Goal: Information Seeking & Learning: Learn about a topic

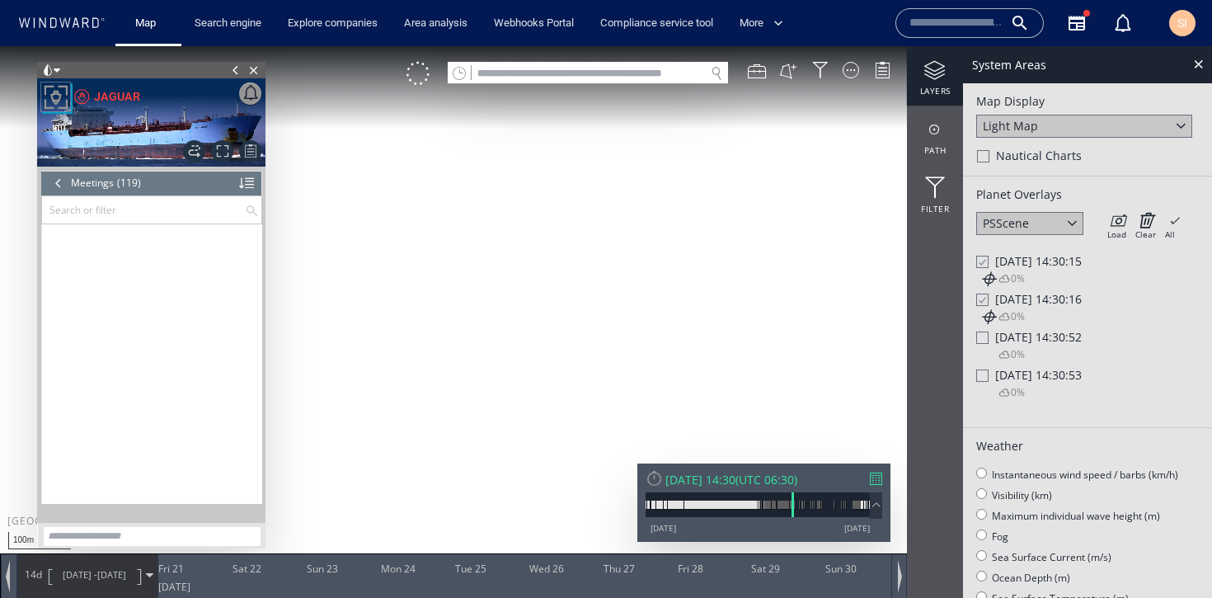
scroll to position [4603, 0]
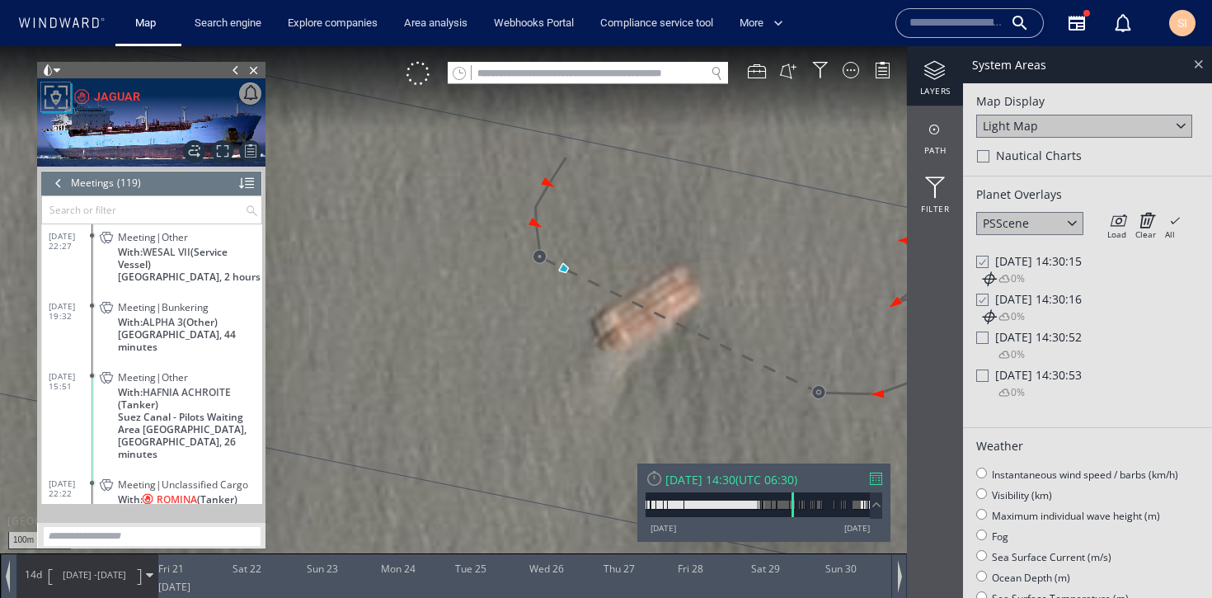
click at [1198, 66] on div at bounding box center [1198, 63] width 19 height 19
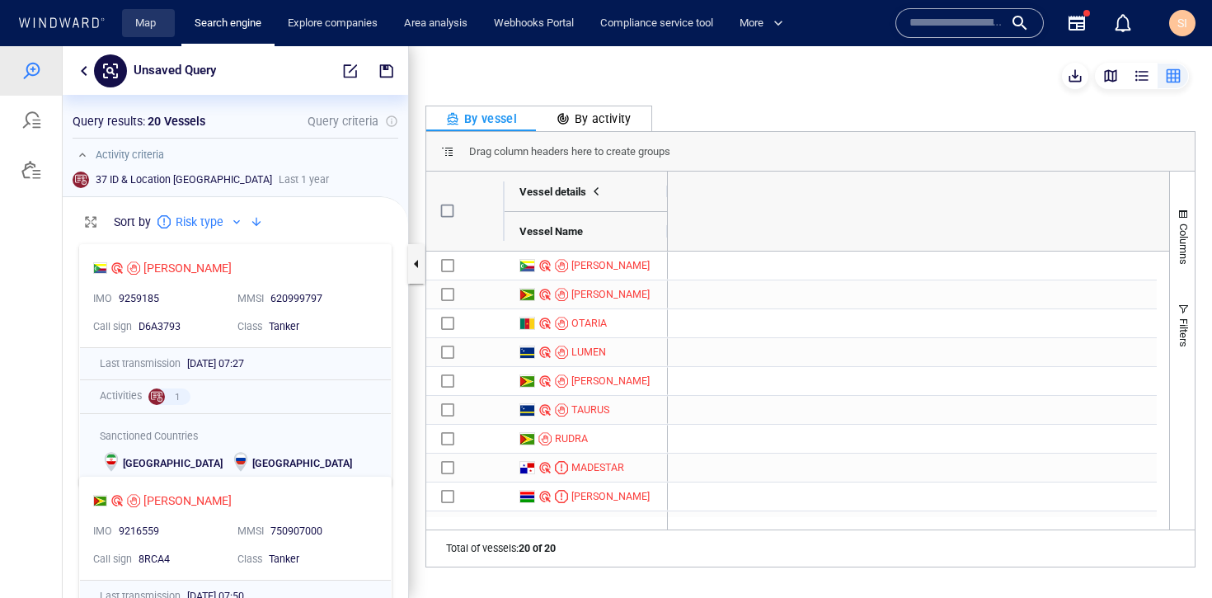
scroll to position [0, 2969]
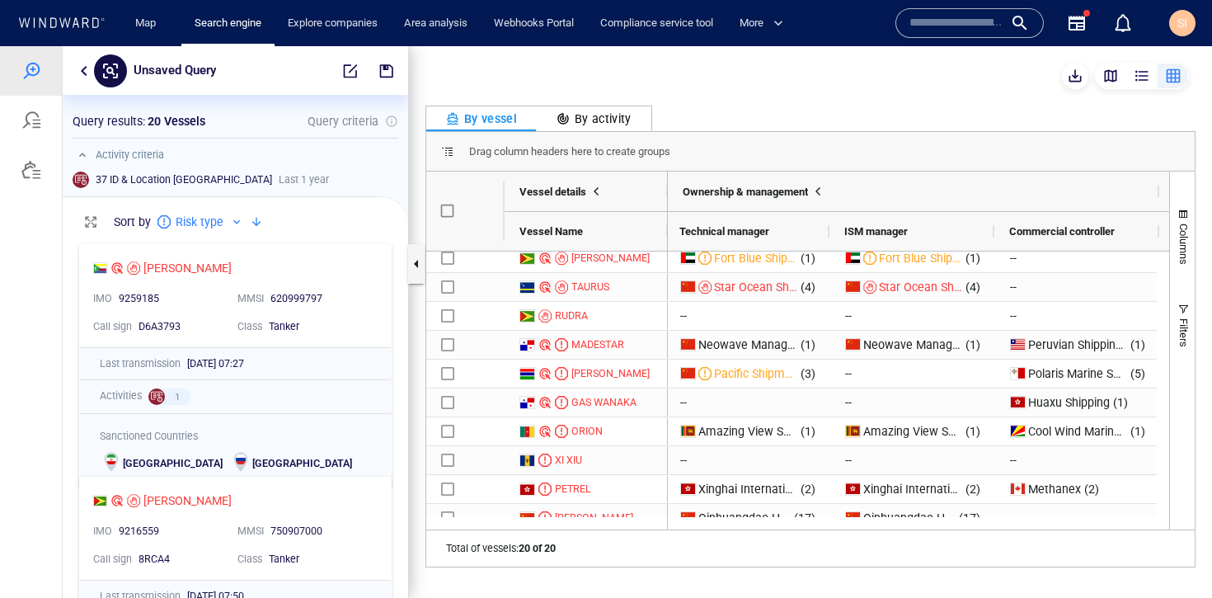
click at [51, 31] on div at bounding box center [61, 23] width 95 height 22
click at [82, 17] on icon at bounding box center [61, 22] width 88 height 11
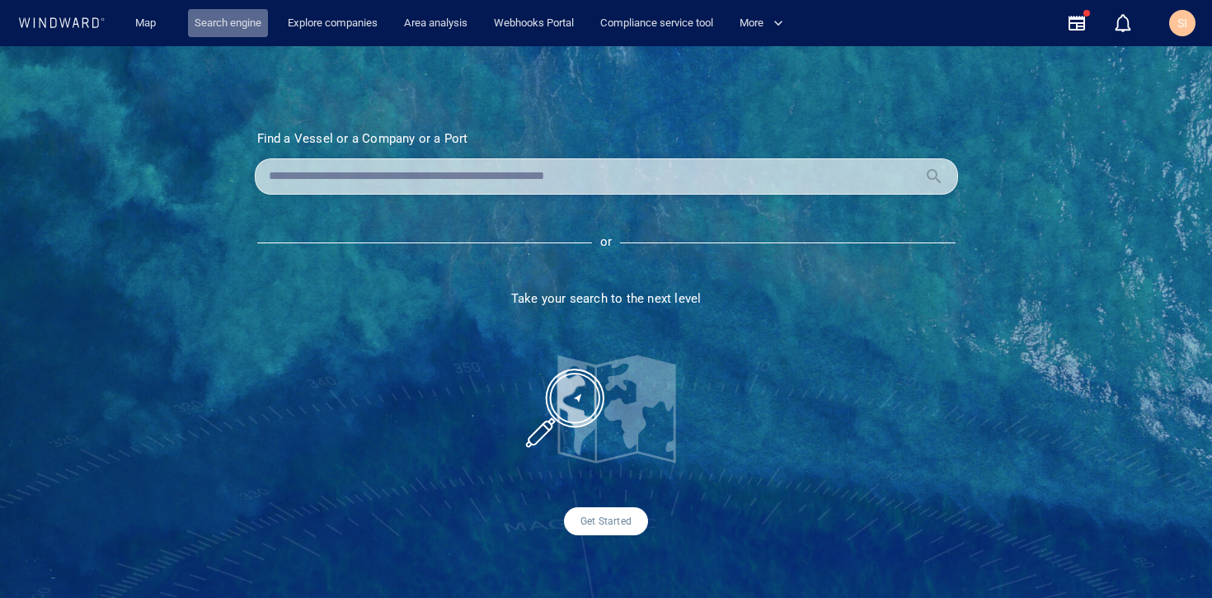
click at [228, 28] on link "Search engine" at bounding box center [228, 23] width 80 height 29
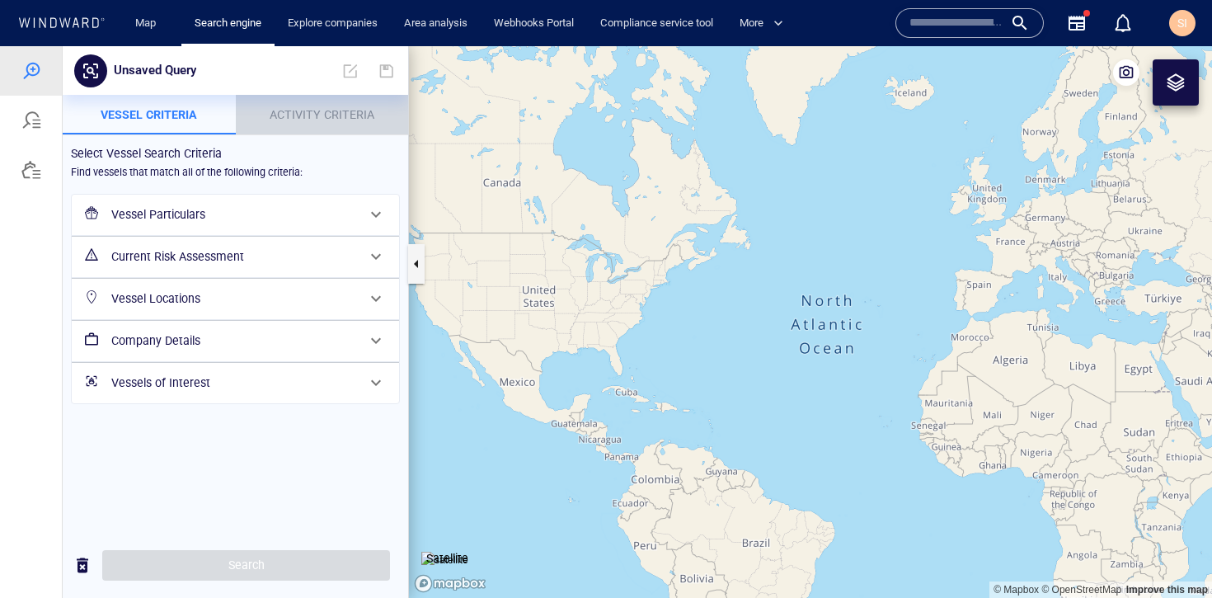
click at [303, 111] on span "Activity Criteria" at bounding box center [322, 114] width 105 height 13
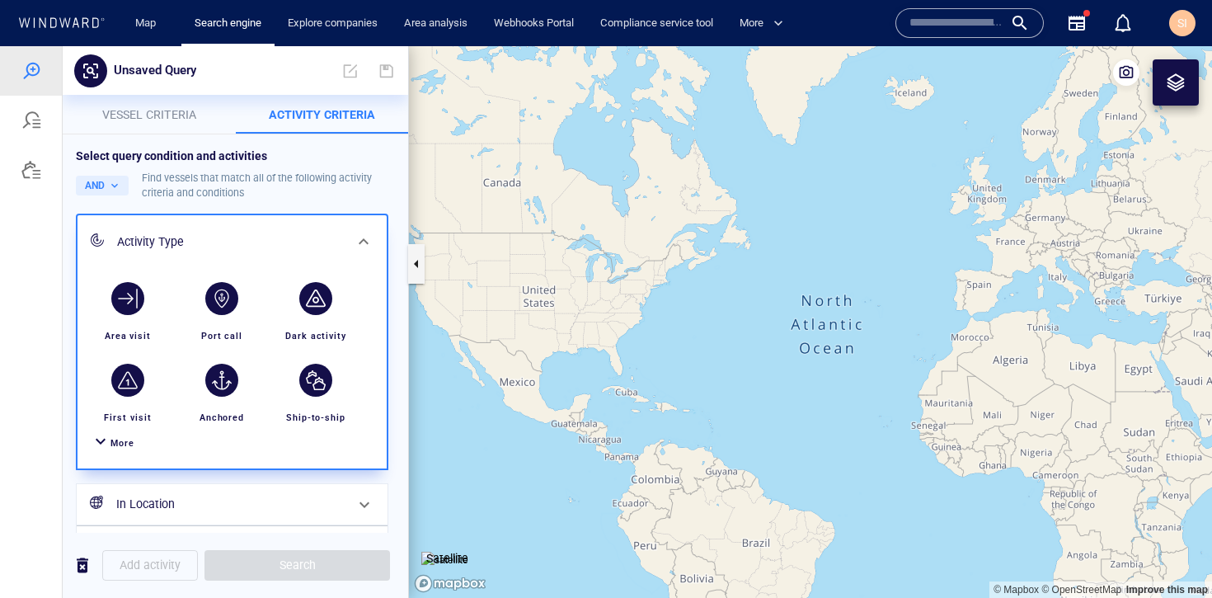
click at [120, 441] on span "More" at bounding box center [123, 443] width 24 height 11
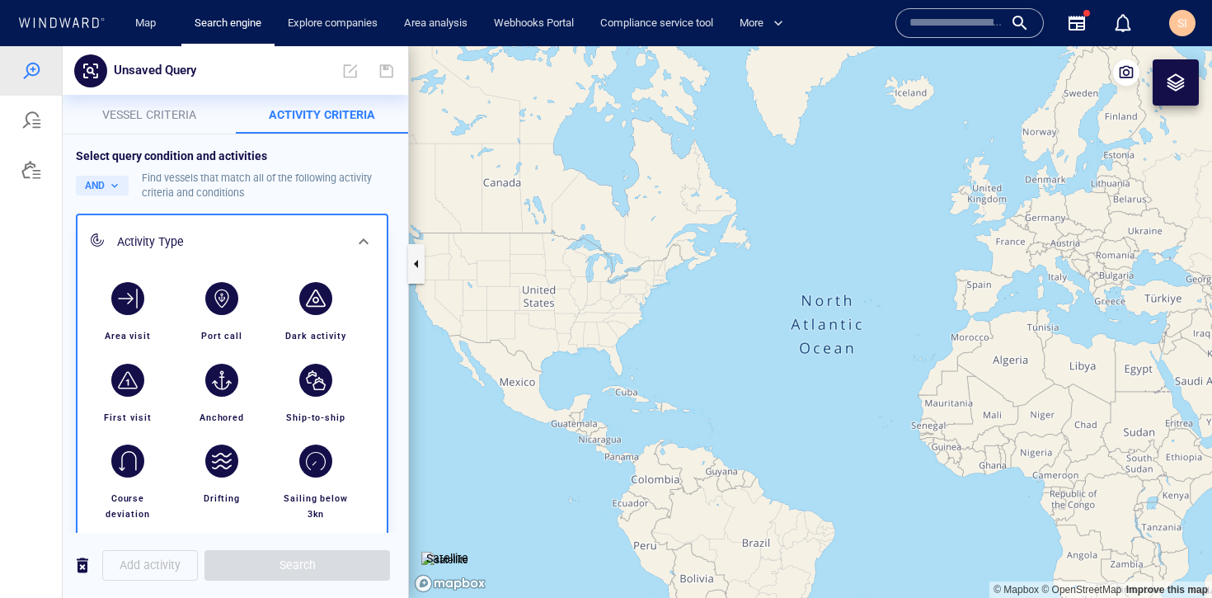
click at [775, 388] on canvas "Map" at bounding box center [810, 322] width 803 height 552
click at [139, 114] on span "Vessel criteria" at bounding box center [149, 114] width 94 height 13
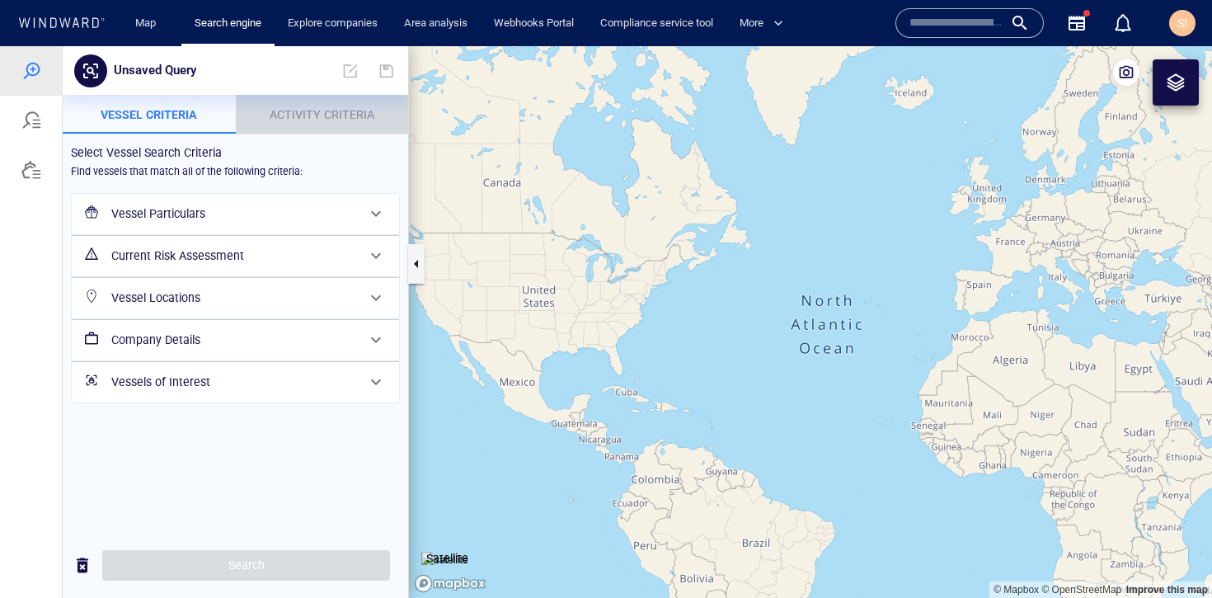
click at [332, 122] on p "Activity Criteria" at bounding box center [322, 115] width 153 height 20
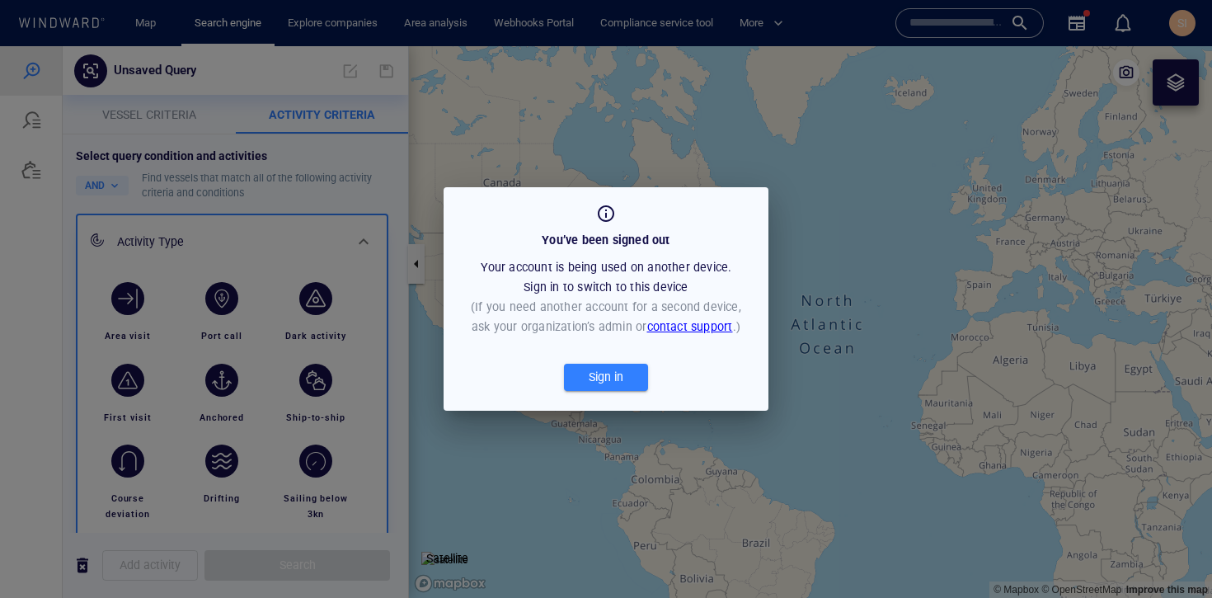
click at [627, 385] on span "Sign in" at bounding box center [606, 377] width 68 height 21
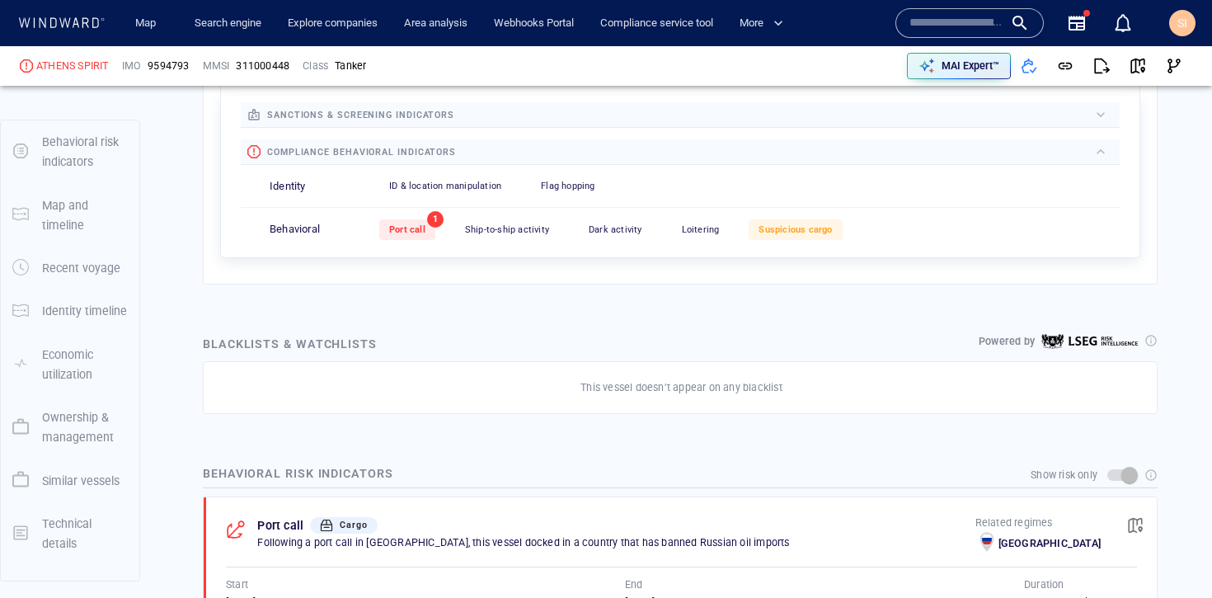
scroll to position [384, 0]
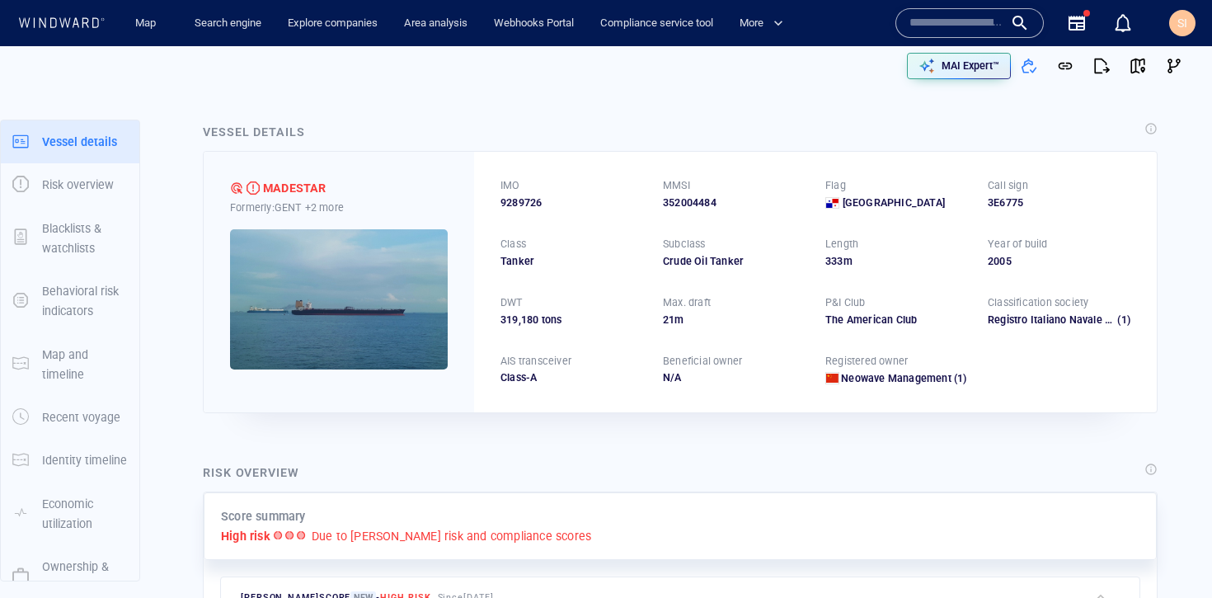
click at [643, 425] on div "Vessel details MADESTAR Formerly: GENT +2 more IMO 9289726 MMSI 352004484 Flag …" at bounding box center [680, 268] width 981 height 318
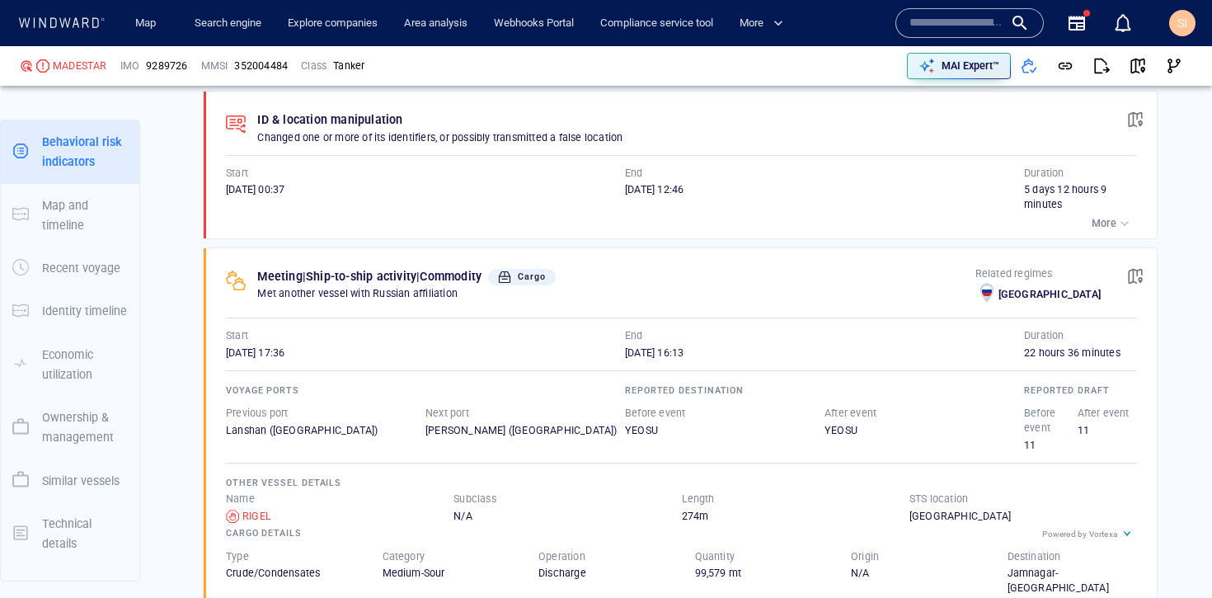
scroll to position [1453, 0]
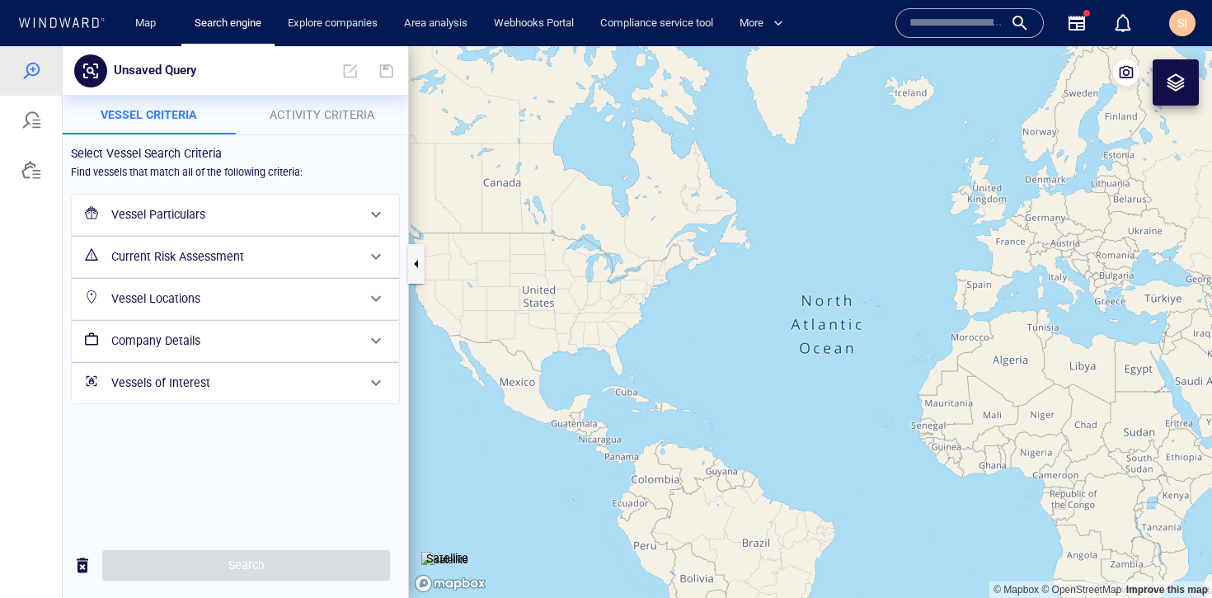
click at [353, 218] on h6 "Vessel Particulars" at bounding box center [233, 215] width 245 height 21
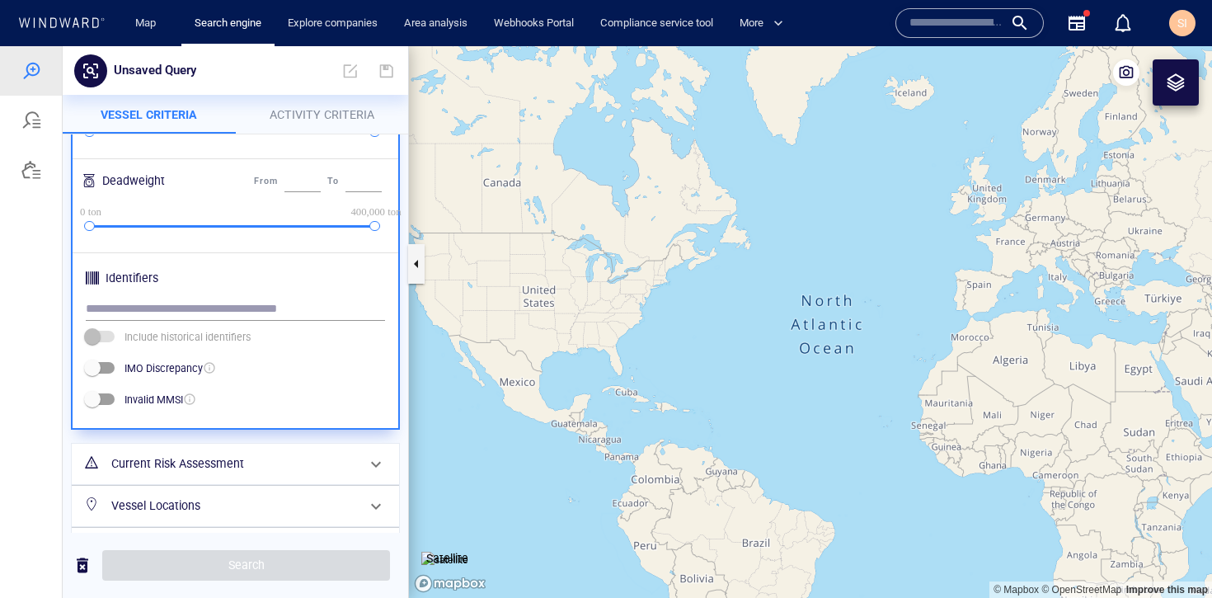
scroll to position [519, 0]
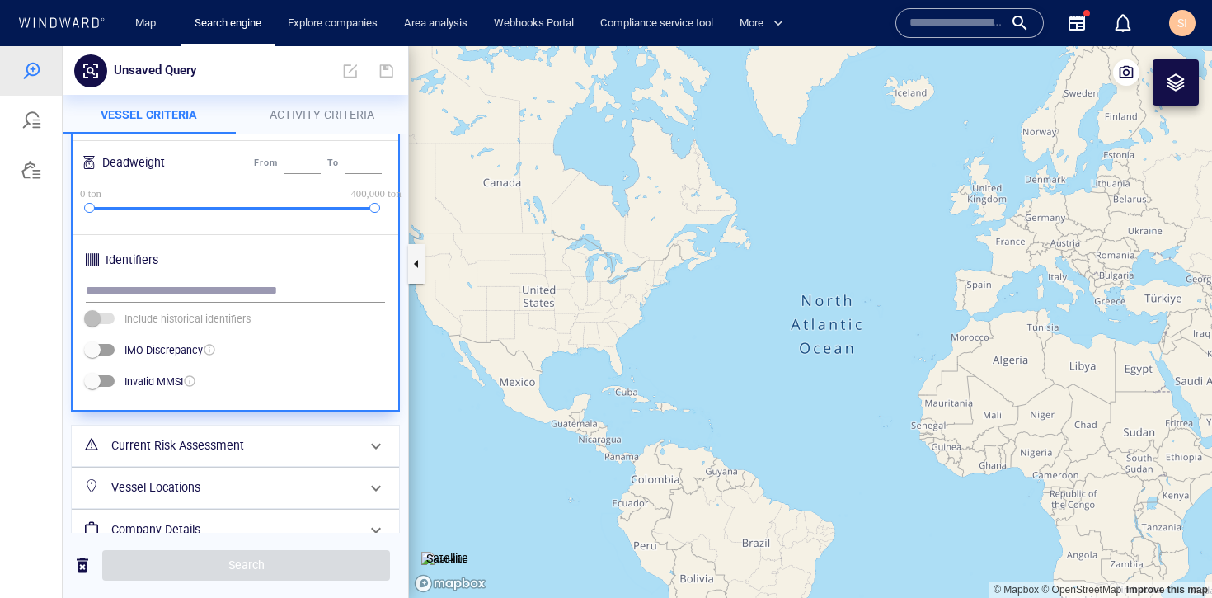
drag, startPoint x: 297, startPoint y: 480, endPoint x: 280, endPoint y: 437, distance: 46.3
click at [298, 480] on h6 "Vessel Locations" at bounding box center [233, 488] width 245 height 21
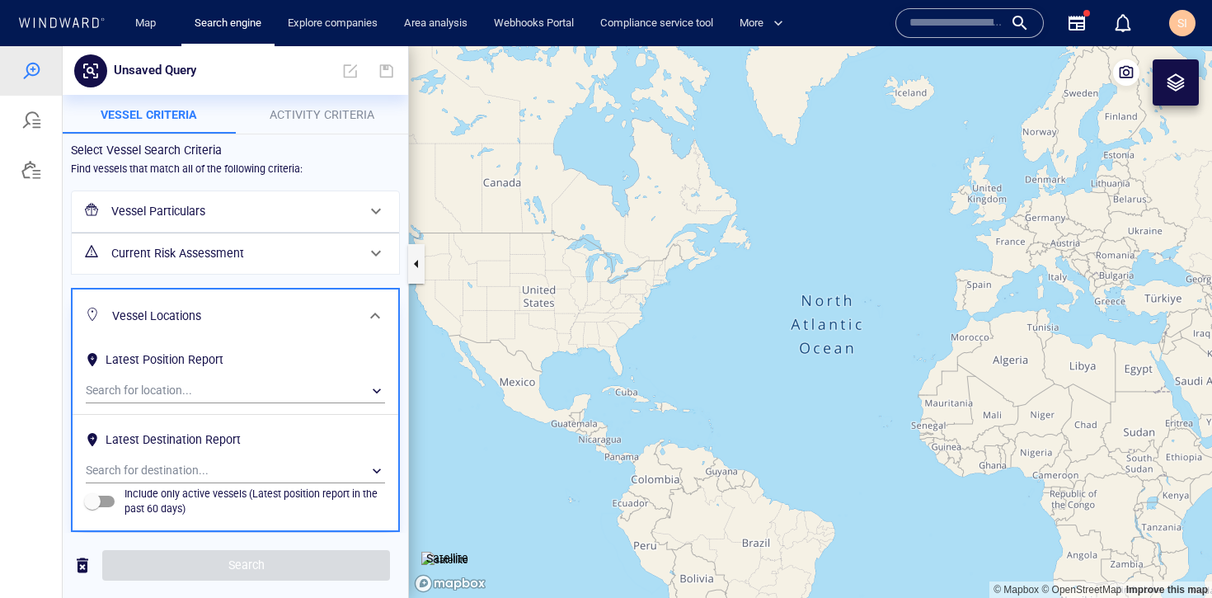
scroll to position [3, 0]
click at [239, 381] on div "​" at bounding box center [235, 390] width 299 height 25
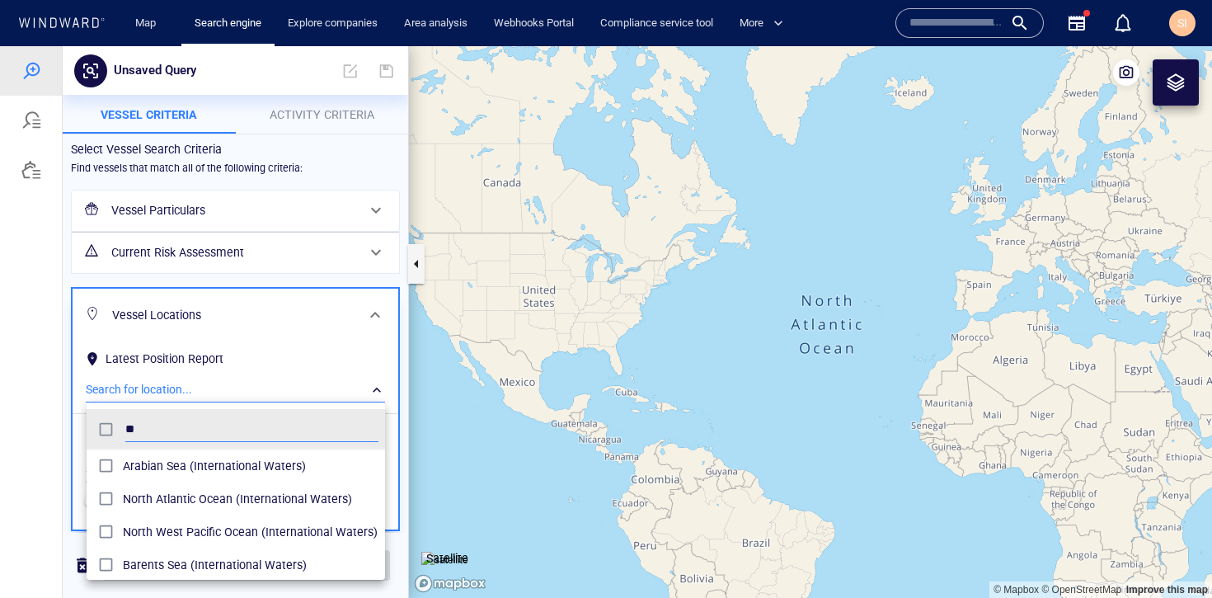
scroll to position [152, 286]
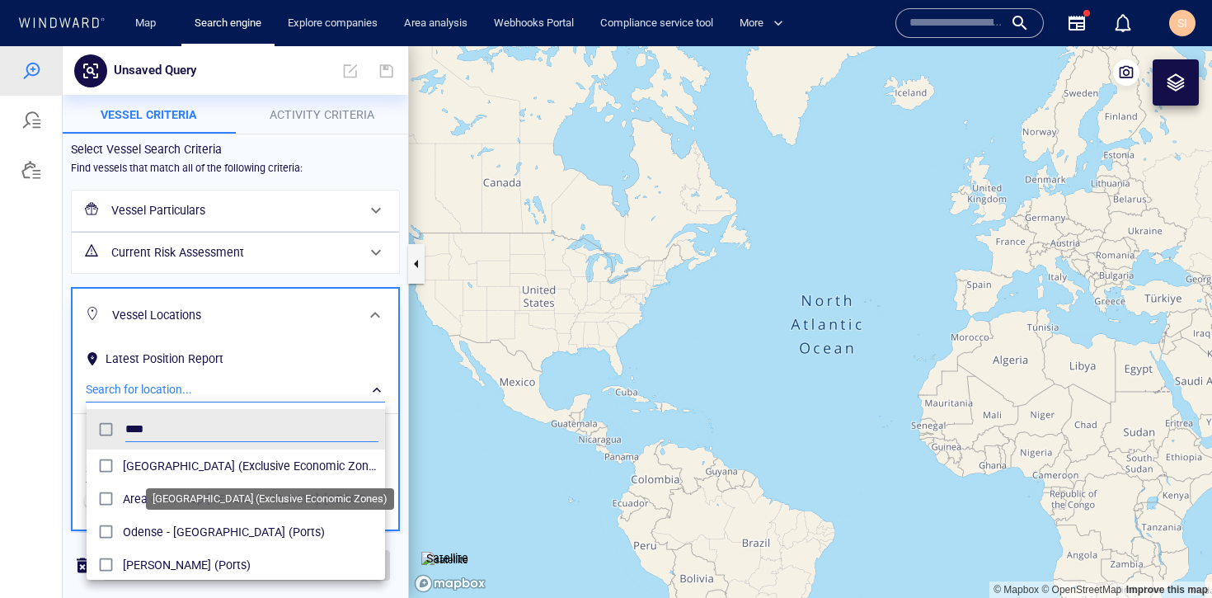
type input "****"
click at [191, 466] on span "Indonesia (Exclusive Economic Zones)" at bounding box center [251, 466] width 256 height 20
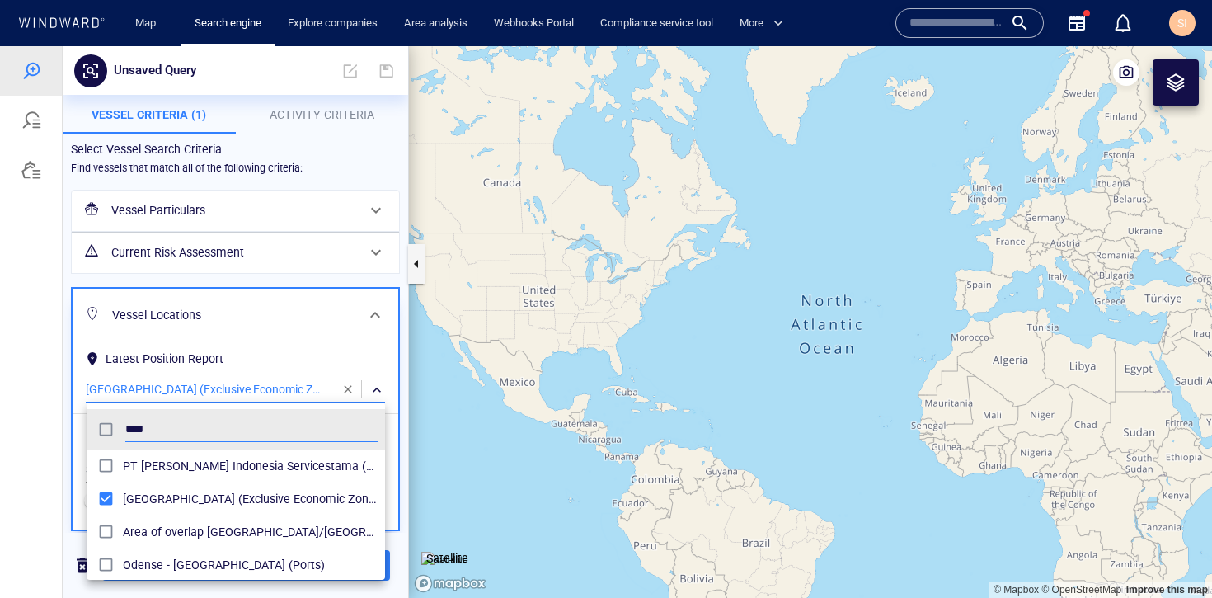
click at [285, 343] on div at bounding box center [606, 322] width 1212 height 552
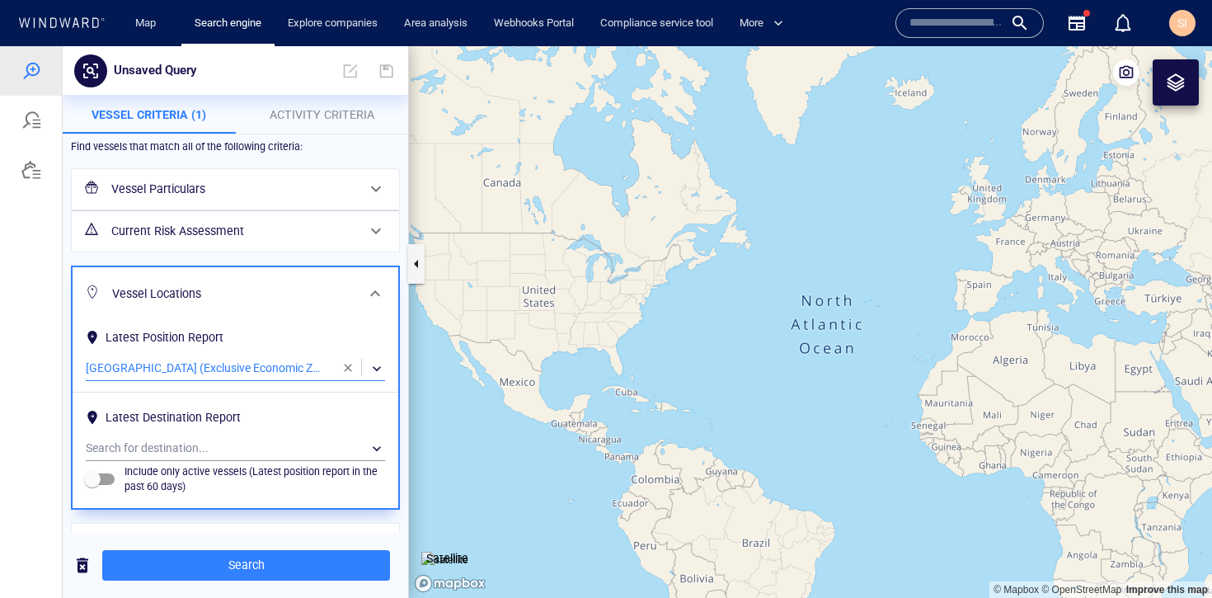
scroll to position [107, 0]
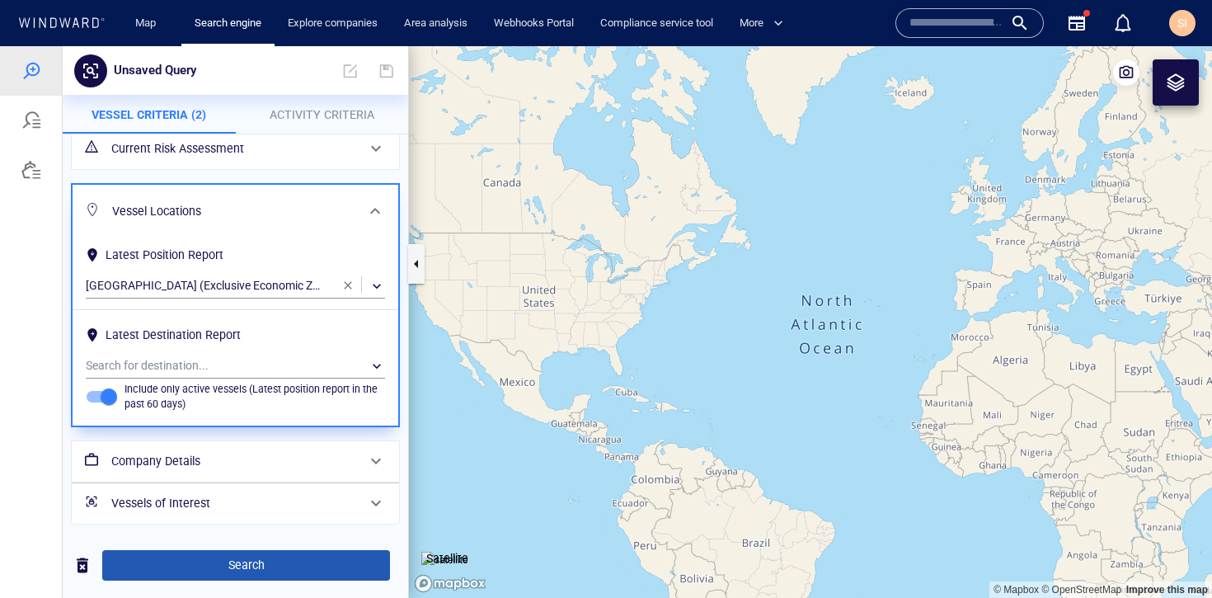
click at [261, 571] on span "Search" at bounding box center [245, 565] width 261 height 21
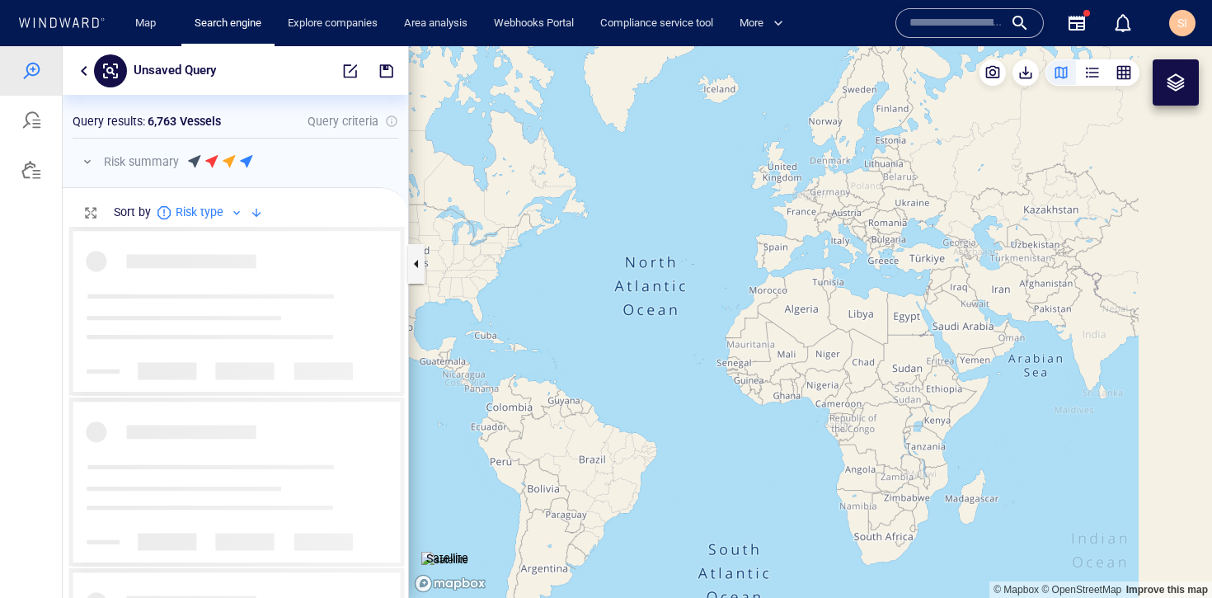
scroll to position [359, 333]
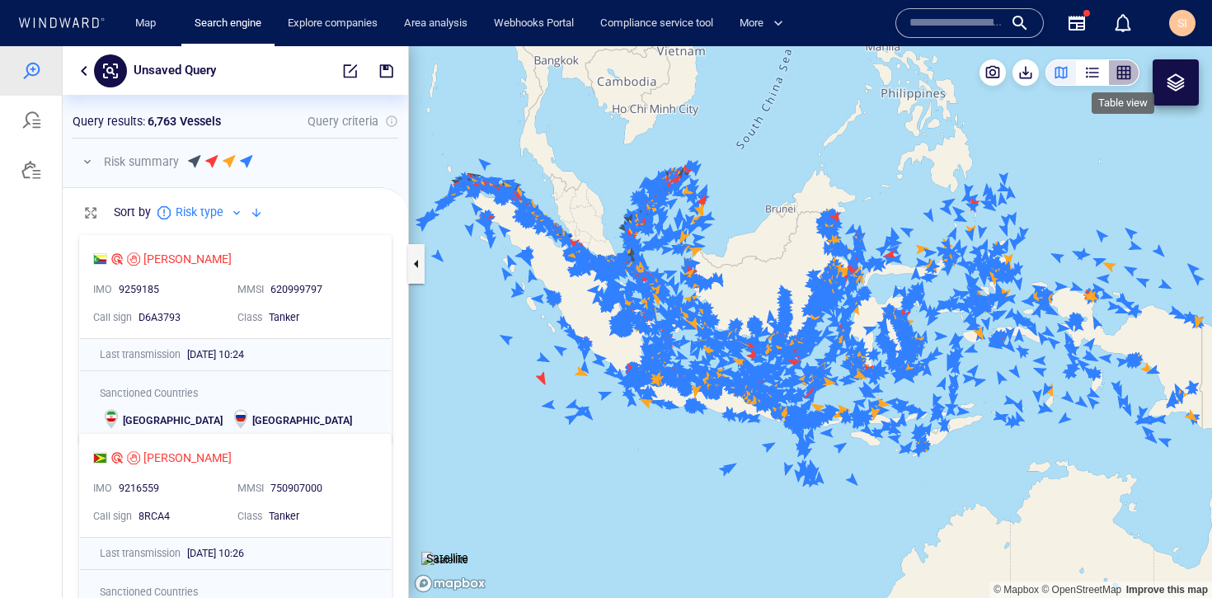
click at [1127, 76] on div "button" at bounding box center [1124, 72] width 16 height 16
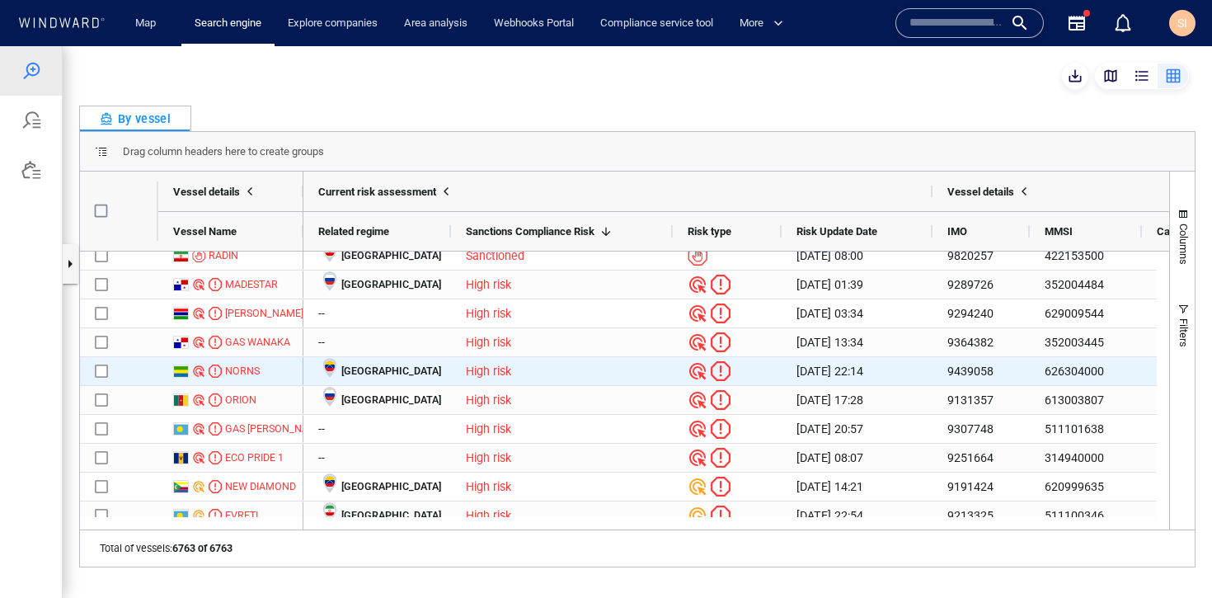
scroll to position [882, 0]
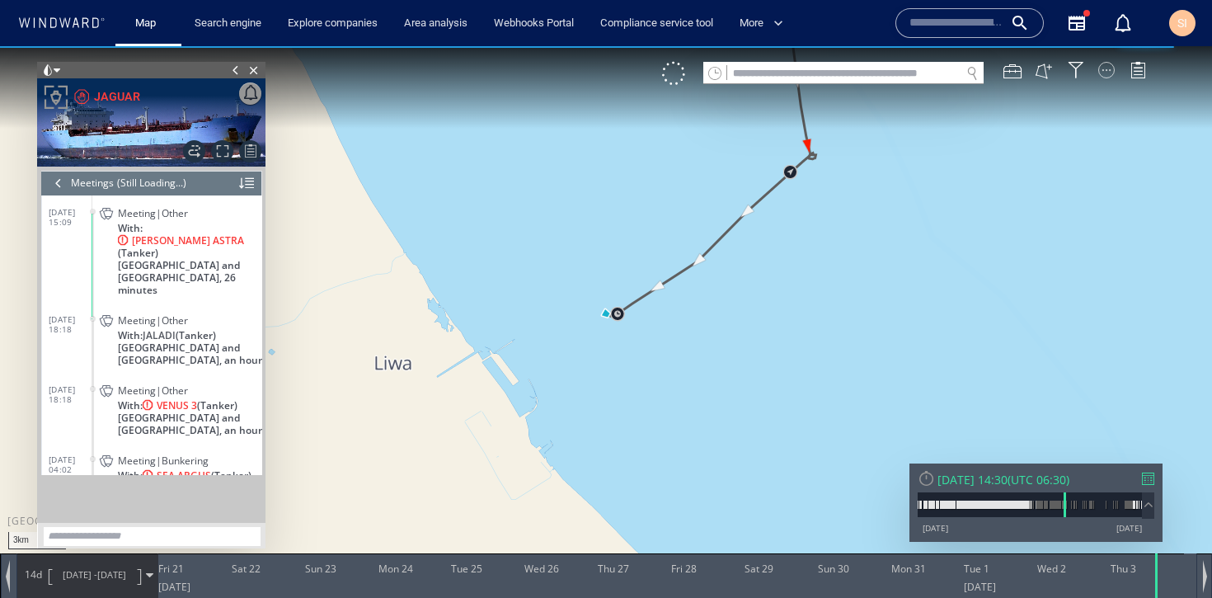
click at [1113, 74] on div at bounding box center [1107, 70] width 16 height 16
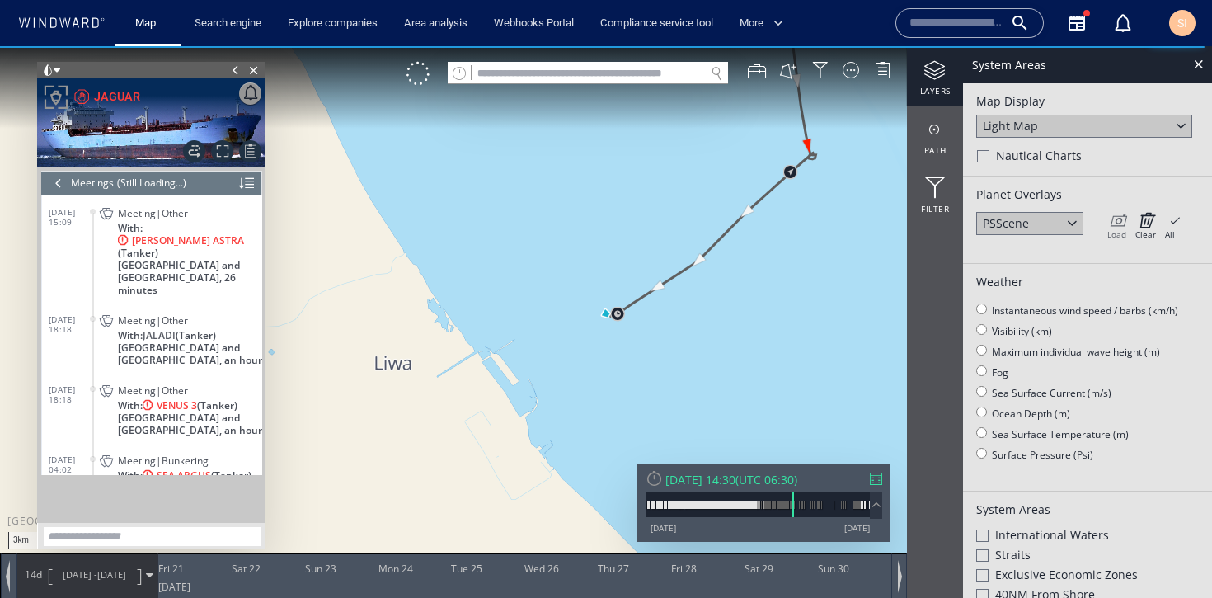
click at [1122, 219] on icon at bounding box center [1117, 220] width 19 height 16
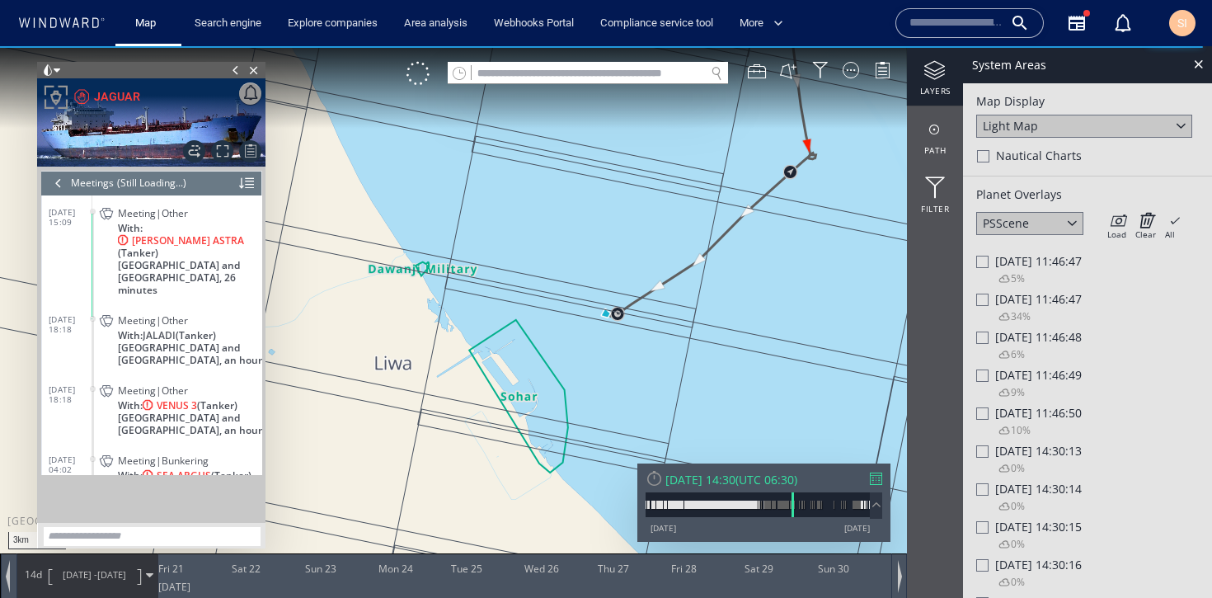
click at [986, 262] on div at bounding box center [982, 262] width 12 height 12
click at [986, 262] on div at bounding box center [982, 262] width 12 height 14
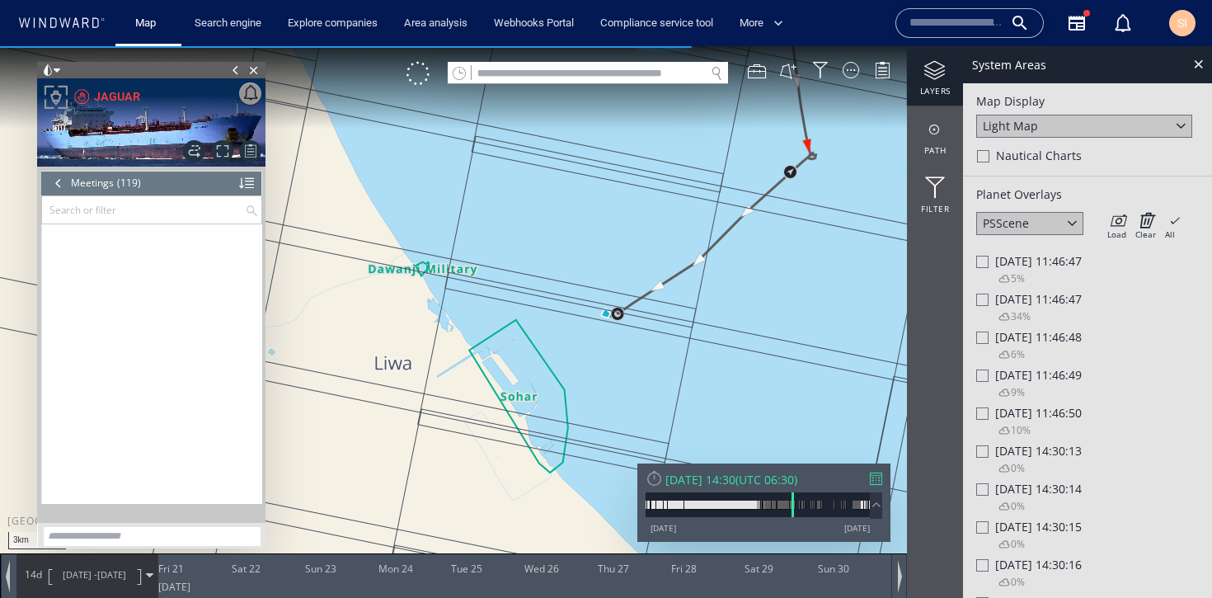
scroll to position [5118, 0]
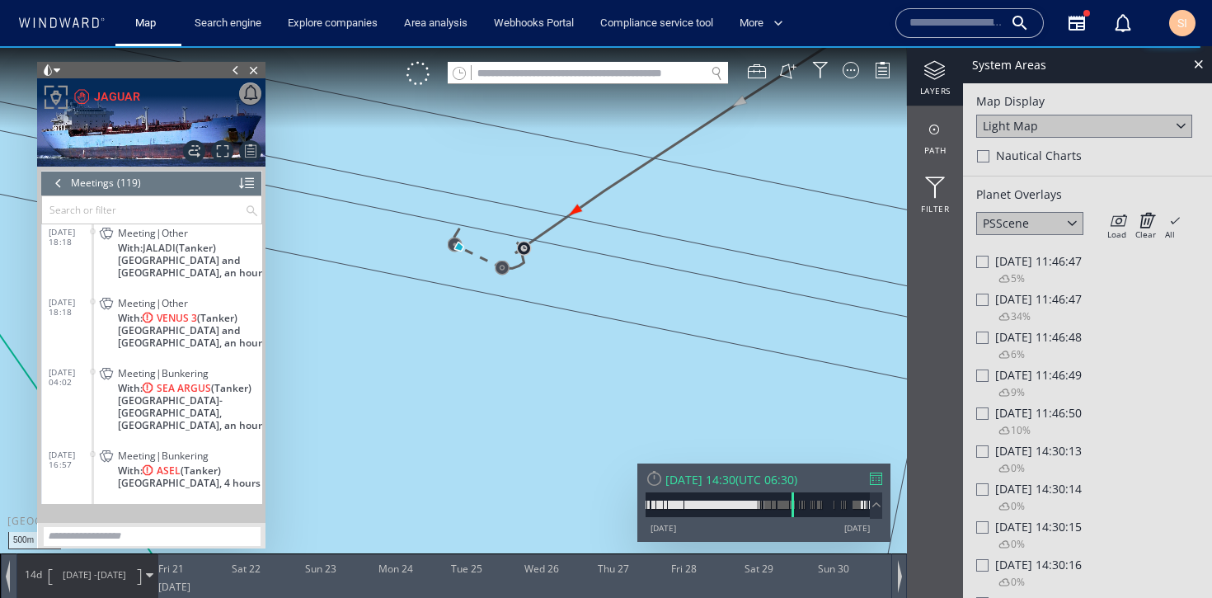
drag, startPoint x: 681, startPoint y: 323, endPoint x: 825, endPoint y: 360, distance: 148.2
click at [825, 360] on canvas "Map" at bounding box center [606, 313] width 1212 height 535
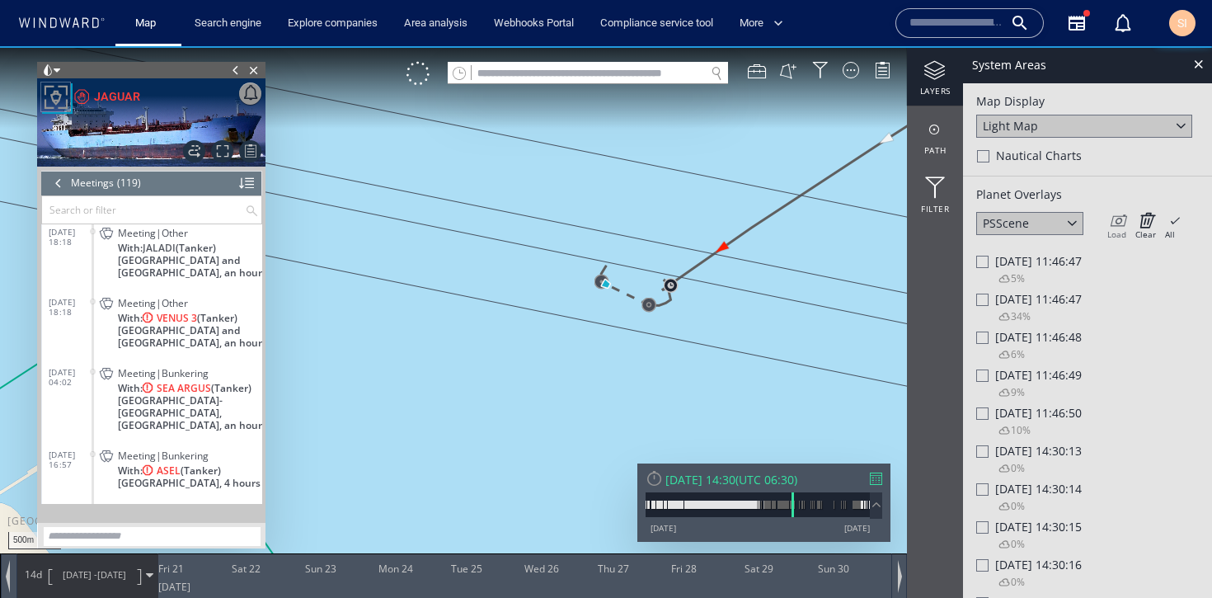
click at [1121, 226] on icon at bounding box center [1117, 220] width 19 height 16
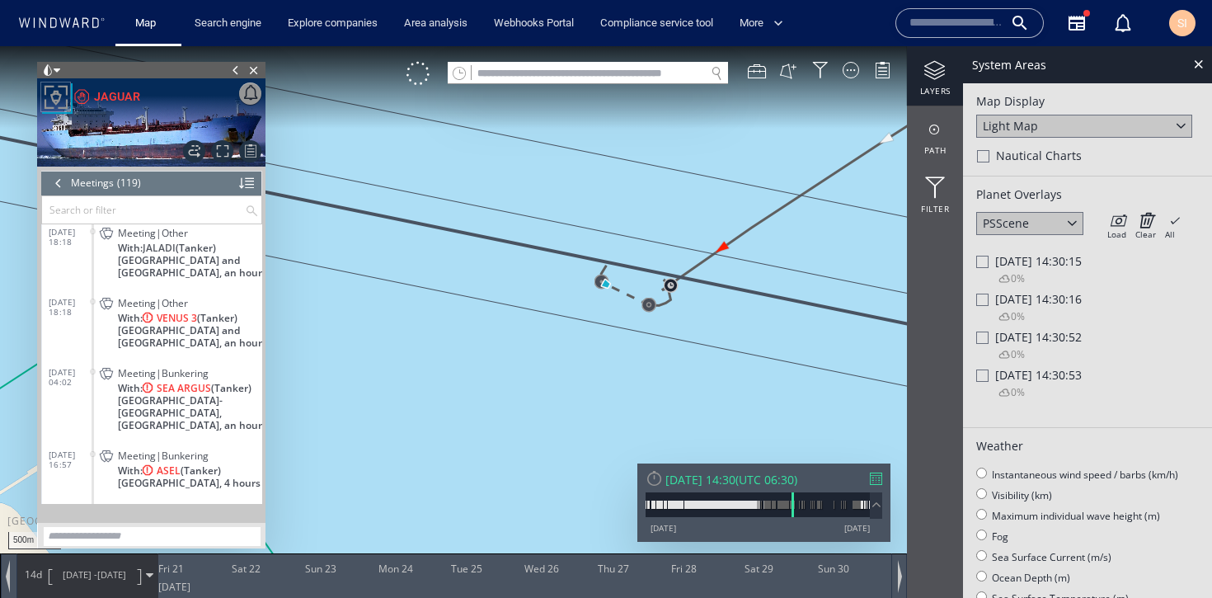
click at [1029, 264] on span "Thu 03/06/2021 14:30:15" at bounding box center [1038, 261] width 87 height 16
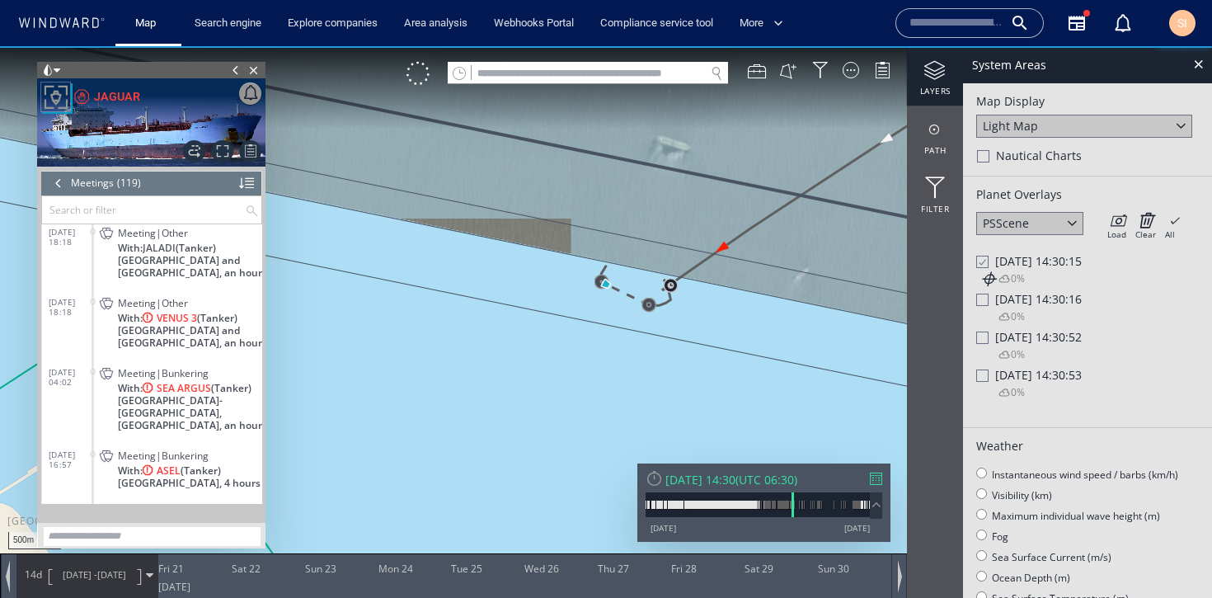
click at [1023, 304] on span "Thu 03/06/2021 14:30:16" at bounding box center [1038, 299] width 87 height 16
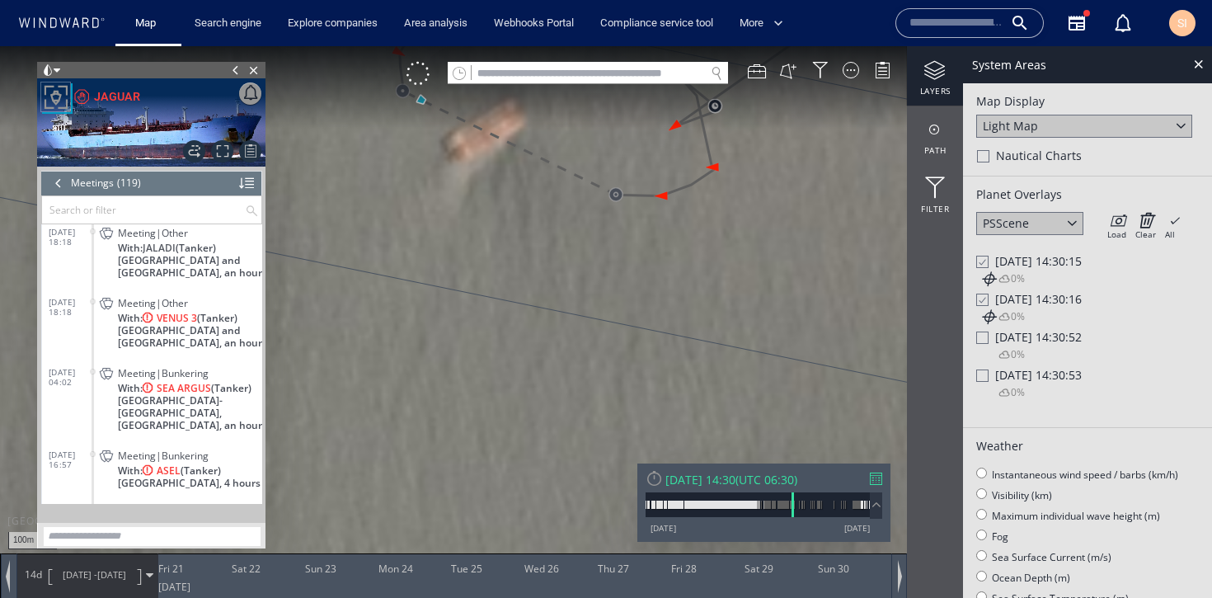
drag, startPoint x: 561, startPoint y: 233, endPoint x: 625, endPoint y: 346, distance: 130.7
click at [625, 346] on canvas "Map" at bounding box center [606, 313] width 1212 height 535
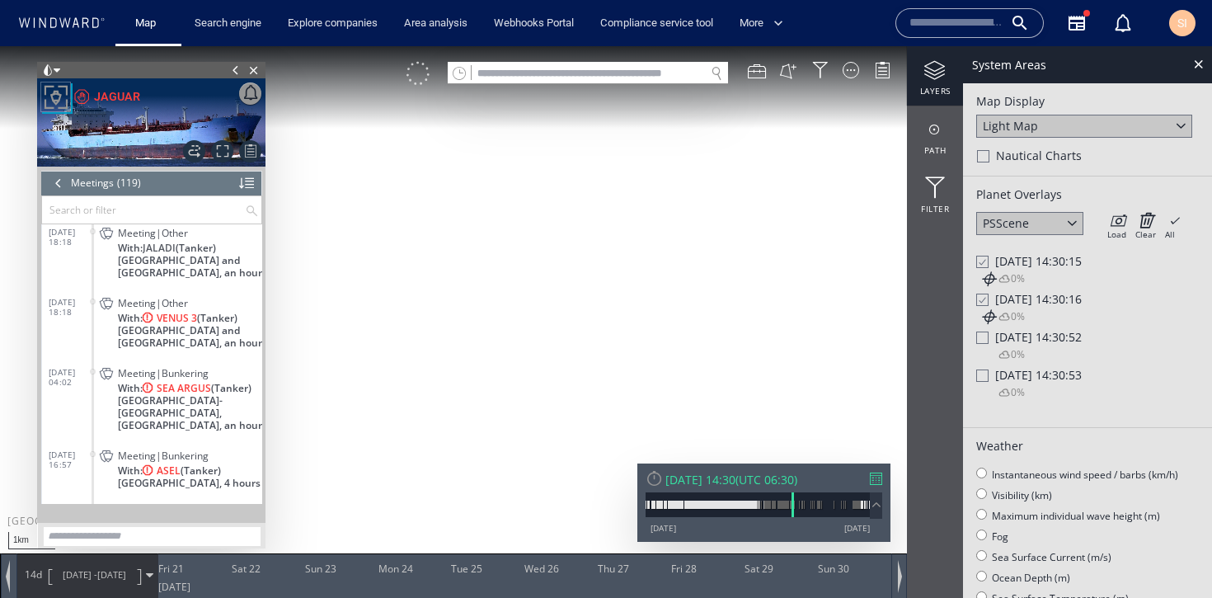
click at [422, 73] on div at bounding box center [418, 73] width 23 height 23
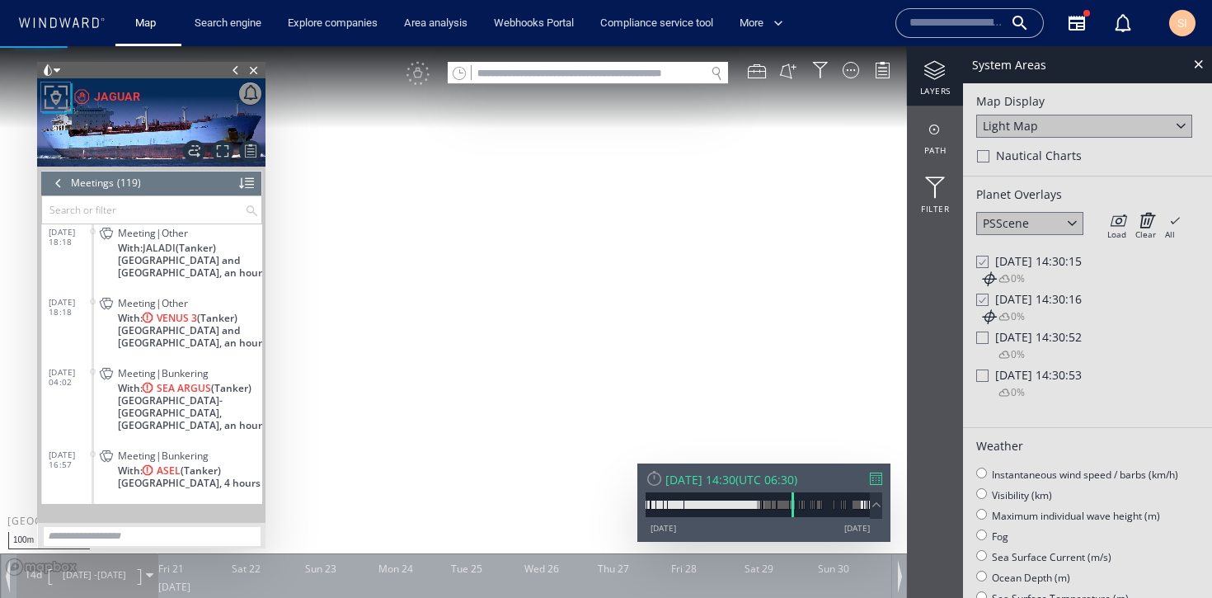
drag, startPoint x: 633, startPoint y: 181, endPoint x: 612, endPoint y: 422, distance: 241.8
click at [612, 422] on canvas "Map" at bounding box center [606, 313] width 1212 height 535
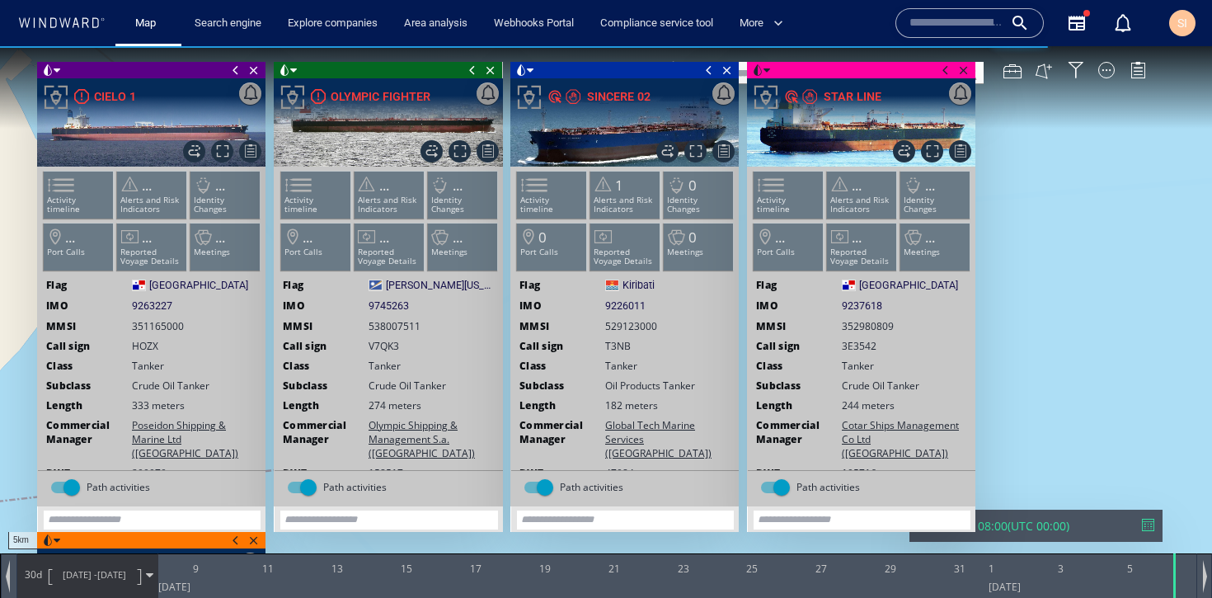
click at [943, 71] on span at bounding box center [946, 70] width 18 height 16
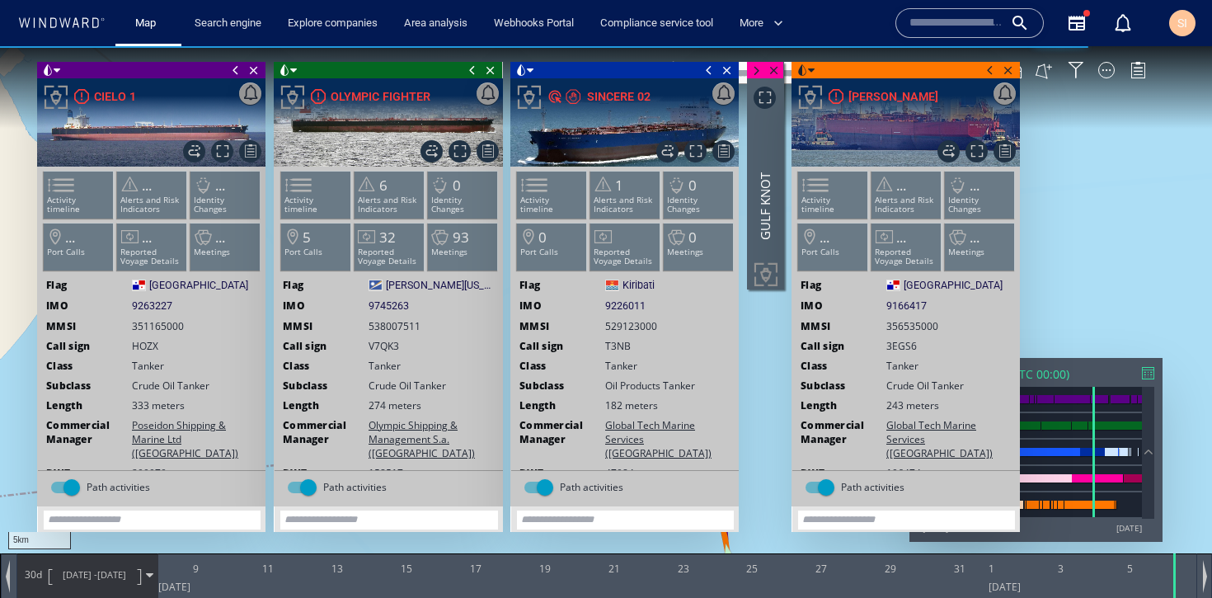
click at [711, 77] on span at bounding box center [709, 70] width 18 height 16
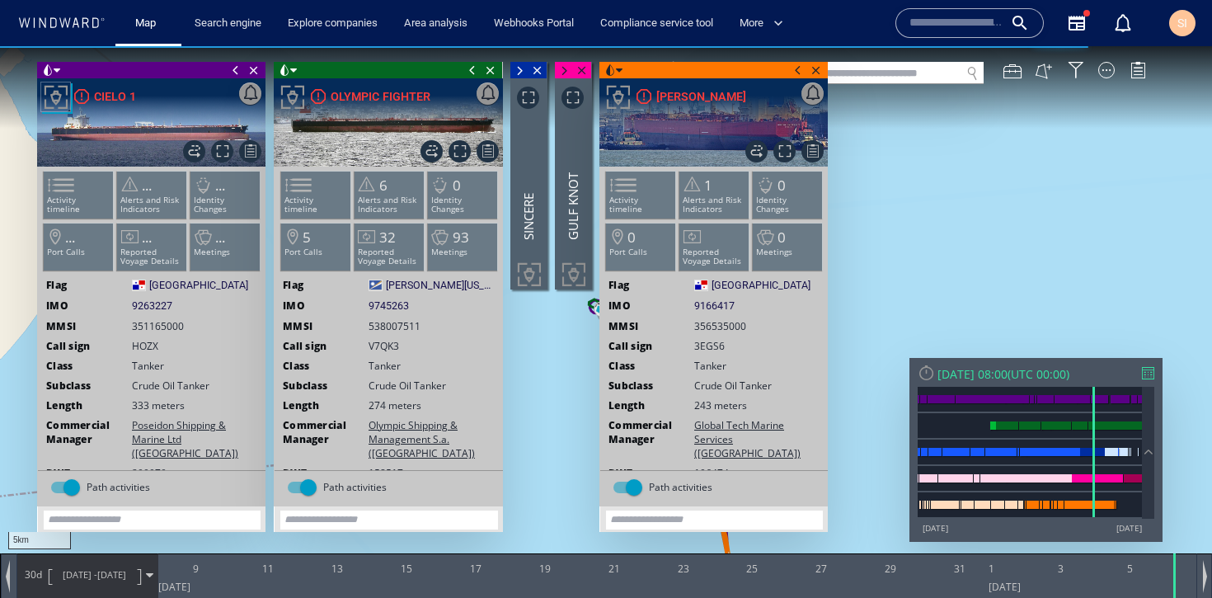
click at [793, 70] on span at bounding box center [798, 70] width 18 height 16
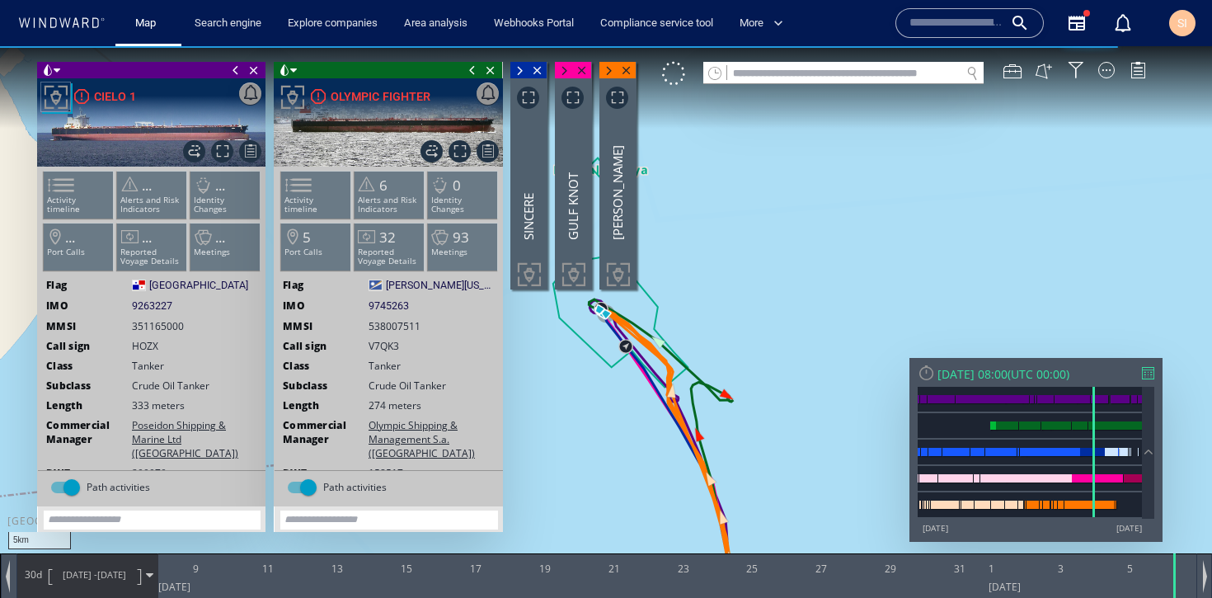
click at [473, 71] on span at bounding box center [472, 70] width 18 height 16
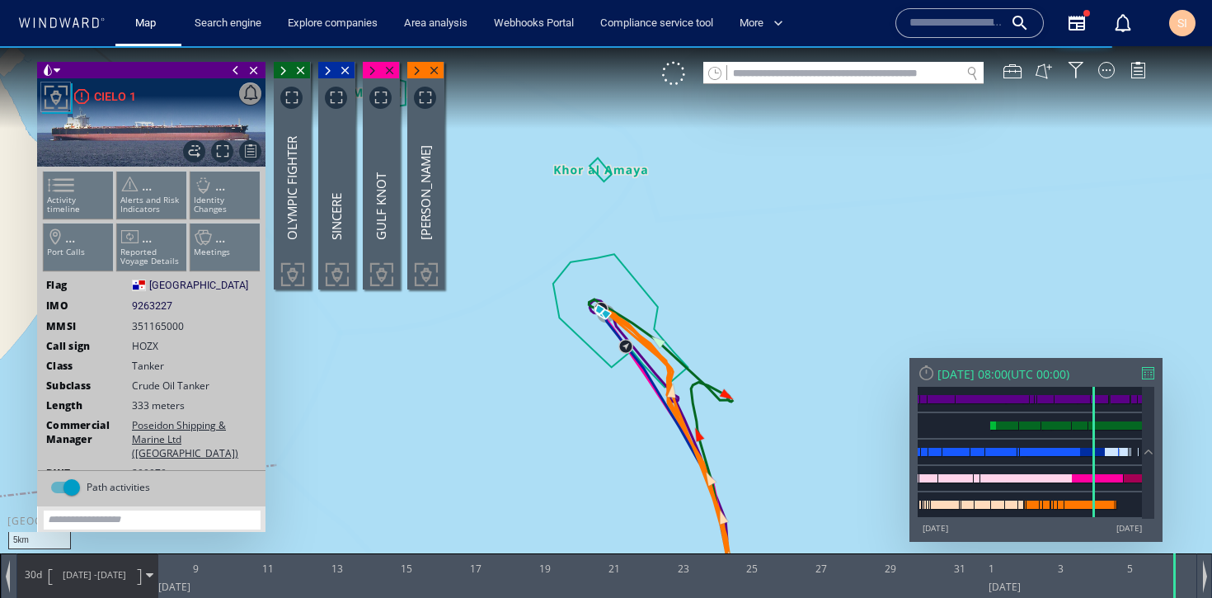
click at [237, 75] on span at bounding box center [236, 70] width 18 height 16
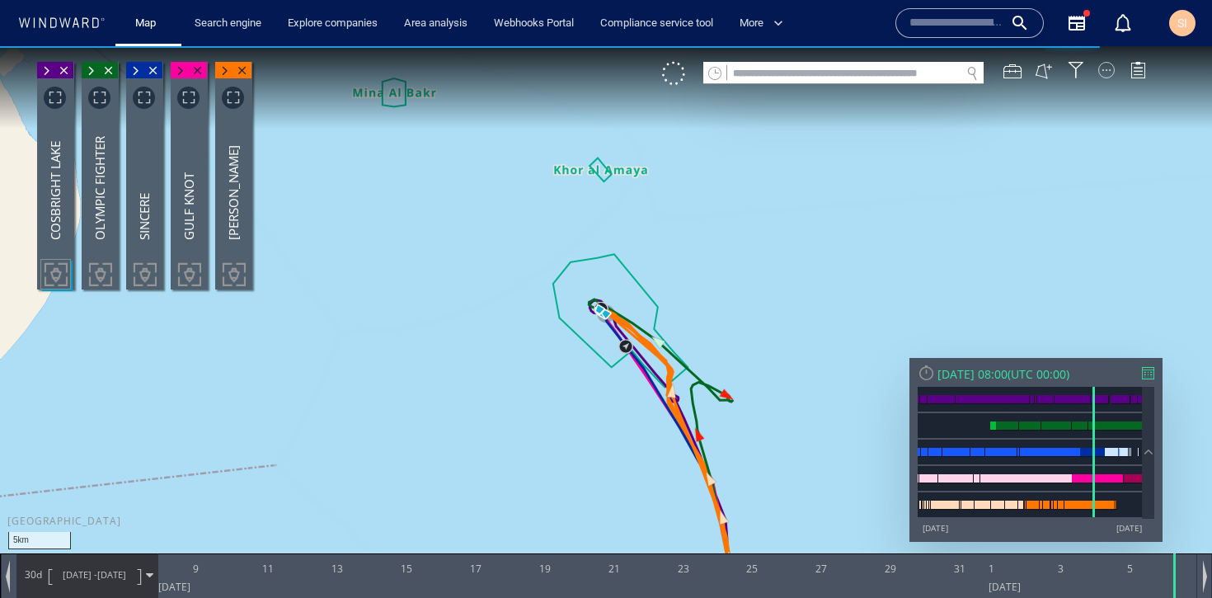
click at [1103, 73] on div at bounding box center [1107, 70] width 16 height 16
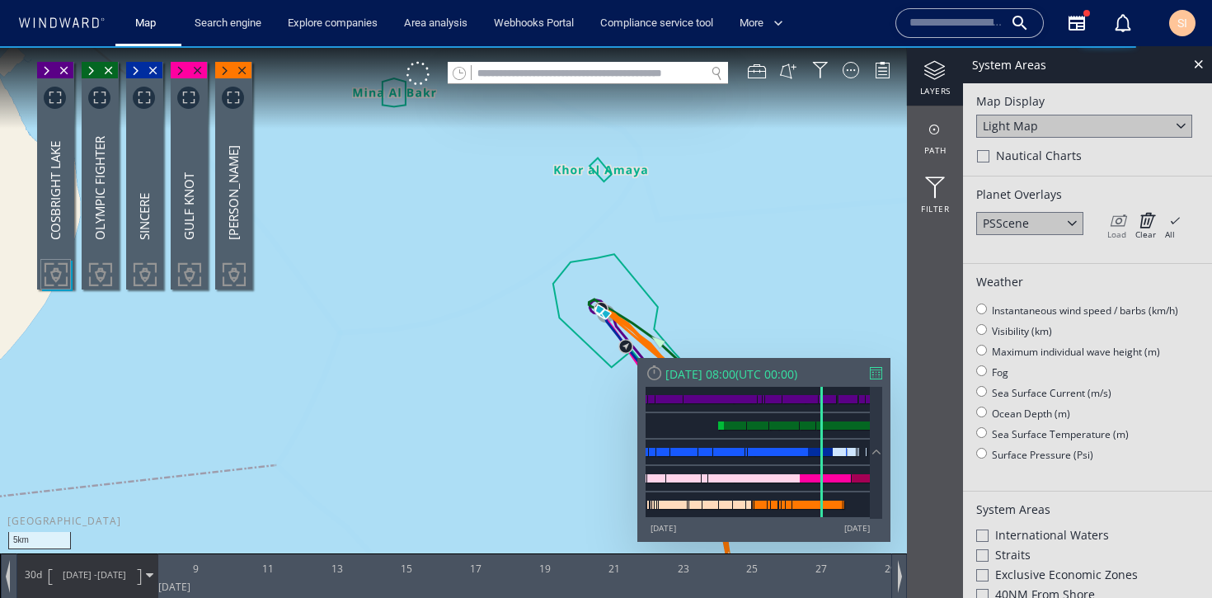
click at [1120, 222] on icon at bounding box center [1117, 220] width 19 height 16
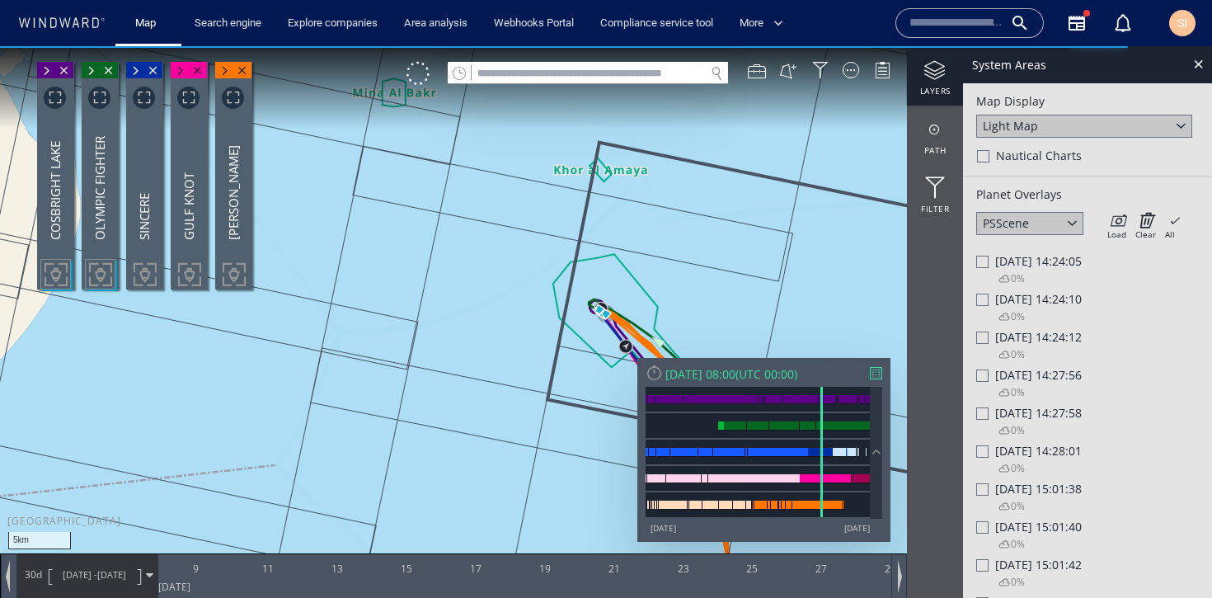
click at [1034, 297] on span "[DATE] 14:24:10" at bounding box center [1038, 299] width 87 height 16
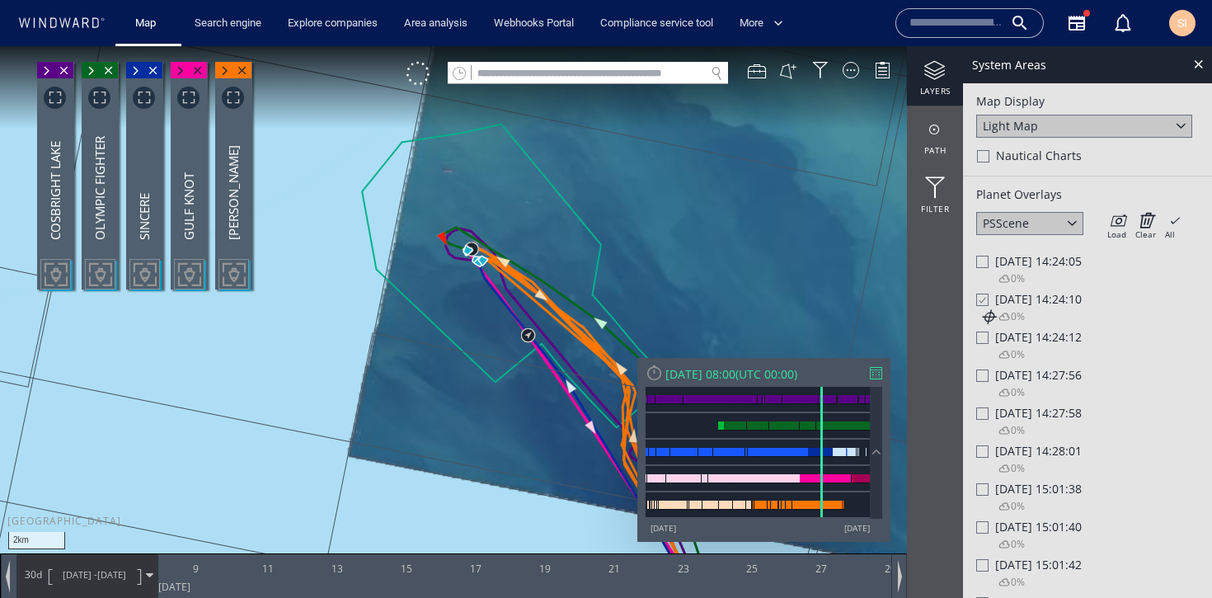
drag, startPoint x: 652, startPoint y: 195, endPoint x: 631, endPoint y: 158, distance: 42.1
click at [646, 135] on canvas "Map" at bounding box center [606, 313] width 1212 height 535
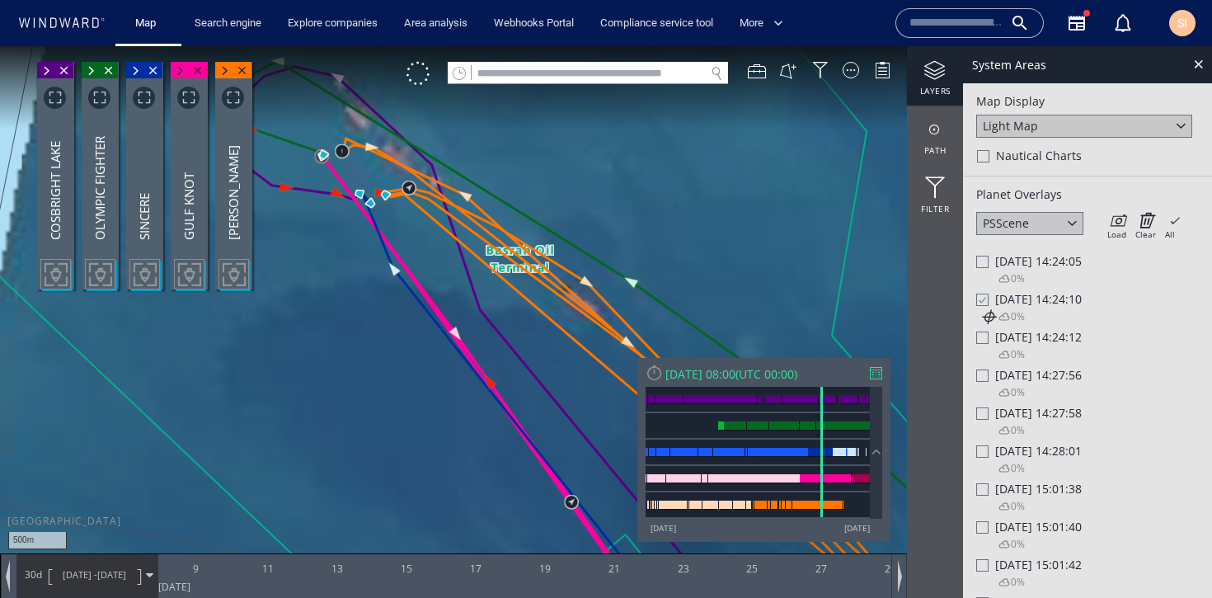
drag, startPoint x: 417, startPoint y: 219, endPoint x: 517, endPoint y: 300, distance: 128.4
click at [517, 300] on canvas "Map" at bounding box center [606, 313] width 1212 height 535
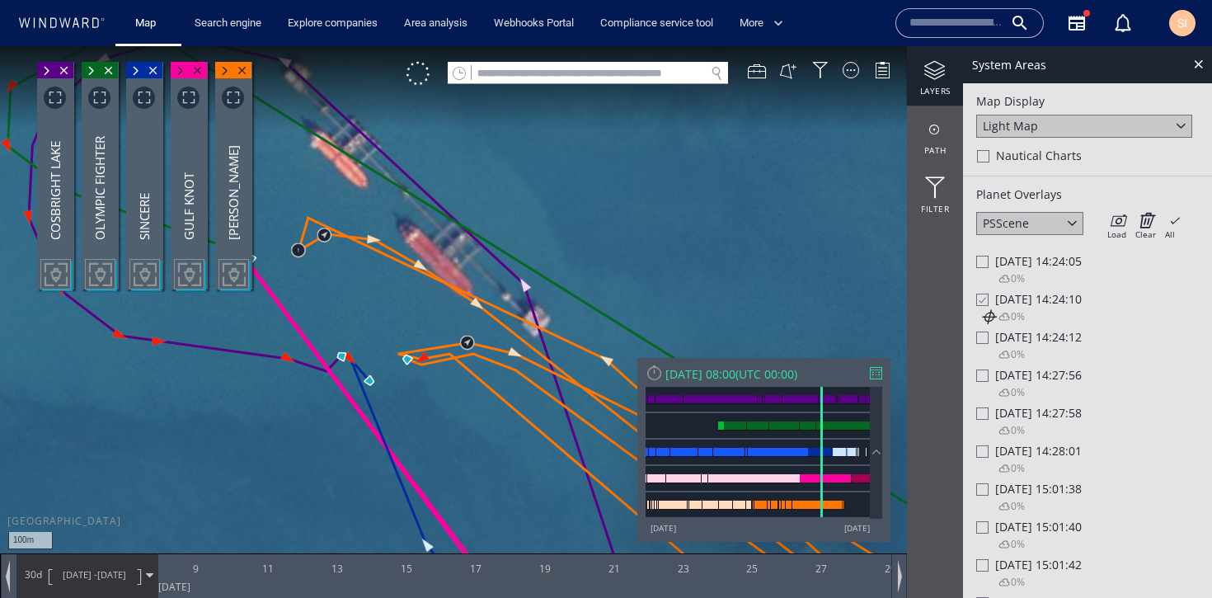
drag, startPoint x: 493, startPoint y: 216, endPoint x: 674, endPoint y: 277, distance: 190.6
click at [674, 277] on canvas "Map" at bounding box center [606, 313] width 1212 height 535
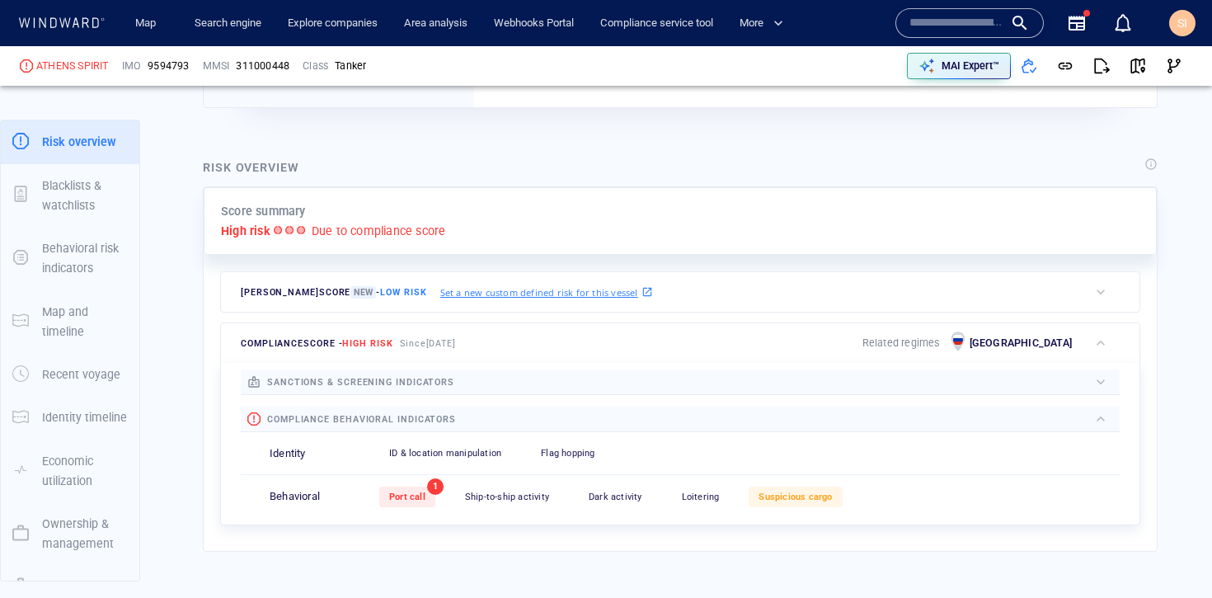
scroll to position [305, 0]
click at [976, 384] on div at bounding box center [771, 382] width 634 height 18
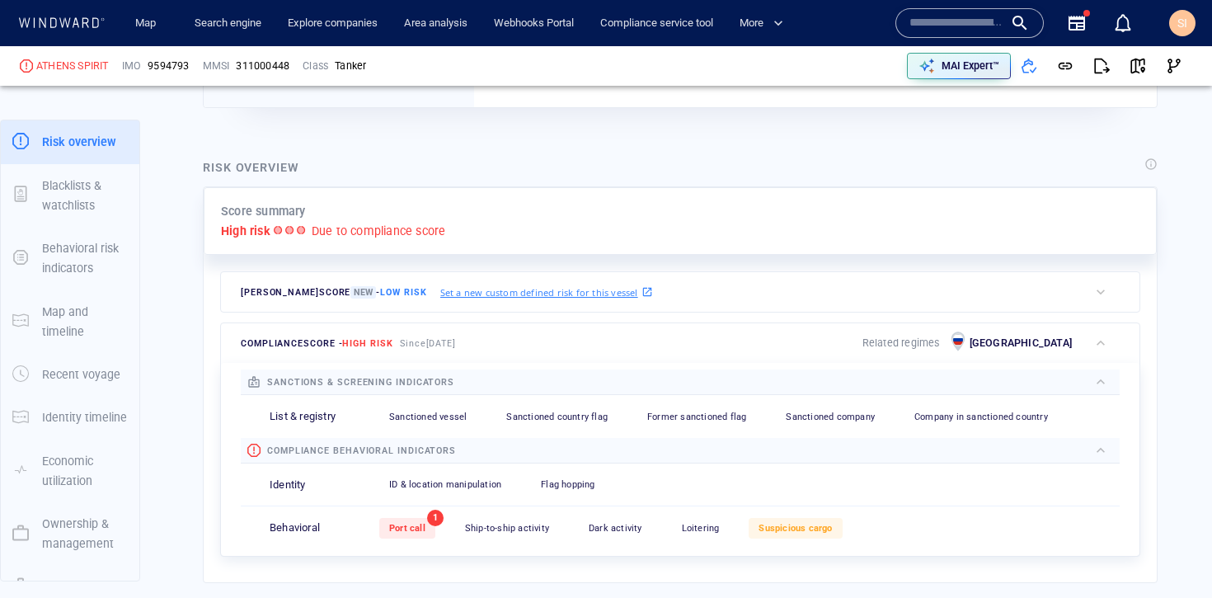
click at [1188, 29] on div "SI" at bounding box center [1182, 23] width 26 height 26
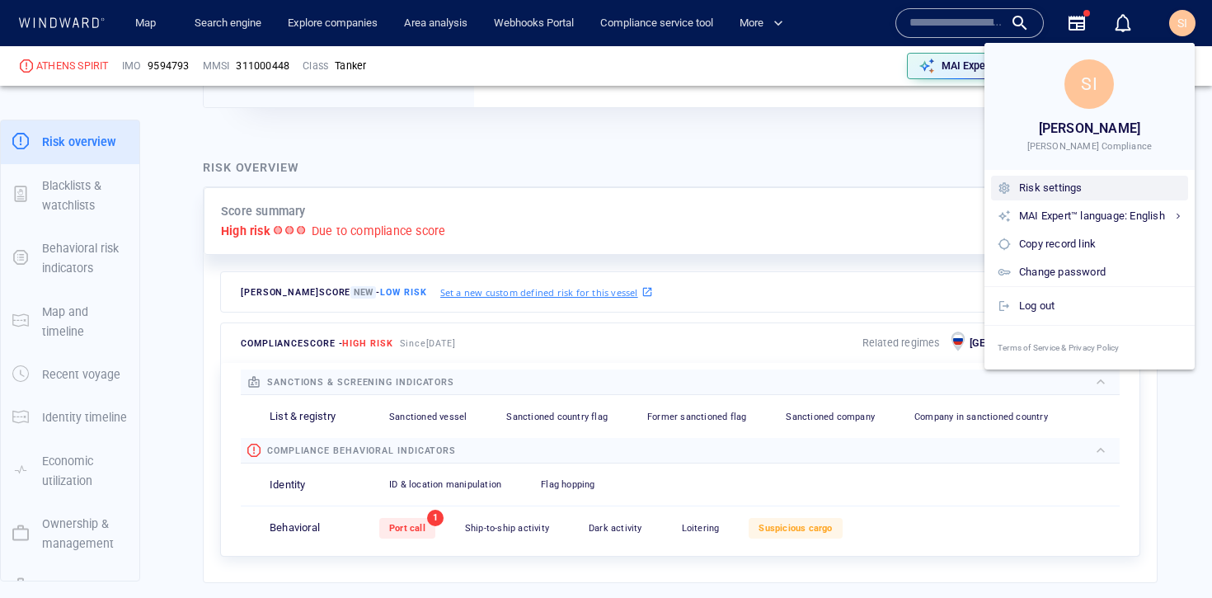
click at [1085, 191] on div "Risk settings" at bounding box center [1100, 188] width 162 height 18
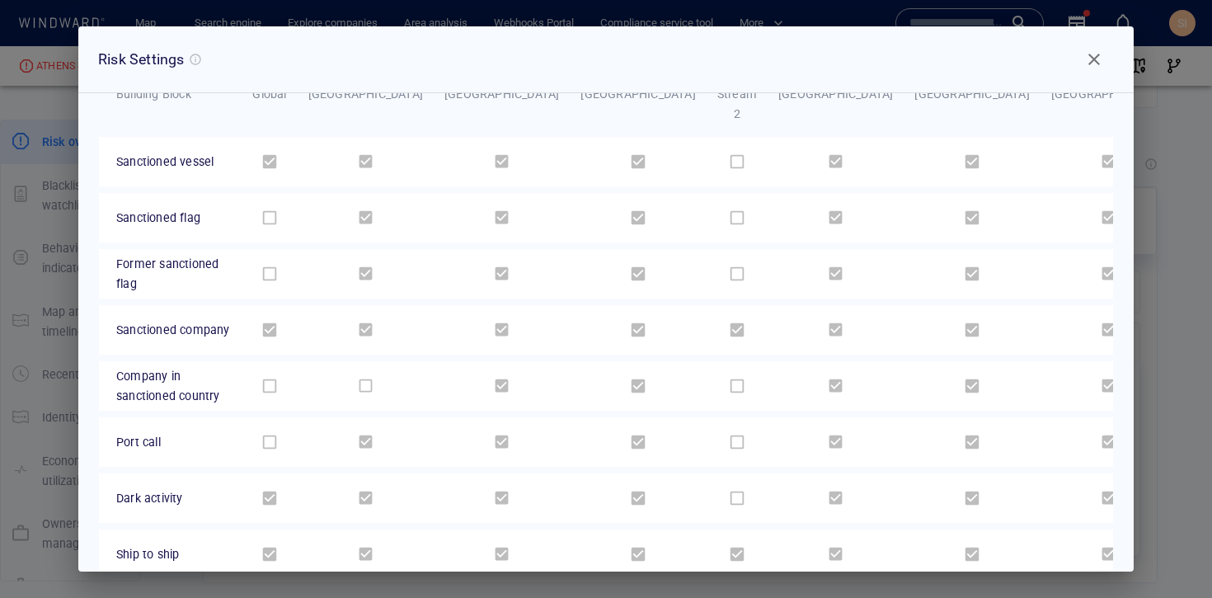
scroll to position [116, 0]
click at [1090, 63] on span "Close" at bounding box center [1095, 59] width 20 height 20
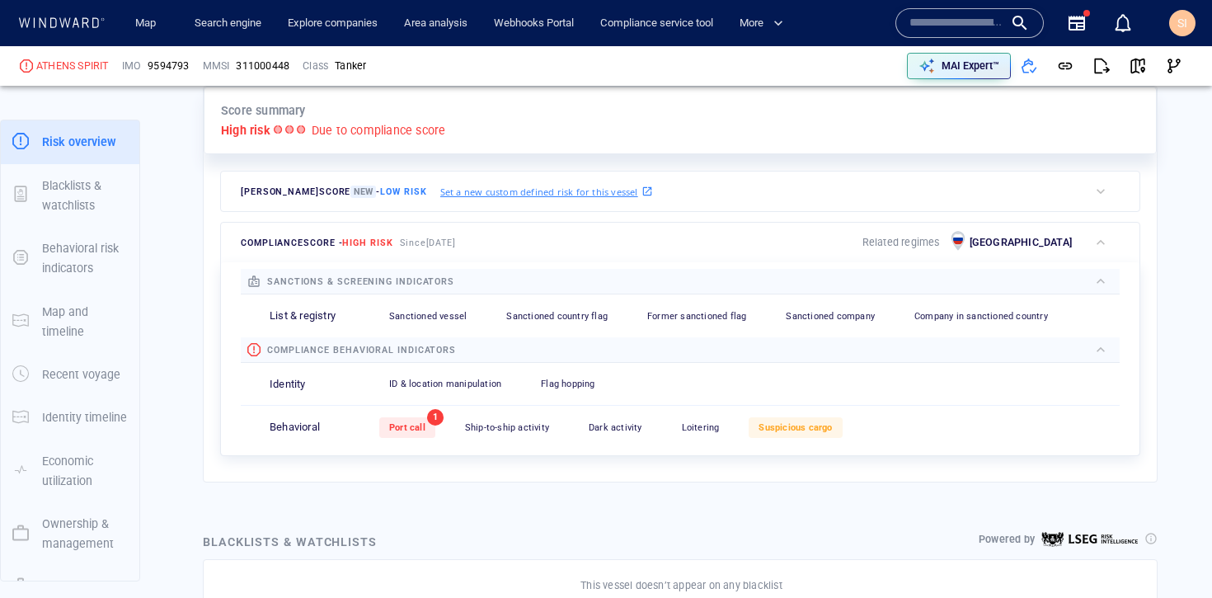
scroll to position [423, 0]
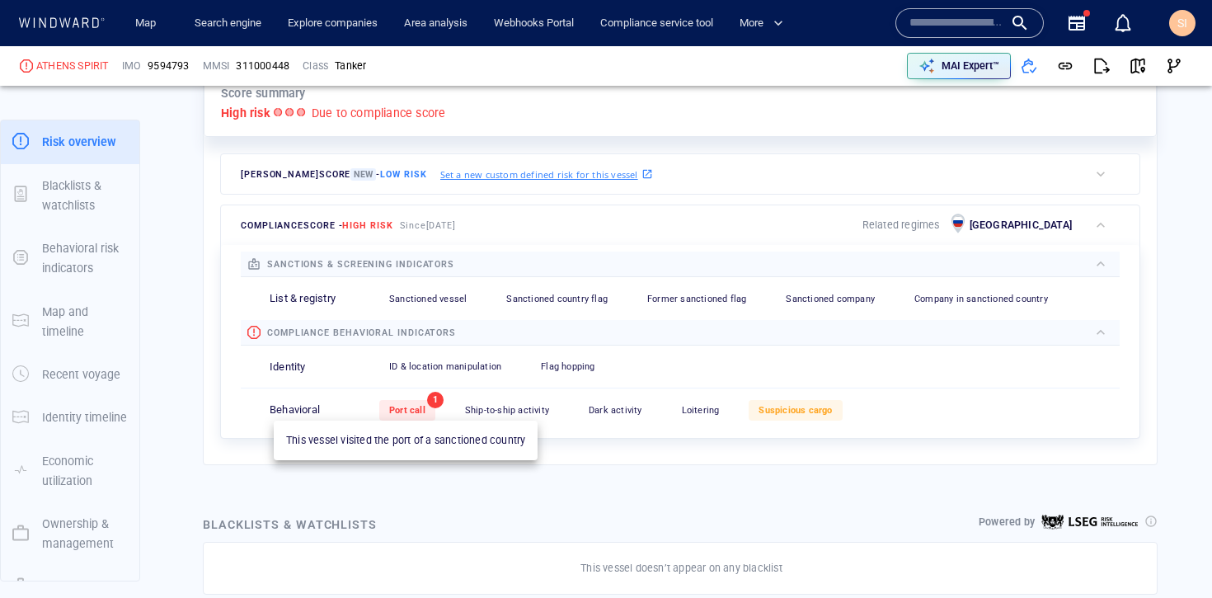
click at [399, 412] on span "Port call" at bounding box center [407, 410] width 36 height 11
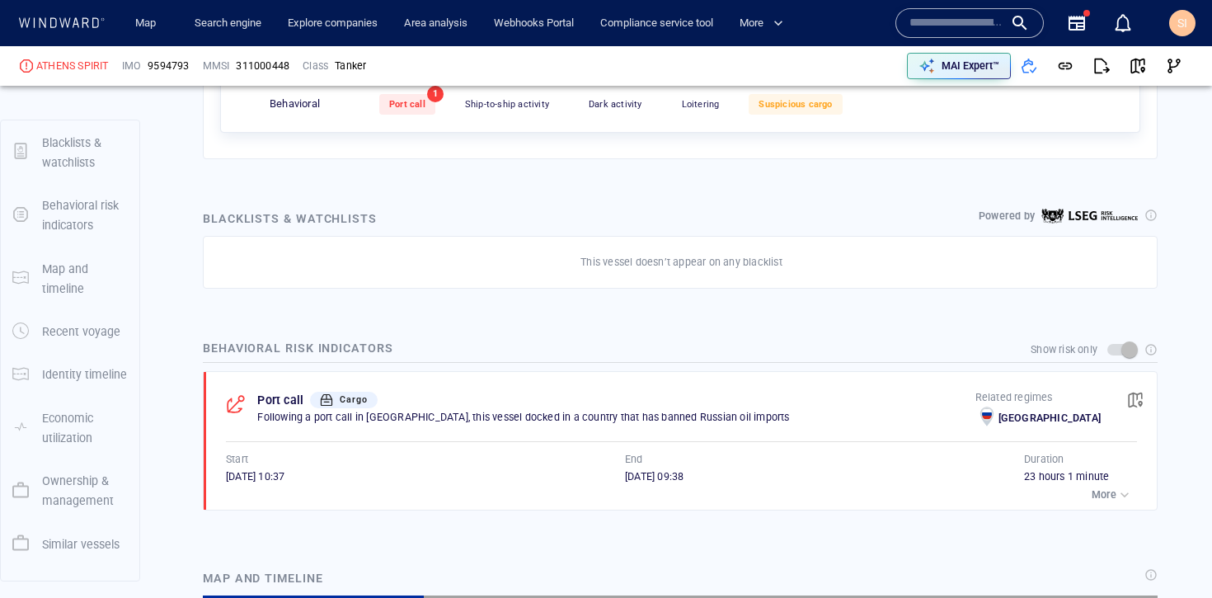
scroll to position [149, 0]
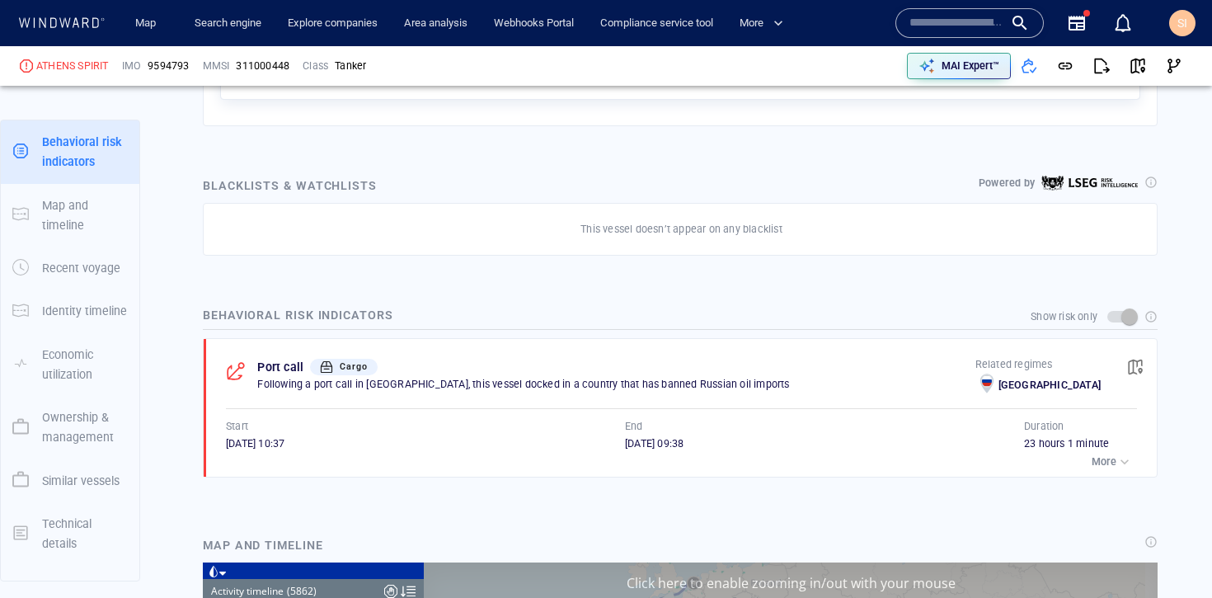
scroll to position [764, 0]
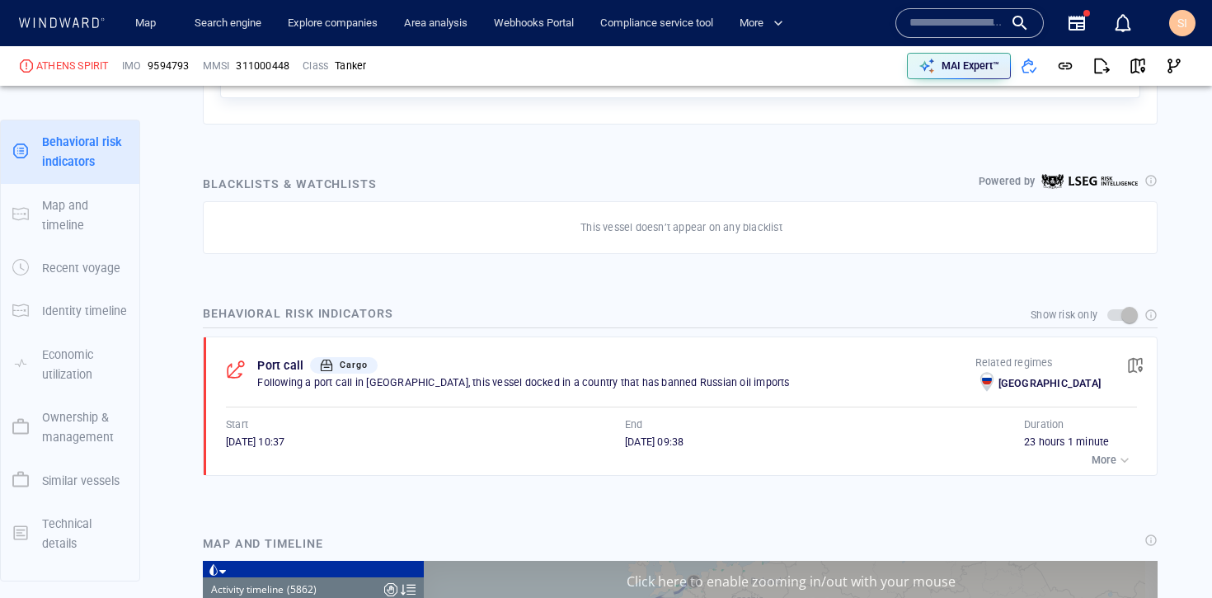
click at [1092, 459] on p "More" at bounding box center [1104, 460] width 25 height 15
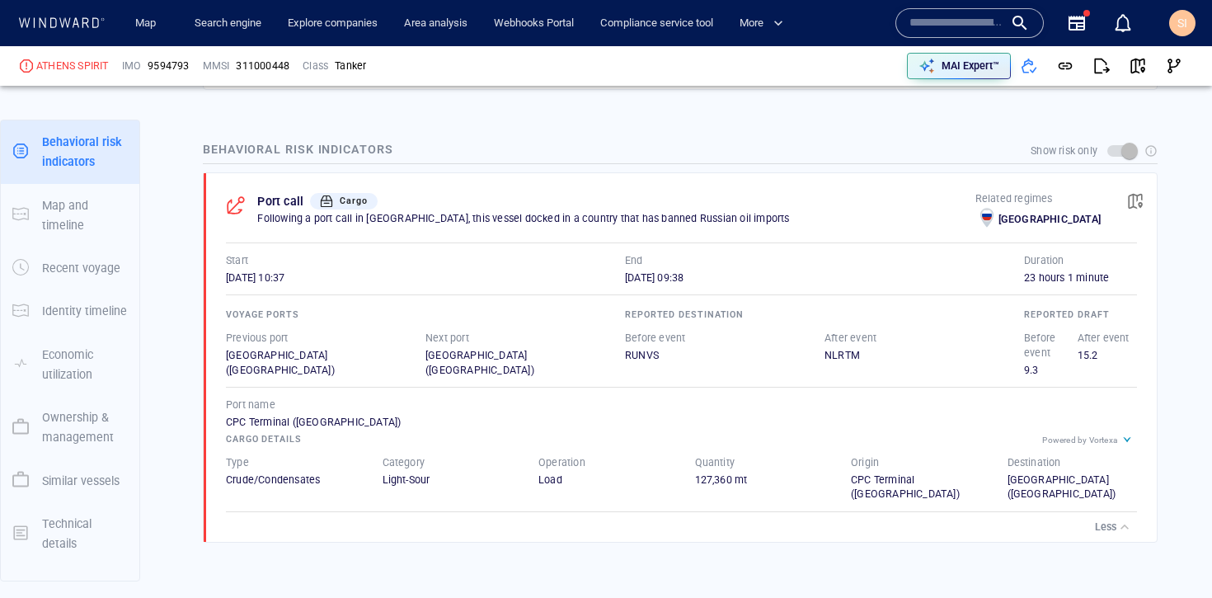
scroll to position [934, 0]
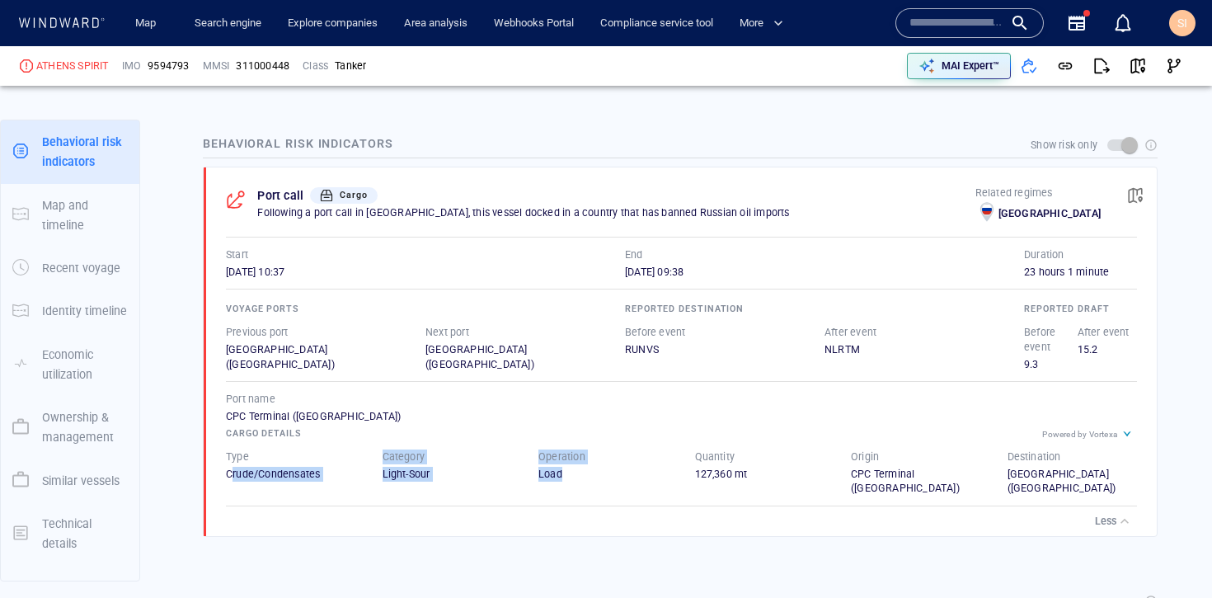
drag, startPoint x: 234, startPoint y: 471, endPoint x: 566, endPoint y: 480, distance: 331.7
click at [566, 480] on div "Type Crude/Condensates Category Light-Sour Operation Load Quantity 127,360 mt O…" at bounding box center [681, 473] width 944 height 80
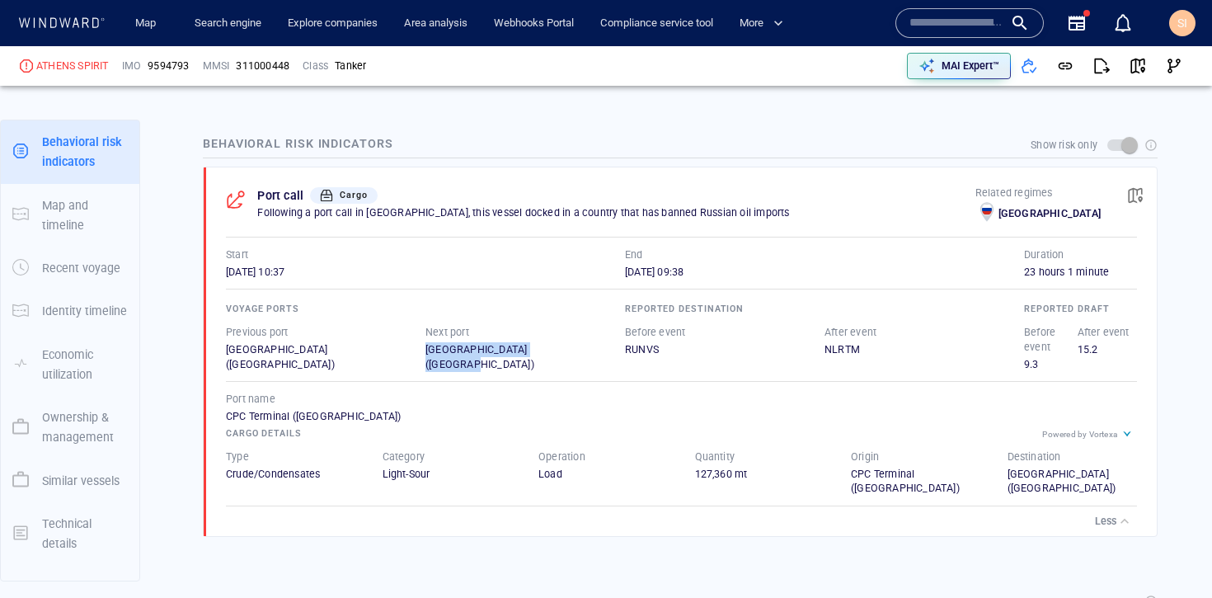
drag, startPoint x: 422, startPoint y: 345, endPoint x: 559, endPoint y: 362, distance: 138.0
click at [559, 362] on div "Voyage ports Previous port Cagliari (Italy) Next port Rotterdam (The Netherland…" at bounding box center [426, 335] width 406 height 78
drag, startPoint x: 244, startPoint y: 273, endPoint x: 262, endPoint y: 269, distance: 18.6
click at [262, 269] on span "20/04/2025 10:37" at bounding box center [255, 272] width 59 height 12
click at [564, 483] on div "Operation Load" at bounding box center [603, 472] width 157 height 73
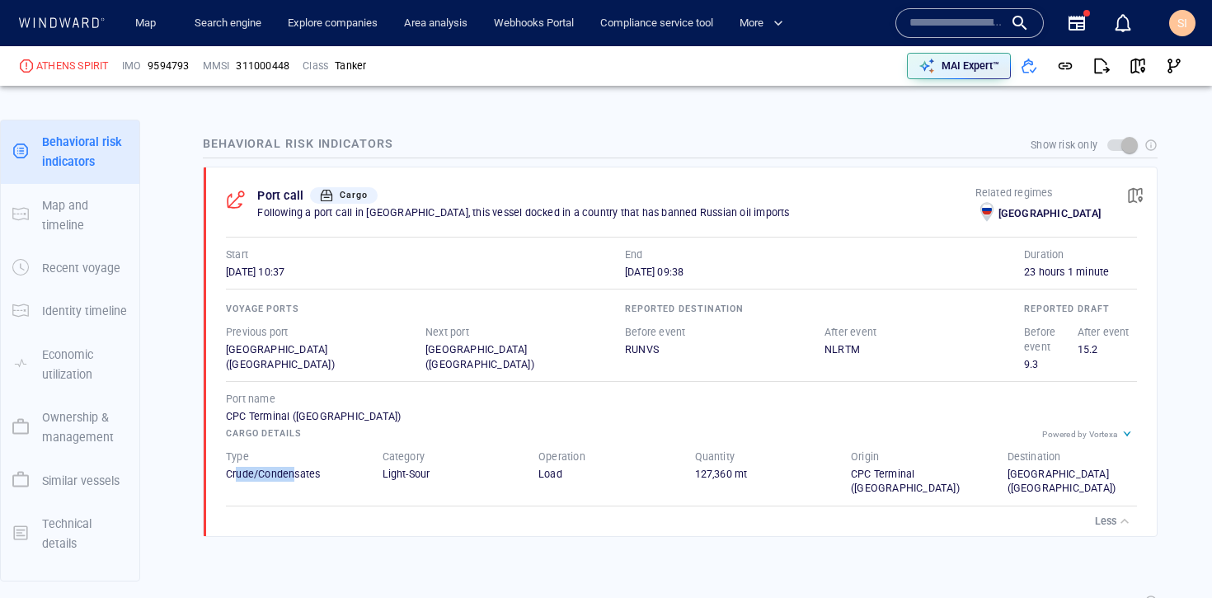
drag, startPoint x: 237, startPoint y: 476, endPoint x: 294, endPoint y: 470, distance: 57.2
click at [294, 470] on div "Crude/Condensates" at bounding box center [291, 474] width 130 height 15
drag, startPoint x: 671, startPoint y: 474, endPoint x: 754, endPoint y: 473, distance: 82.5
click at [754, 473] on div "Type Crude/Condensates Category Light-Sour Operation Load Quantity 127,360 mt O…" at bounding box center [681, 473] width 944 height 80
drag, startPoint x: 836, startPoint y: 478, endPoint x: 987, endPoint y: 492, distance: 151.6
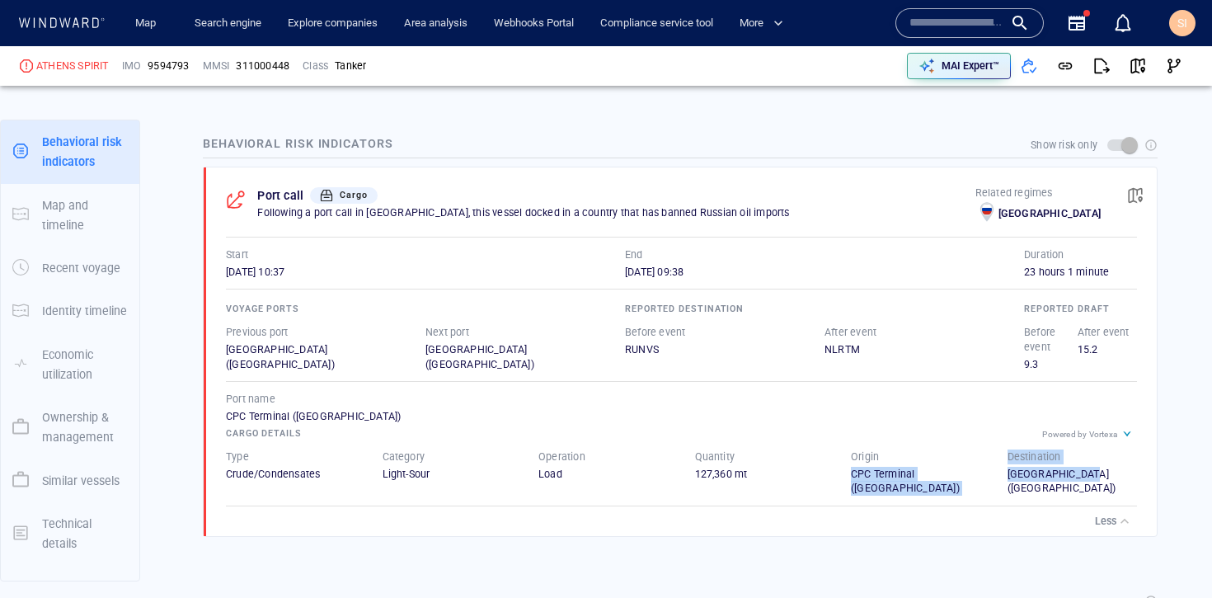
click at [987, 492] on div "Type Crude/Condensates Category Light-Sour Operation Load Quantity 127,360 mt O…" at bounding box center [681, 473] width 944 height 80
click at [1021, 476] on div "Rotterdam (The Netherlands)" at bounding box center [1073, 482] width 130 height 30
drag, startPoint x: 1005, startPoint y: 474, endPoint x: 1087, endPoint y: 492, distance: 84.3
click at [1087, 492] on div "Rotterdam (The Netherlands)" at bounding box center [1073, 482] width 130 height 30
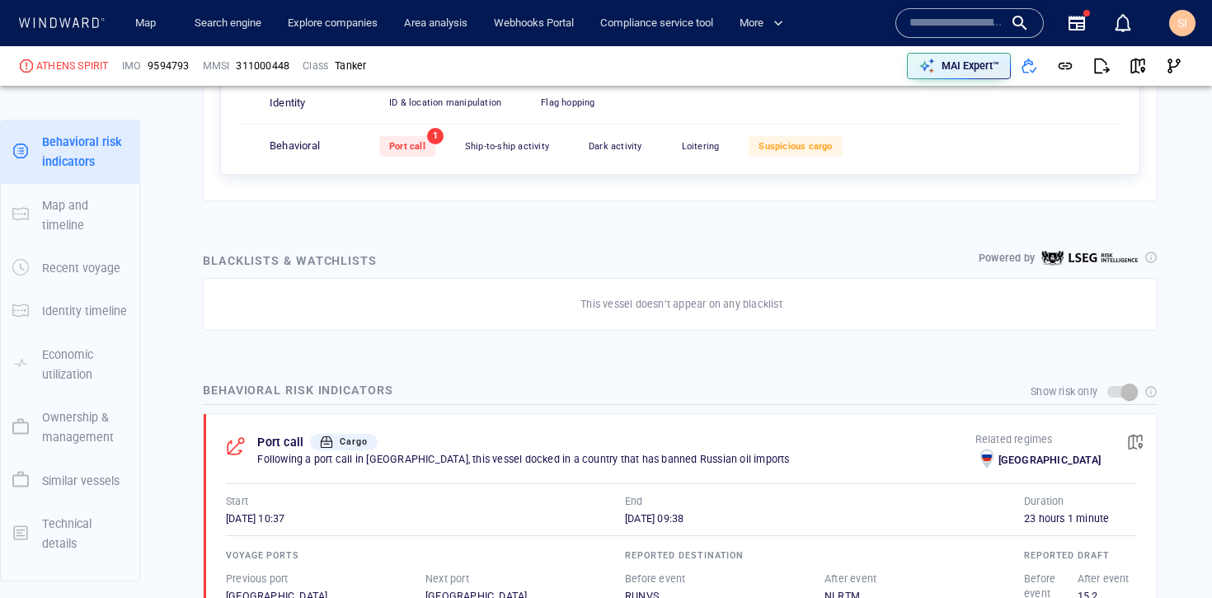
scroll to position [686, 0]
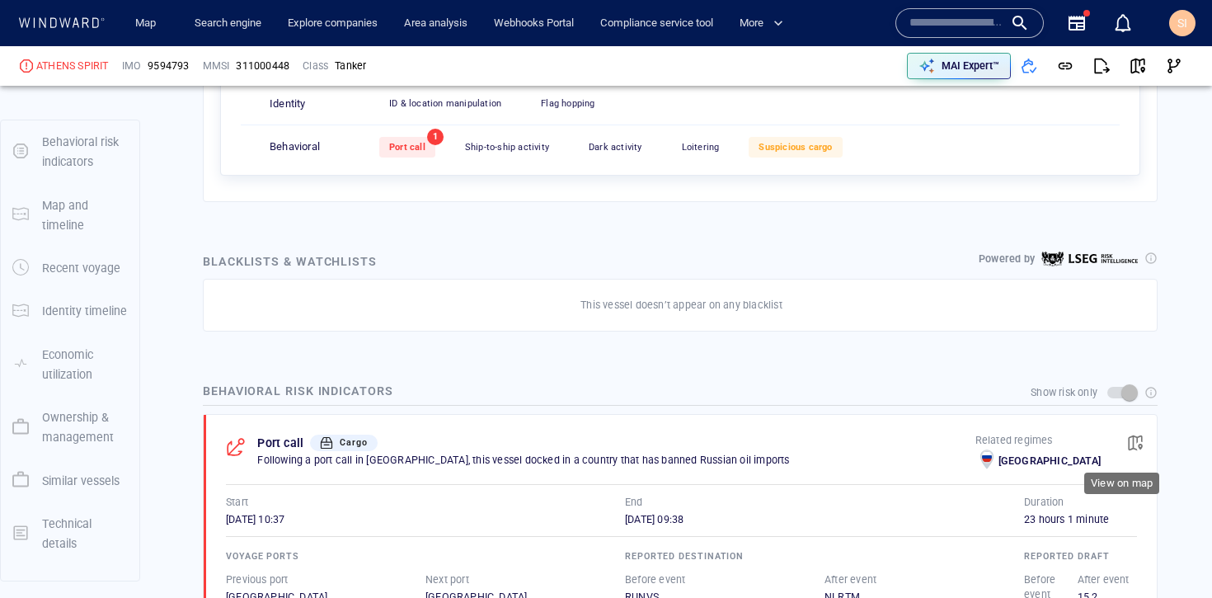
click at [1127, 445] on span "button" at bounding box center [1135, 443] width 16 height 16
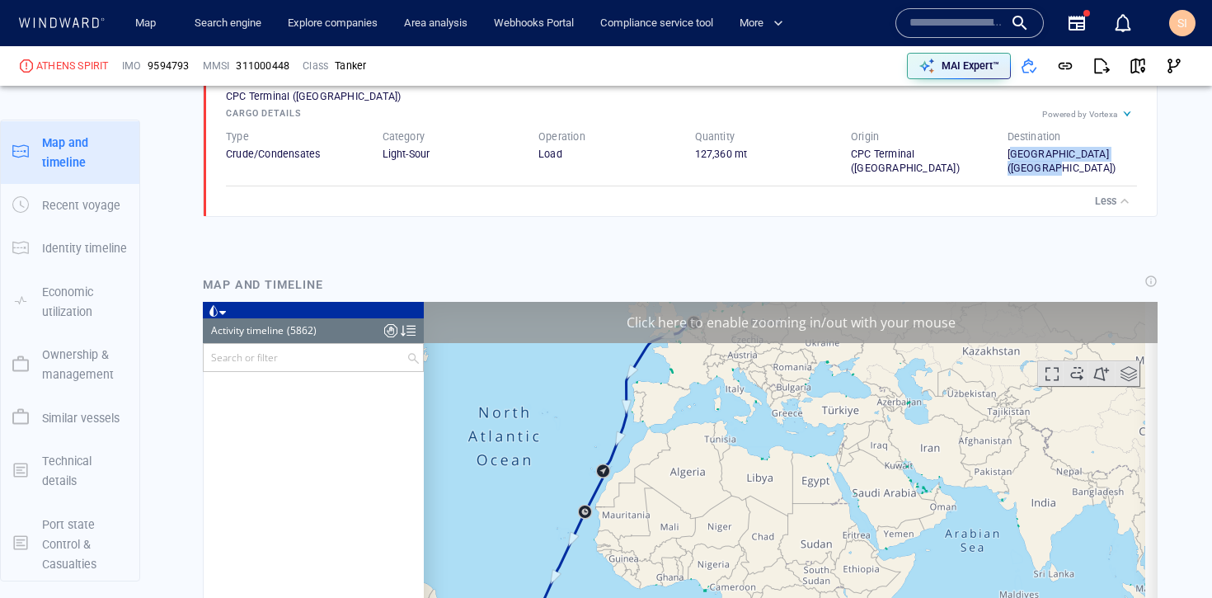
scroll to position [255057, 0]
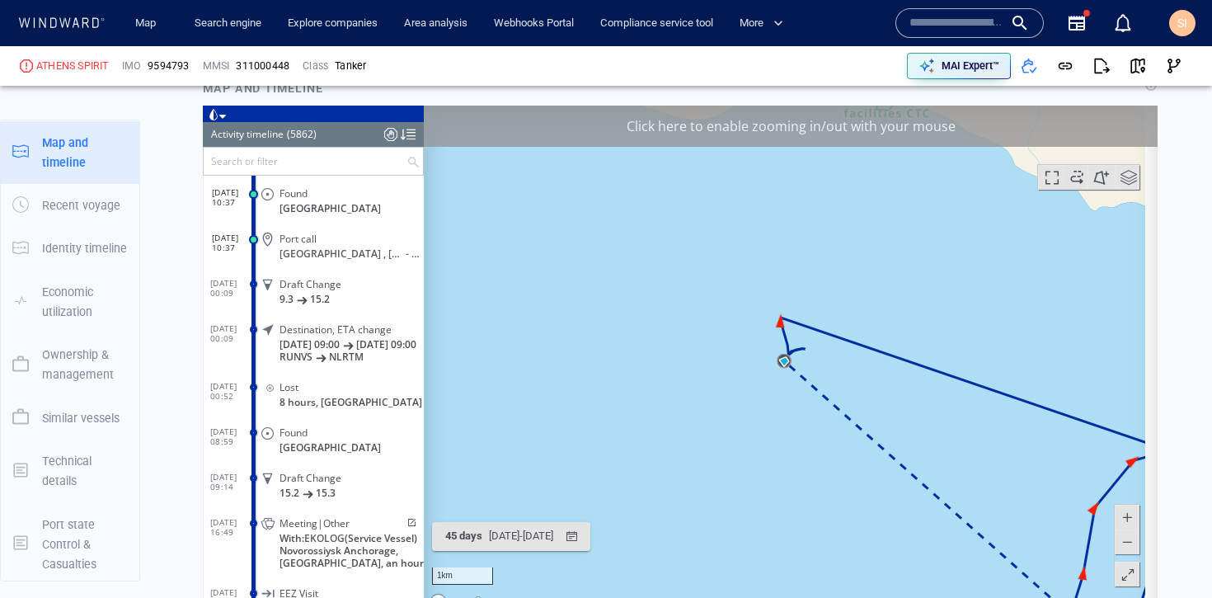
scroll to position [1451, 0]
click at [750, 139] on div "Click here to enable zooming in/out with your mouse" at bounding box center [791, 124] width 734 height 41
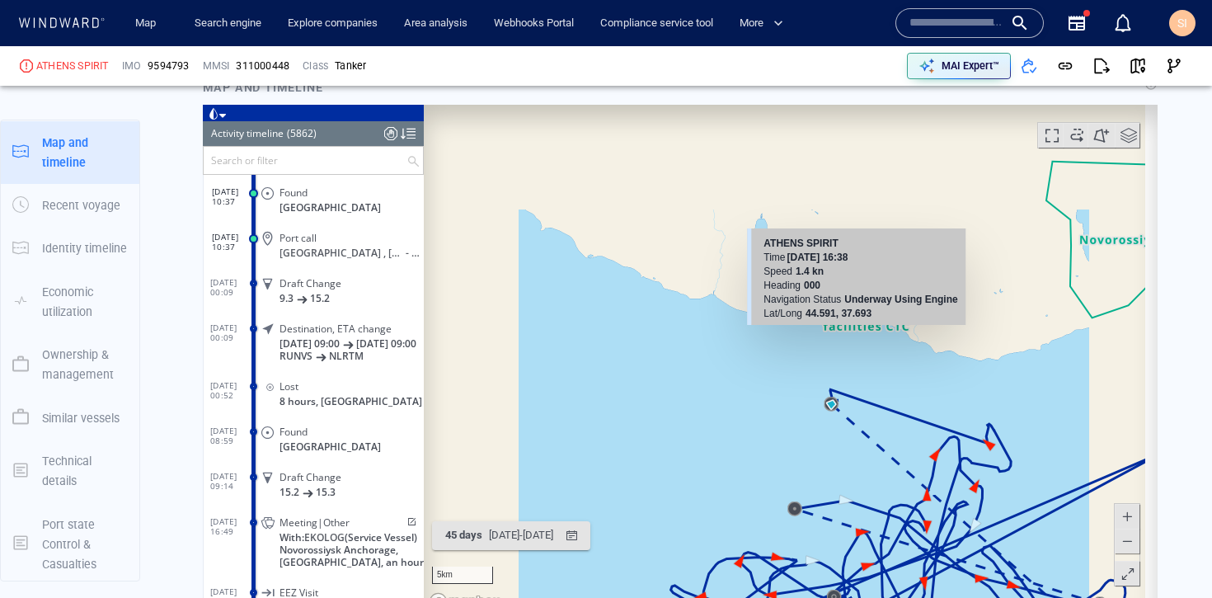
drag, startPoint x: 896, startPoint y: 458, endPoint x: 851, endPoint y: 323, distance: 141.9
click at [851, 323] on div "5km © Mapbox © OpenStreetMap Improve this map ATHENS SPIRIT Time 07 April 2025 …" at bounding box center [791, 359] width 734 height 511
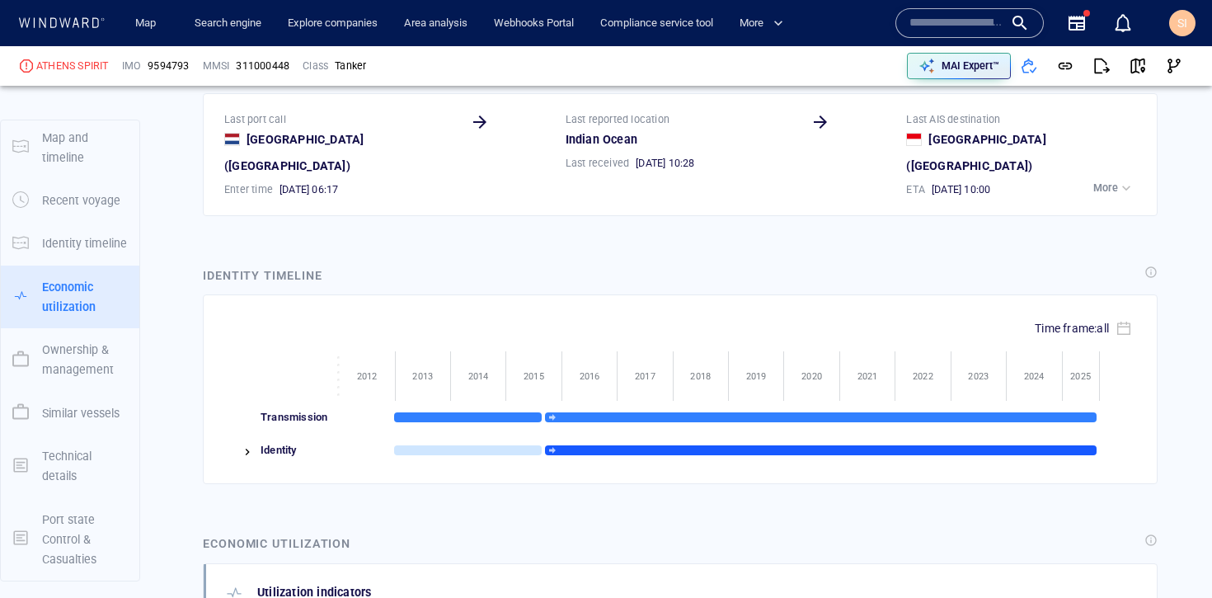
scroll to position [2039, 0]
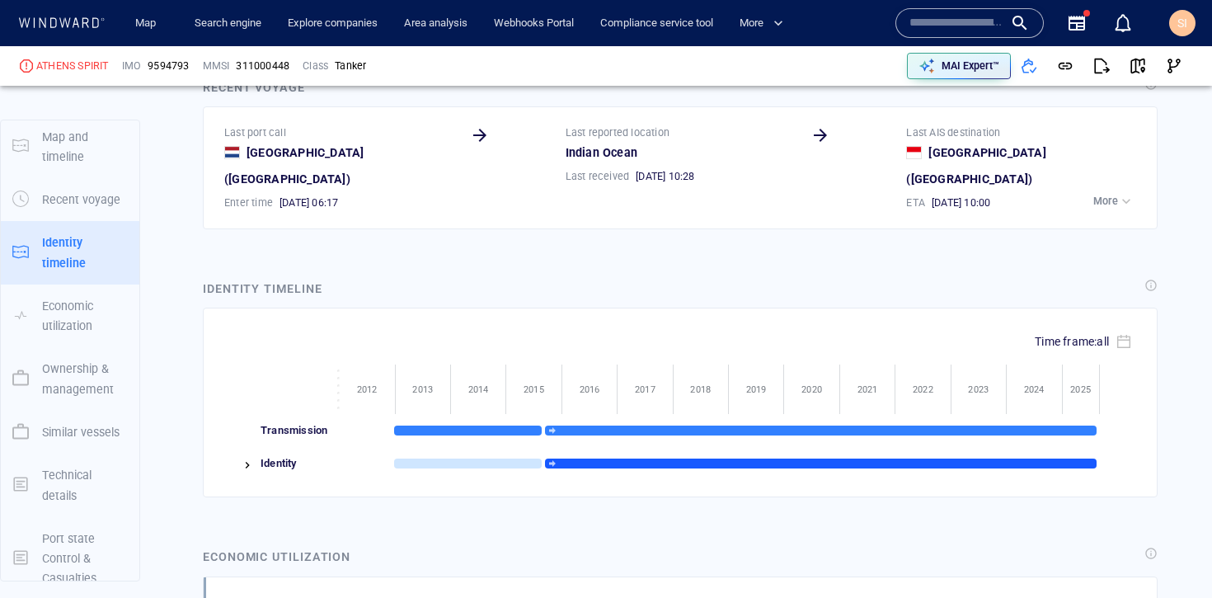
click at [242, 459] on img at bounding box center [247, 465] width 13 height 13
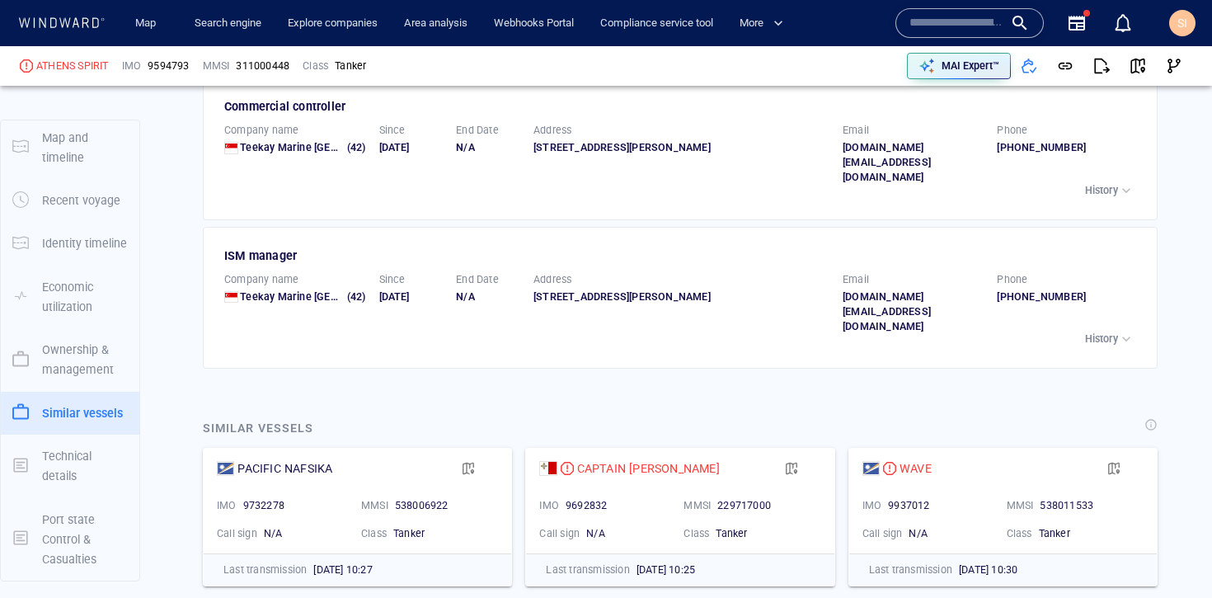
scroll to position [3221, 0]
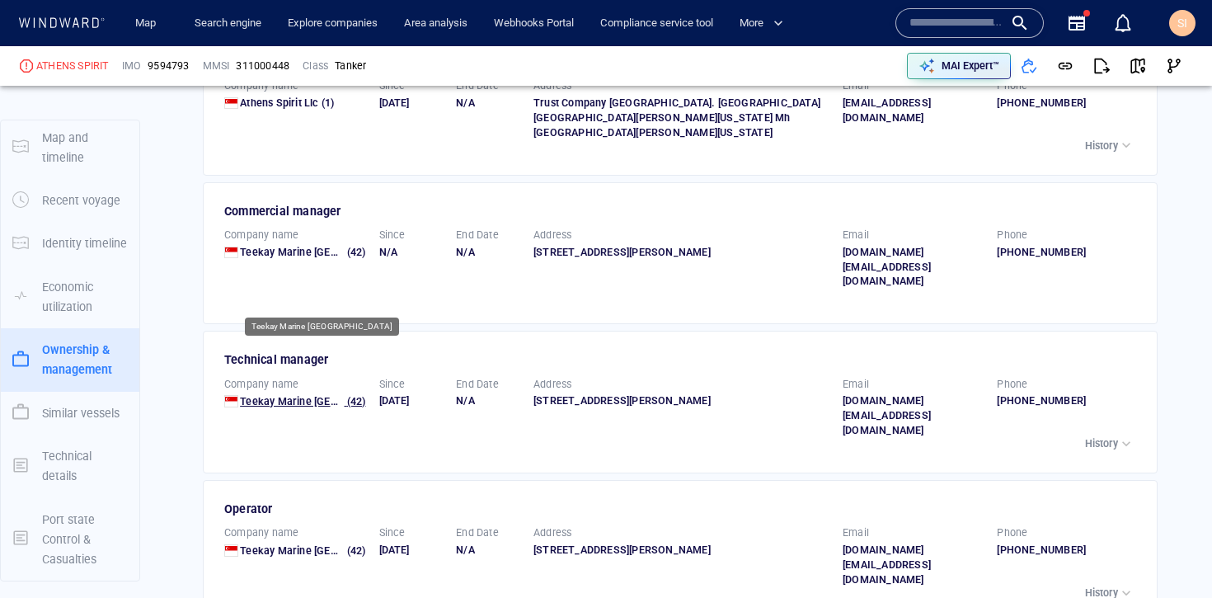
click at [299, 395] on span "Teekay Marine Singapore" at bounding box center [328, 401] width 176 height 12
click at [1118, 435] on div "button" at bounding box center [1126, 443] width 16 height 16
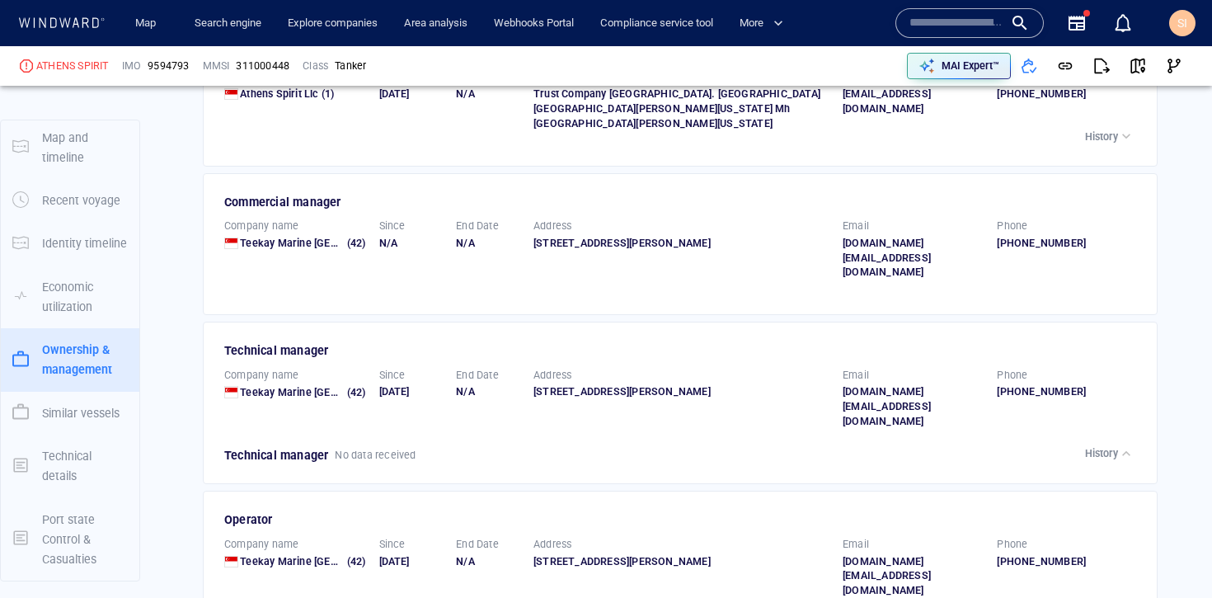
scroll to position [3235, 0]
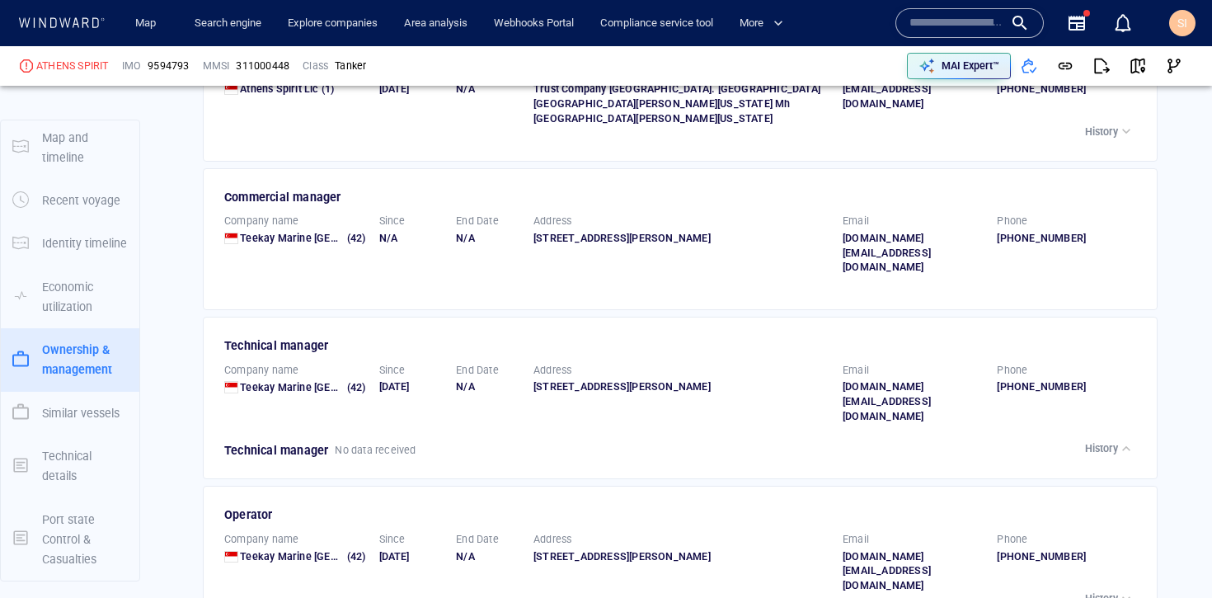
click at [1118, 585] on div "button" at bounding box center [1126, 598] width 16 height 16
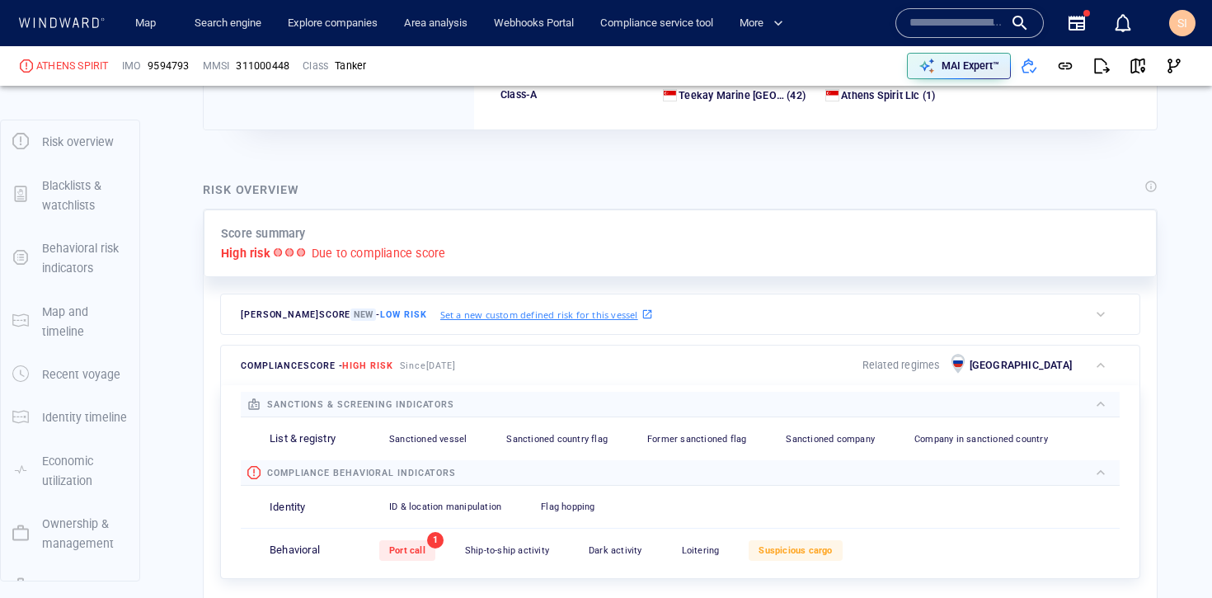
scroll to position [0, 0]
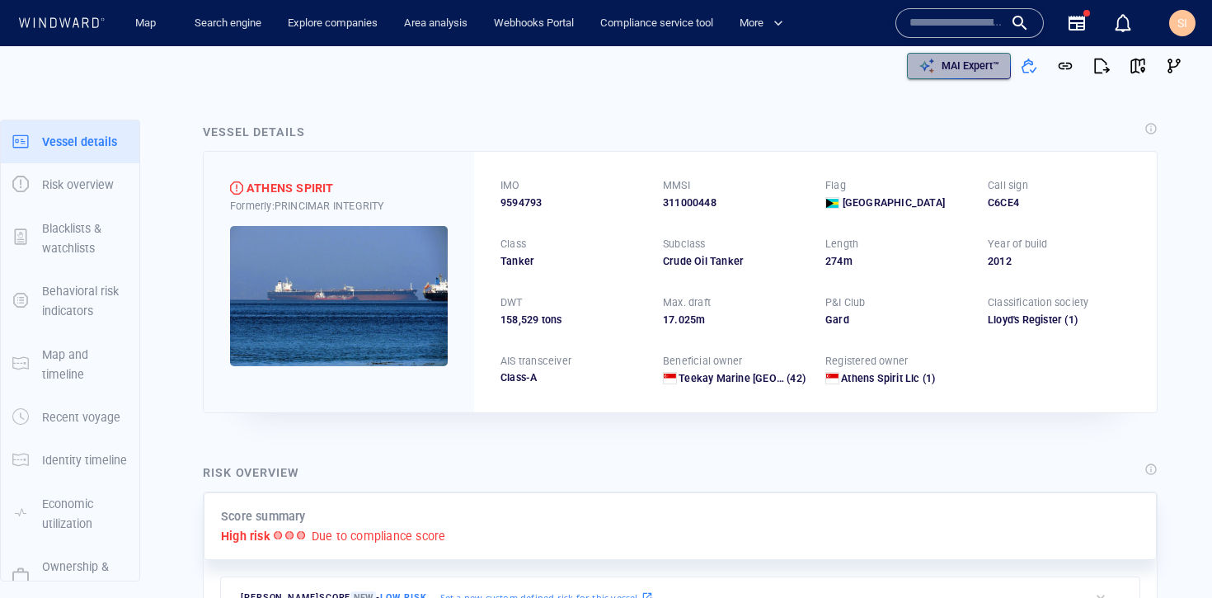
click at [942, 69] on p "MAI Expert™" at bounding box center [971, 66] width 58 height 15
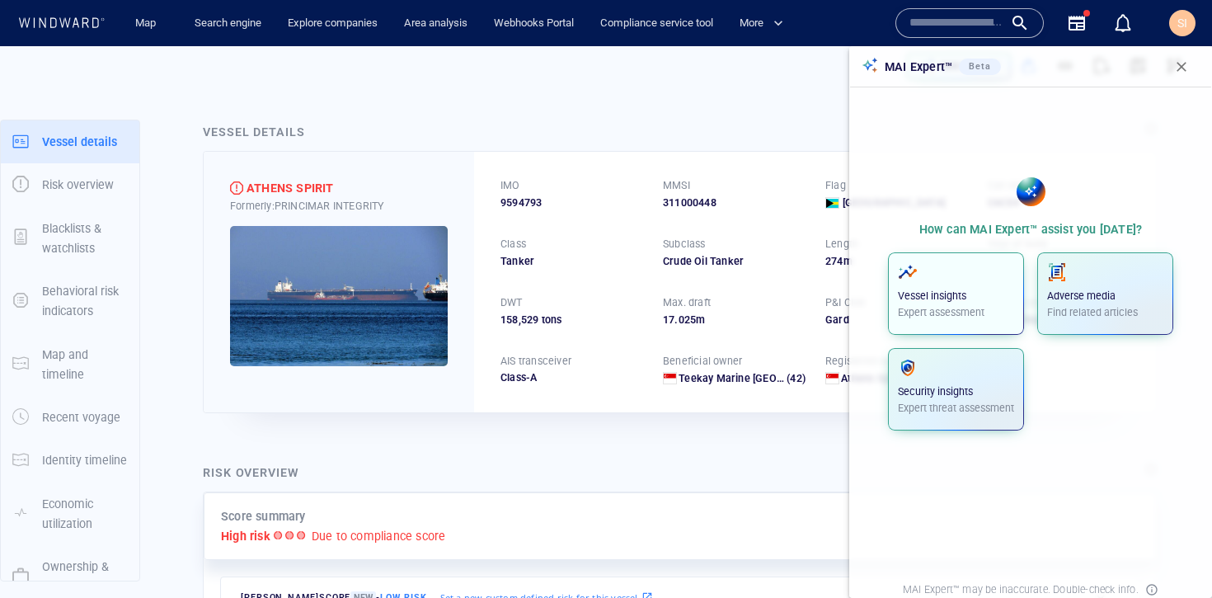
click at [996, 299] on p "Vessel insights" at bounding box center [956, 296] width 116 height 15
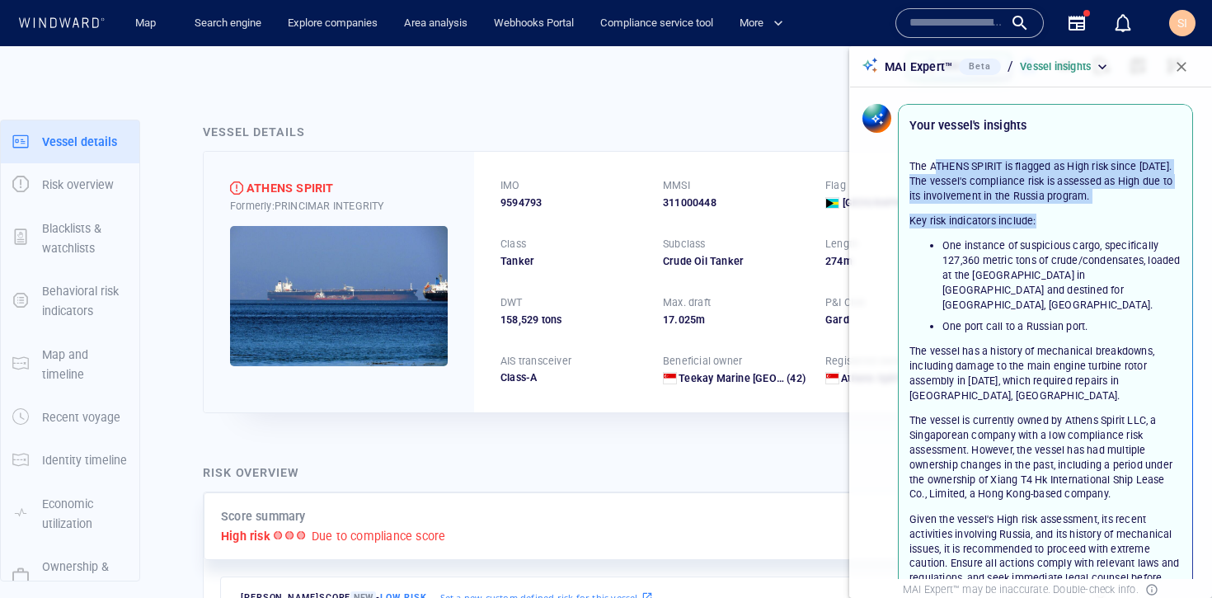
drag, startPoint x: 939, startPoint y: 172, endPoint x: 1083, endPoint y: 217, distance: 151.0
click at [1083, 217] on div "The ATHENS SPIRIT is flagged as High risk since April 20, 2025. The vessel's co…" at bounding box center [1046, 379] width 272 height 441
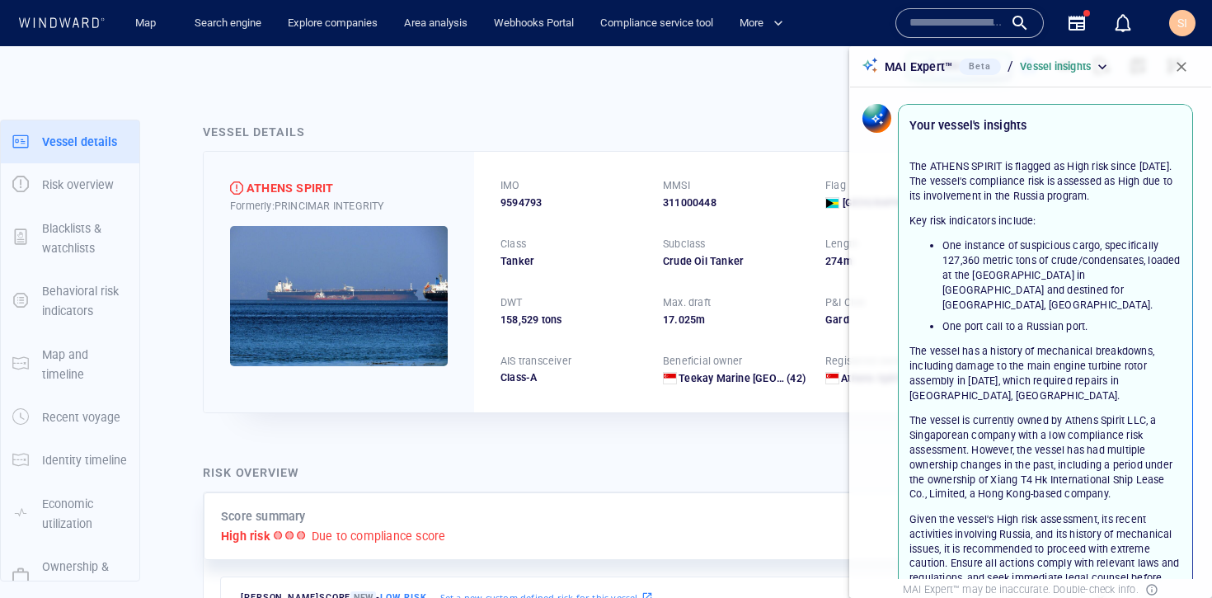
click at [1028, 261] on li "One instance of suspicious cargo, specifically 127,360 metric tons of crude/con…" at bounding box center [1062, 274] width 239 height 73
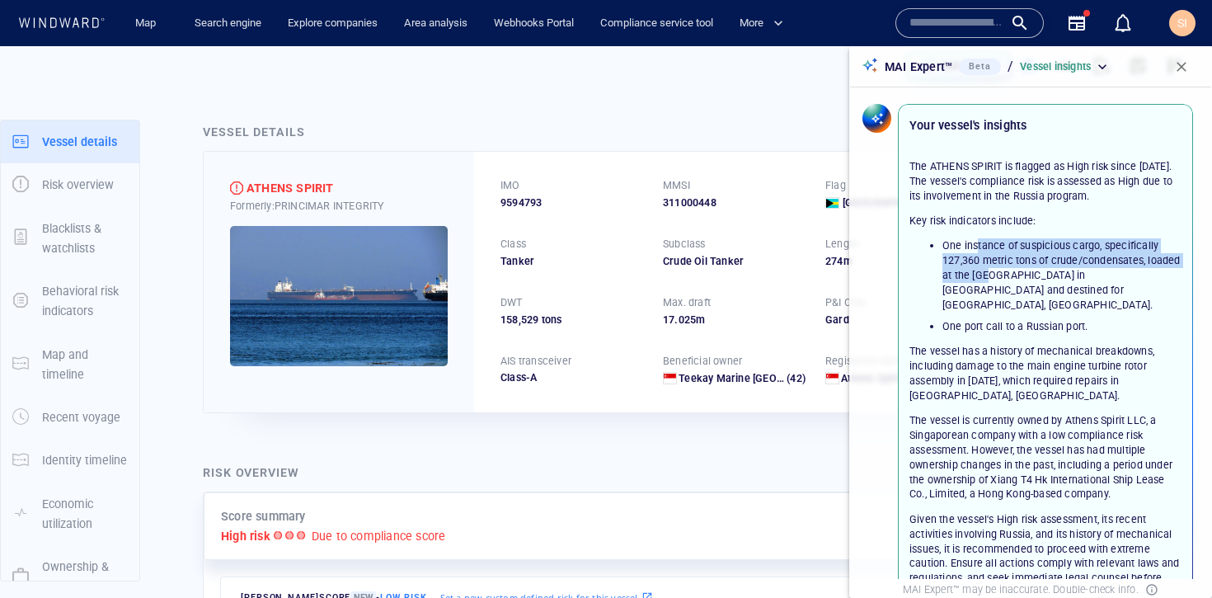
drag, startPoint x: 978, startPoint y: 243, endPoint x: 1028, endPoint y: 275, distance: 58.6
click at [1028, 275] on li "One instance of suspicious cargo, specifically 127,360 metric tons of crude/con…" at bounding box center [1062, 274] width 239 height 73
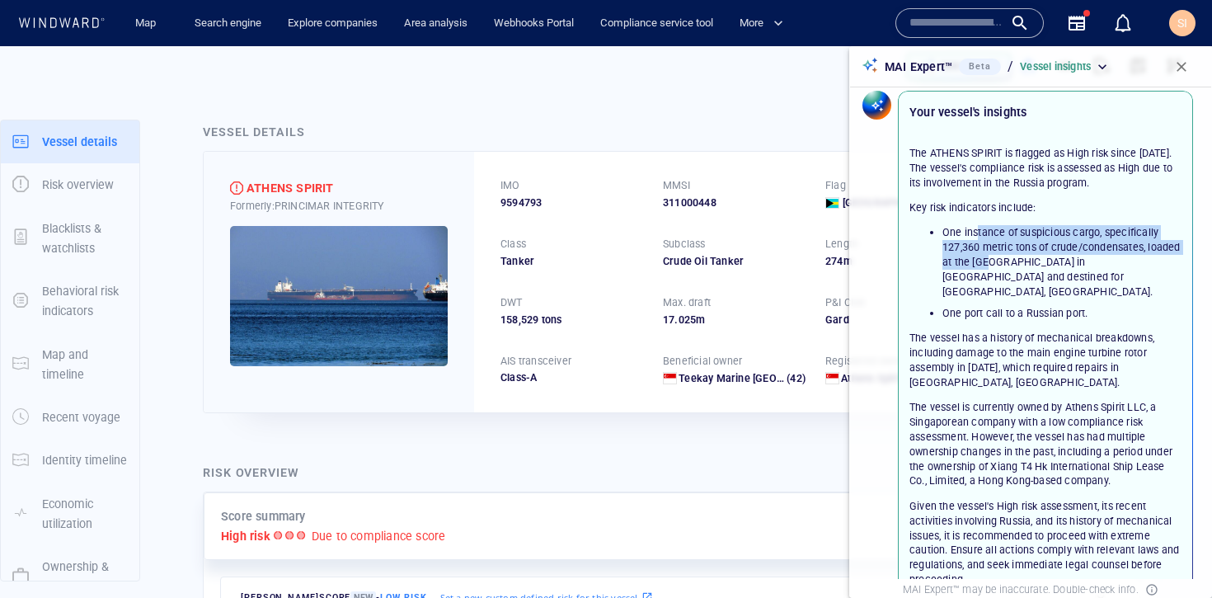
scroll to position [27, 0]
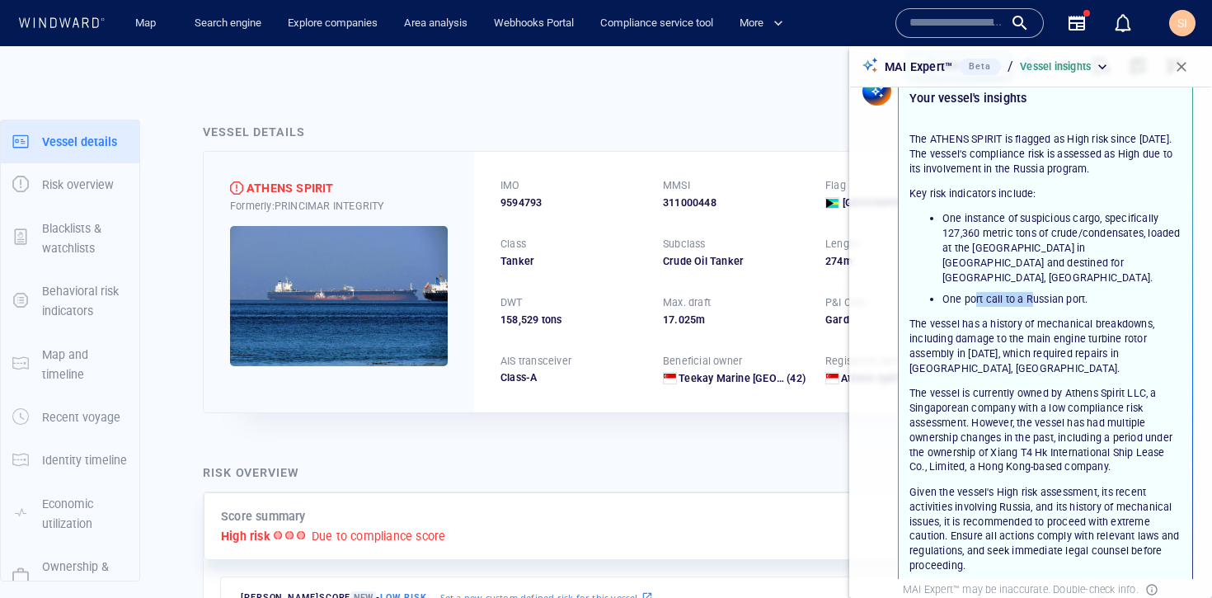
drag, startPoint x: 974, startPoint y: 282, endPoint x: 1033, endPoint y: 285, distance: 59.5
click at [1033, 292] on li "One port call to a Russian port." at bounding box center [1062, 299] width 239 height 15
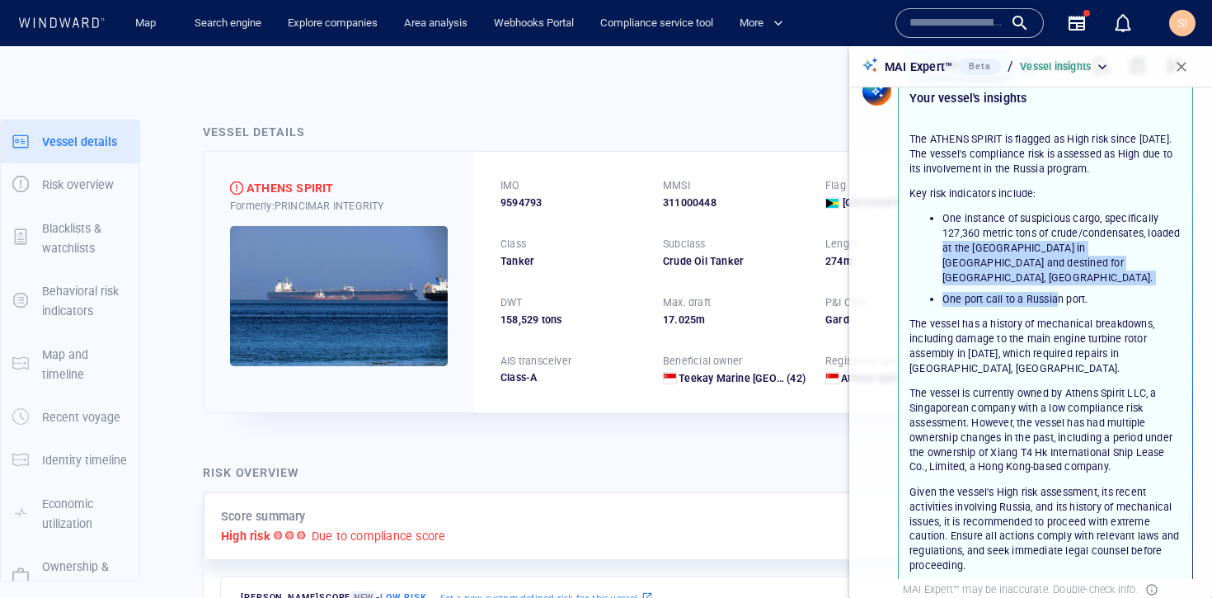
drag, startPoint x: 972, startPoint y: 255, endPoint x: 1058, endPoint y: 285, distance: 91.0
click at [1058, 285] on ul "One instance of suspicious cargo, specifically 127,360 metric tons of crude/con…" at bounding box center [1046, 258] width 272 height 95
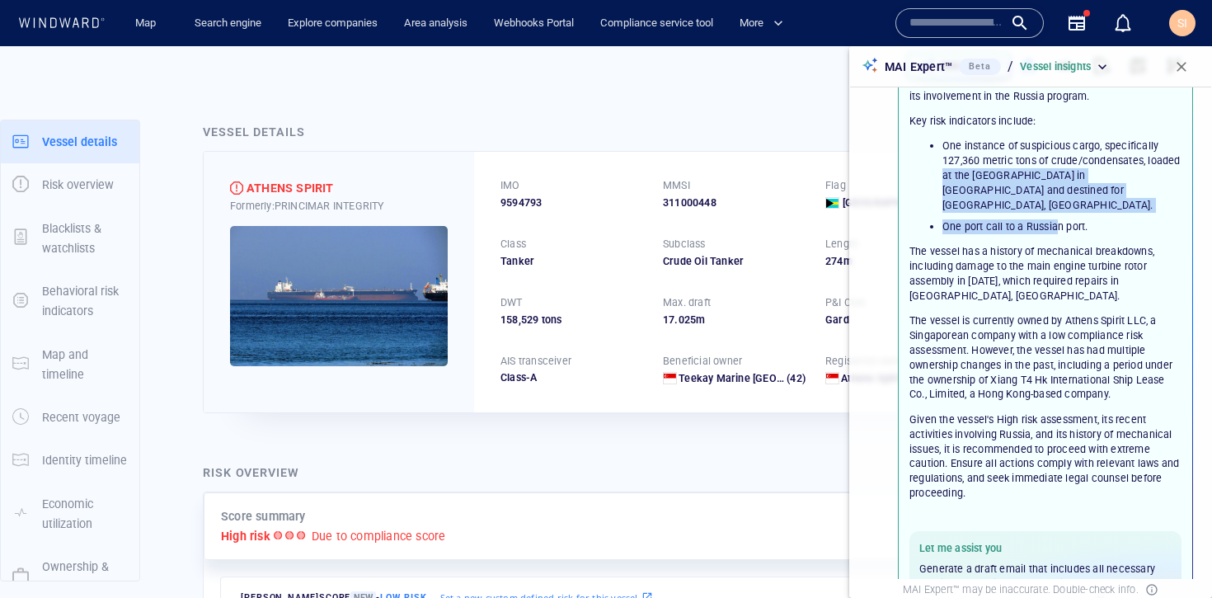
scroll to position [101, 0]
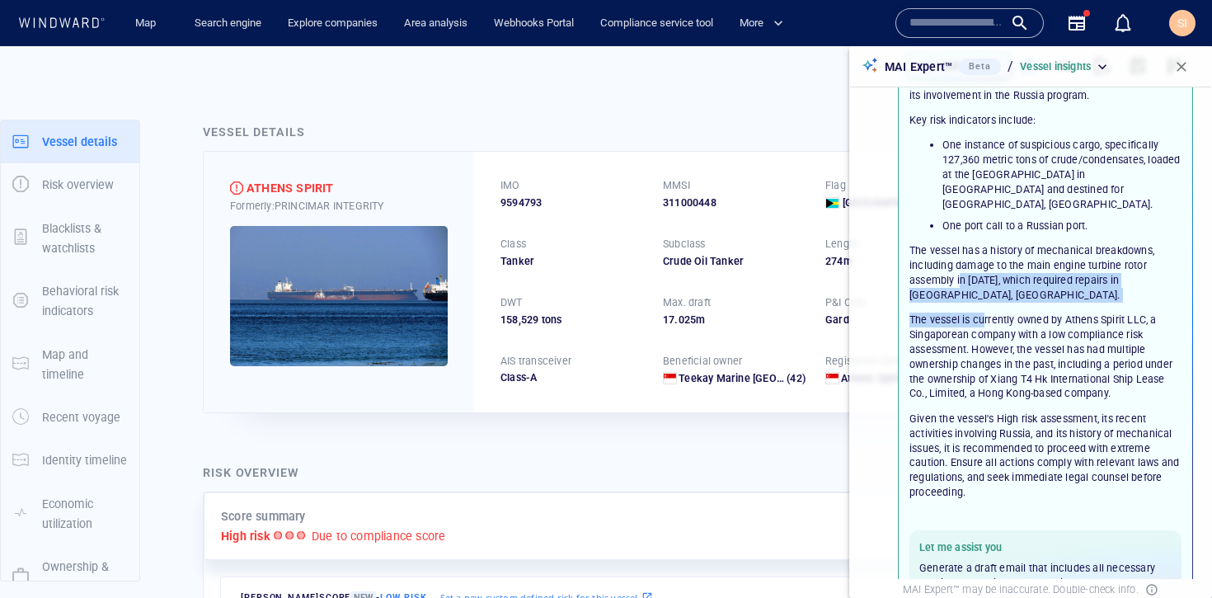
drag, startPoint x: 960, startPoint y: 264, endPoint x: 986, endPoint y: 301, distance: 45.5
click at [986, 301] on div "The ATHENS SPIRIT is flagged as High risk since April 20, 2025. The vessel's co…" at bounding box center [1046, 279] width 272 height 441
click at [948, 313] on p "The vessel is currently owned by Athens Spirit LLC, a Singaporean company with …" at bounding box center [1046, 357] width 272 height 88
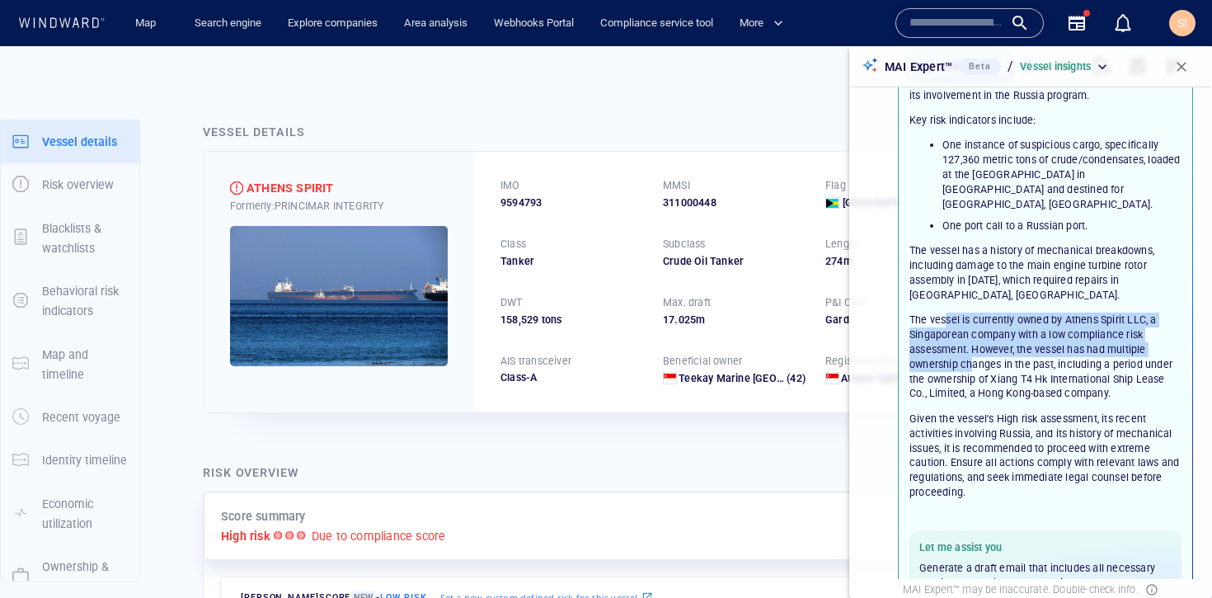
drag, startPoint x: 946, startPoint y: 305, endPoint x: 974, endPoint y: 344, distance: 47.8
click at [974, 344] on p "The vessel is currently owned by Athens Spirit LLC, a Singaporean company with …" at bounding box center [1046, 357] width 272 height 88
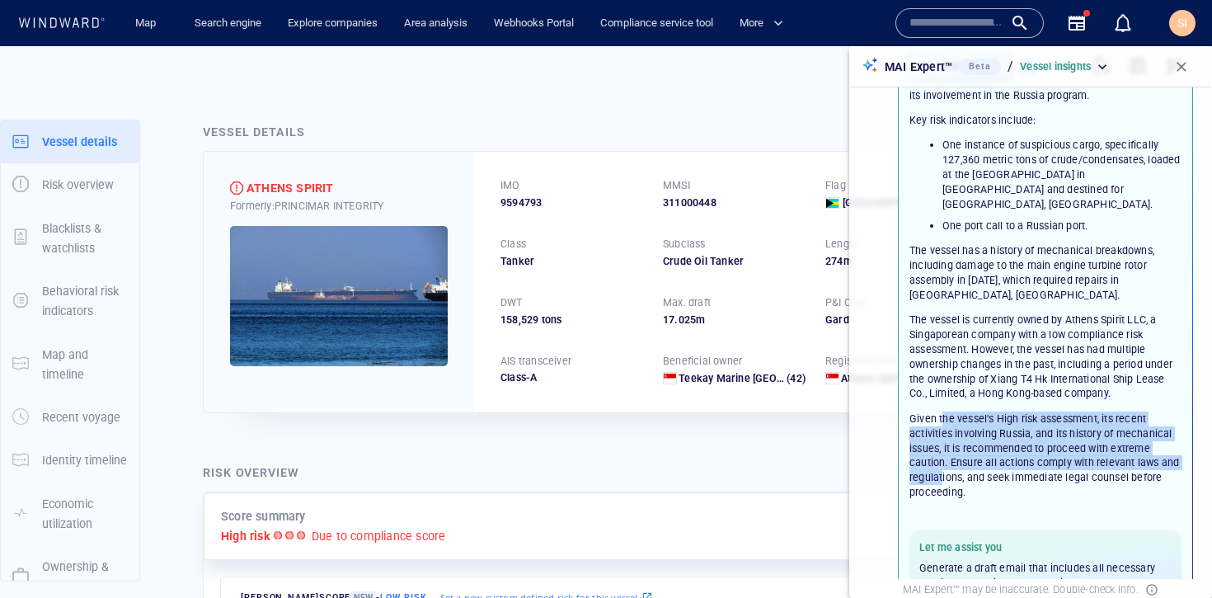
drag, startPoint x: 945, startPoint y: 407, endPoint x: 1027, endPoint y: 455, distance: 95.0
click at [1027, 455] on p "Given the vessel's High risk assessment, its recent activities involving Russia…" at bounding box center [1046, 456] width 272 height 88
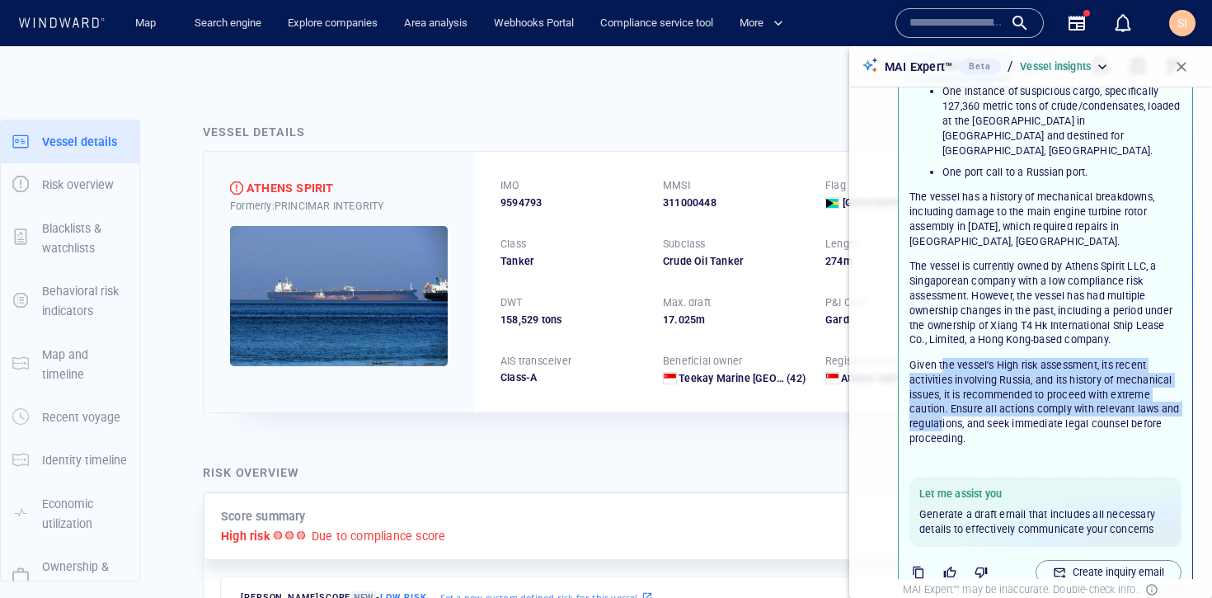
scroll to position [200, 0]
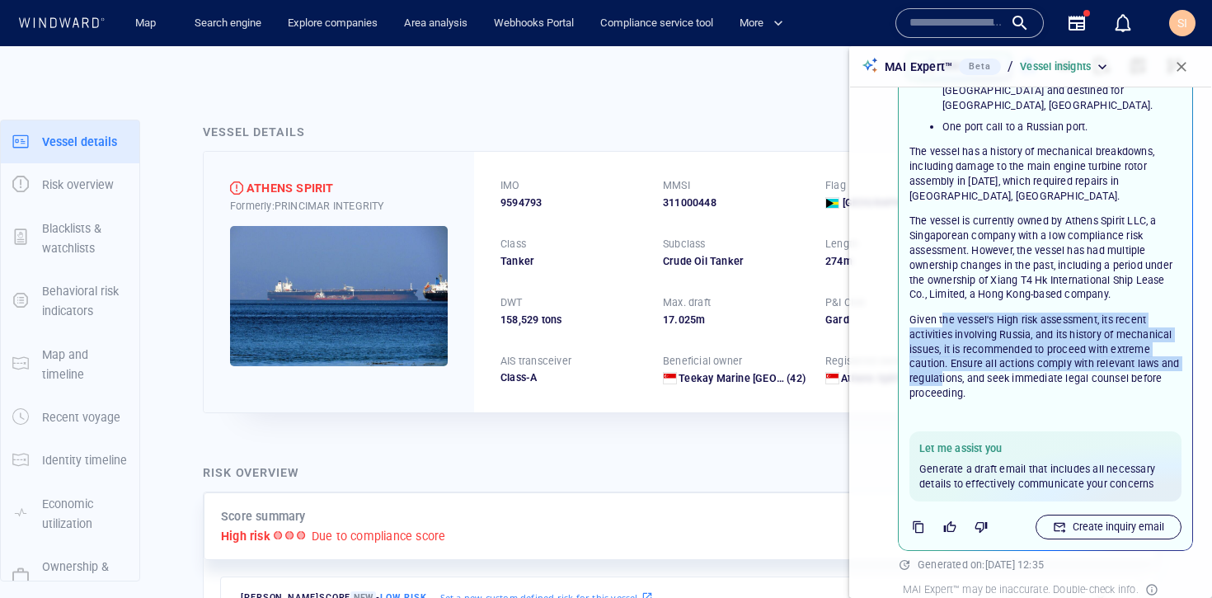
click at [1096, 520] on p "Create inquiry email" at bounding box center [1119, 527] width 92 height 15
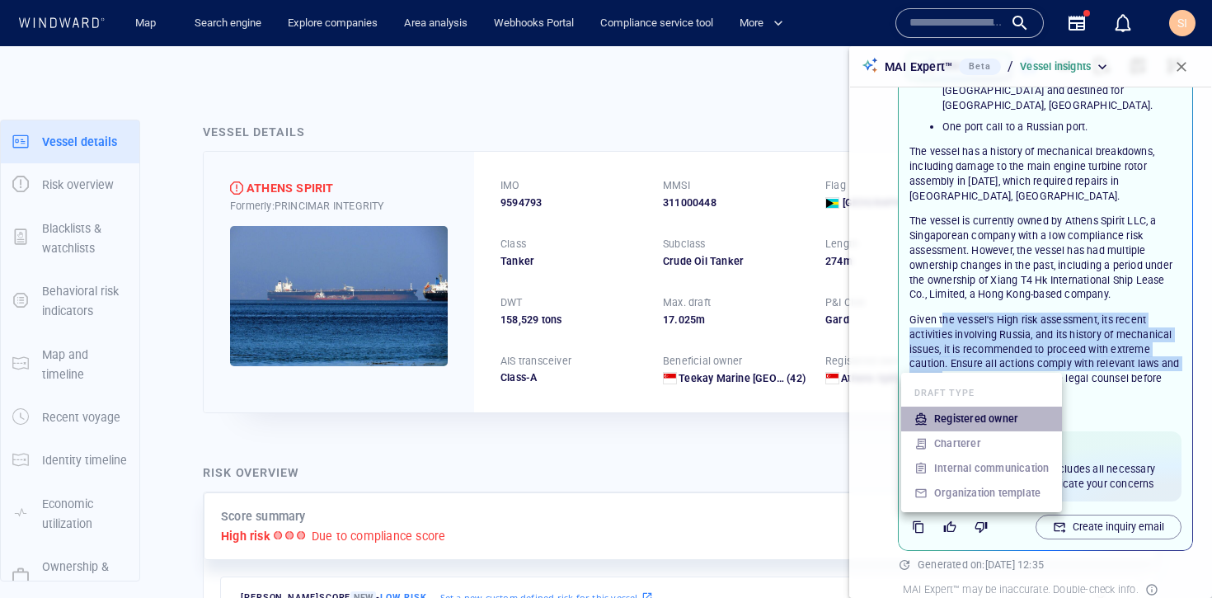
click at [986, 421] on p "Registered owner" at bounding box center [976, 419] width 84 height 15
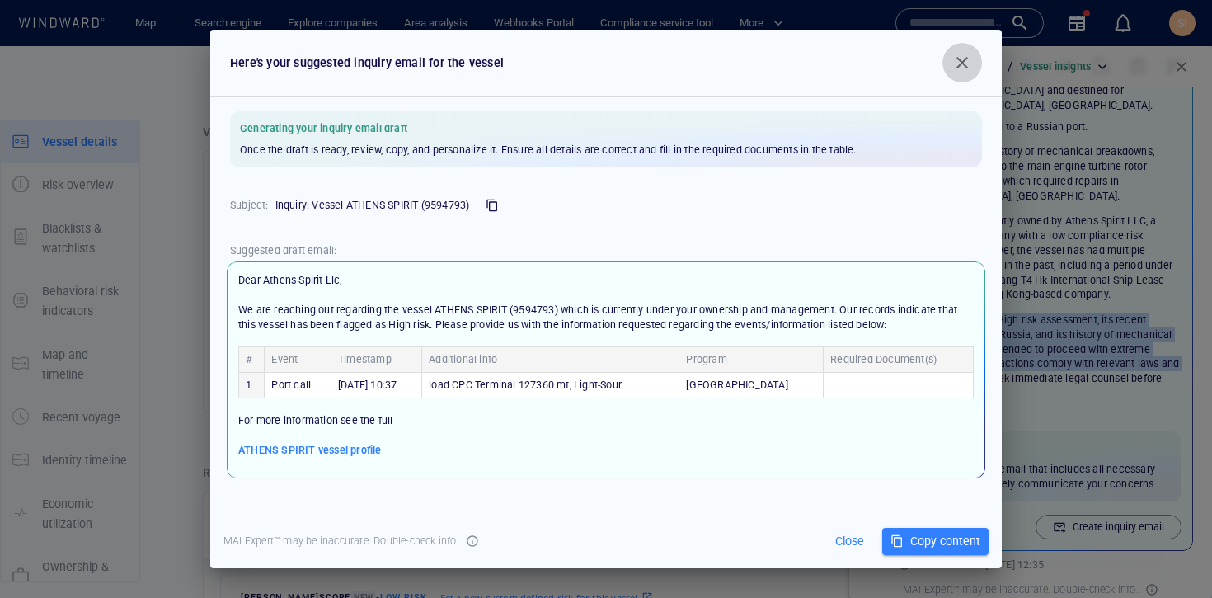
click at [962, 72] on span "button" at bounding box center [963, 63] width 20 height 20
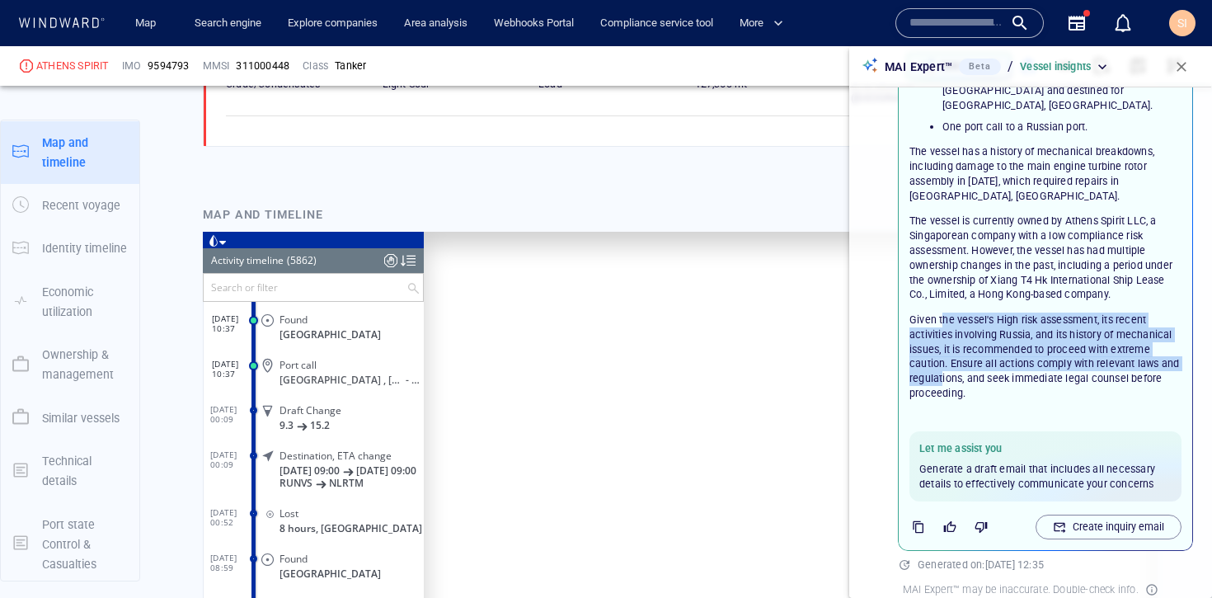
scroll to position [1360, 0]
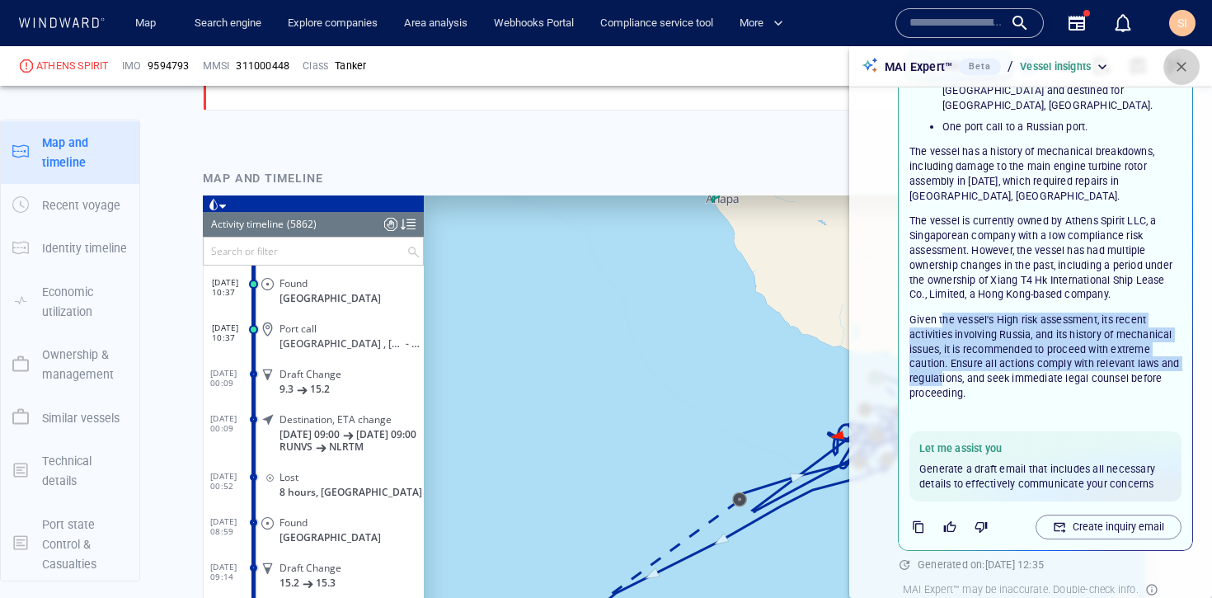
click at [1188, 71] on span "button" at bounding box center [1182, 67] width 16 height 16
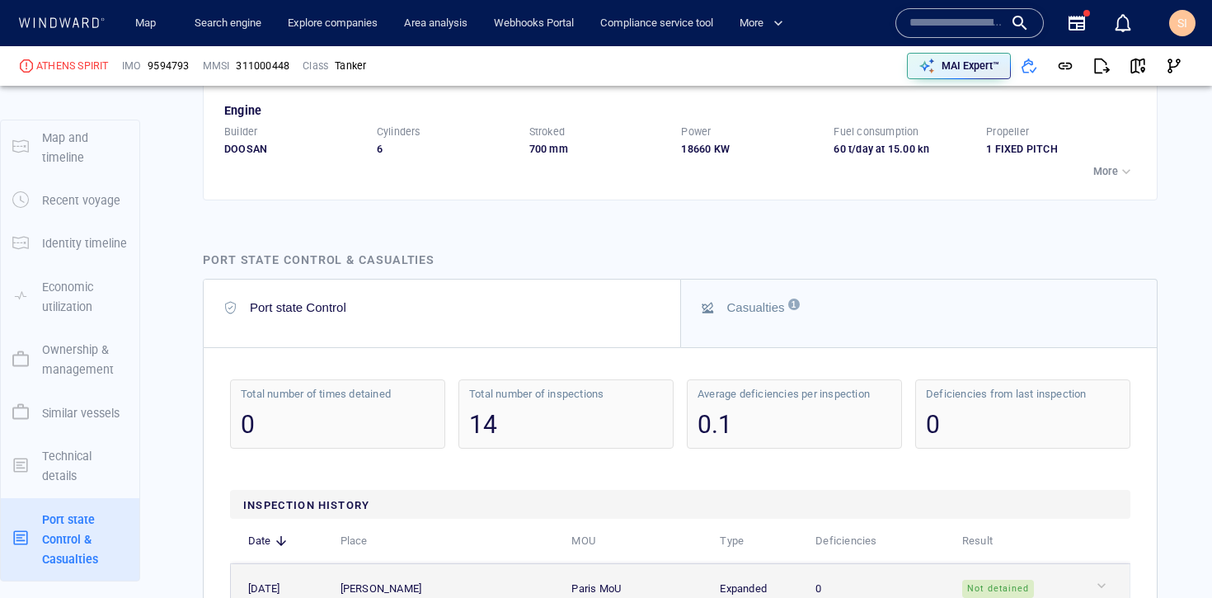
scroll to position [4635, 0]
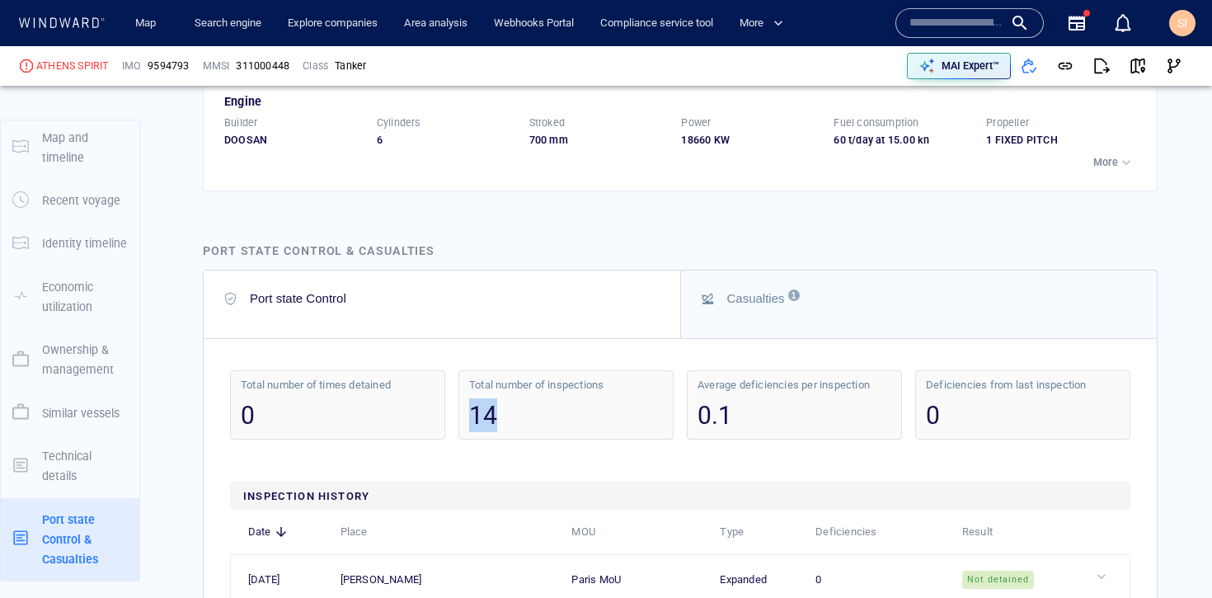
drag, startPoint x: 463, startPoint y: 167, endPoint x: 511, endPoint y: 168, distance: 47.8
click at [511, 370] on div "Total number of inspections 14" at bounding box center [566, 404] width 215 height 69
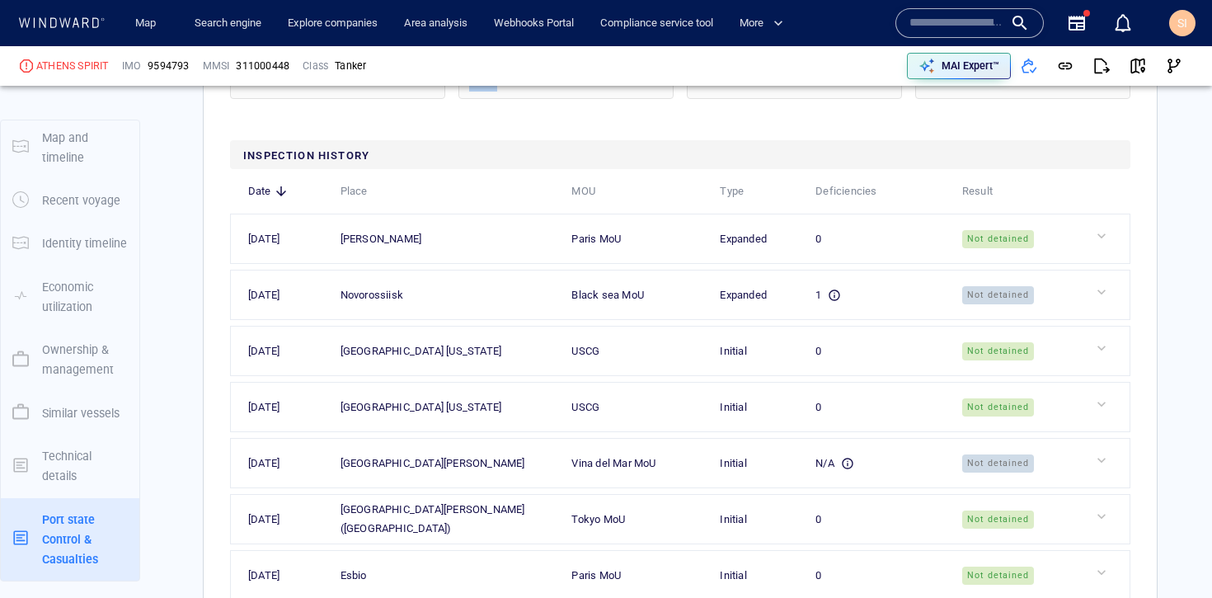
scroll to position [4826, 0]
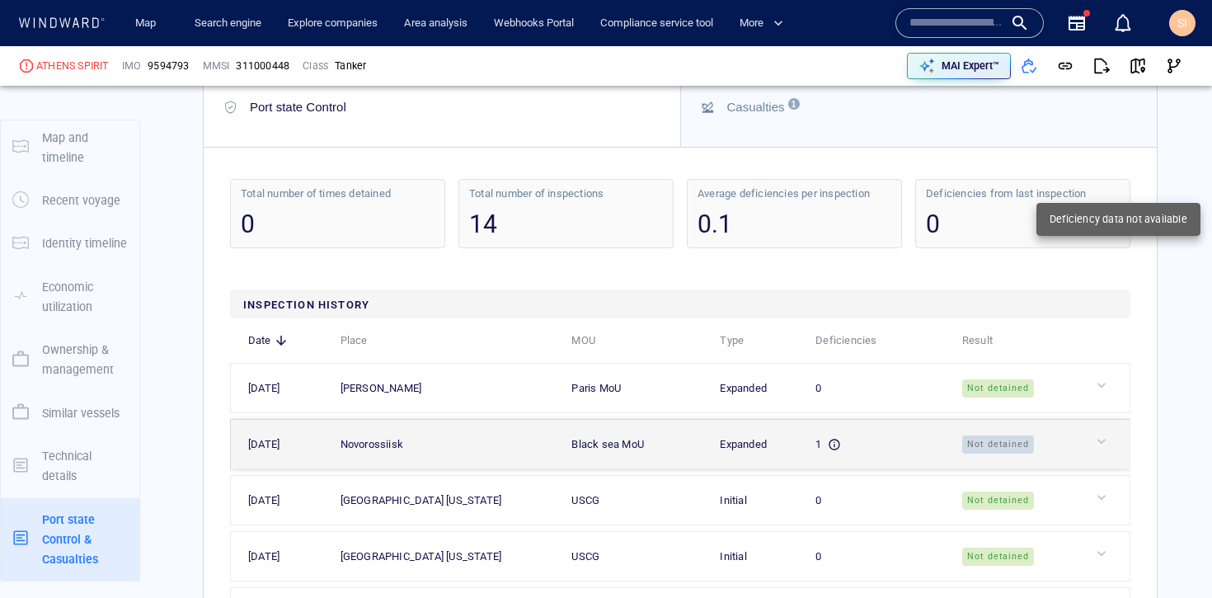
click at [1094, 433] on div at bounding box center [1110, 441] width 32 height 16
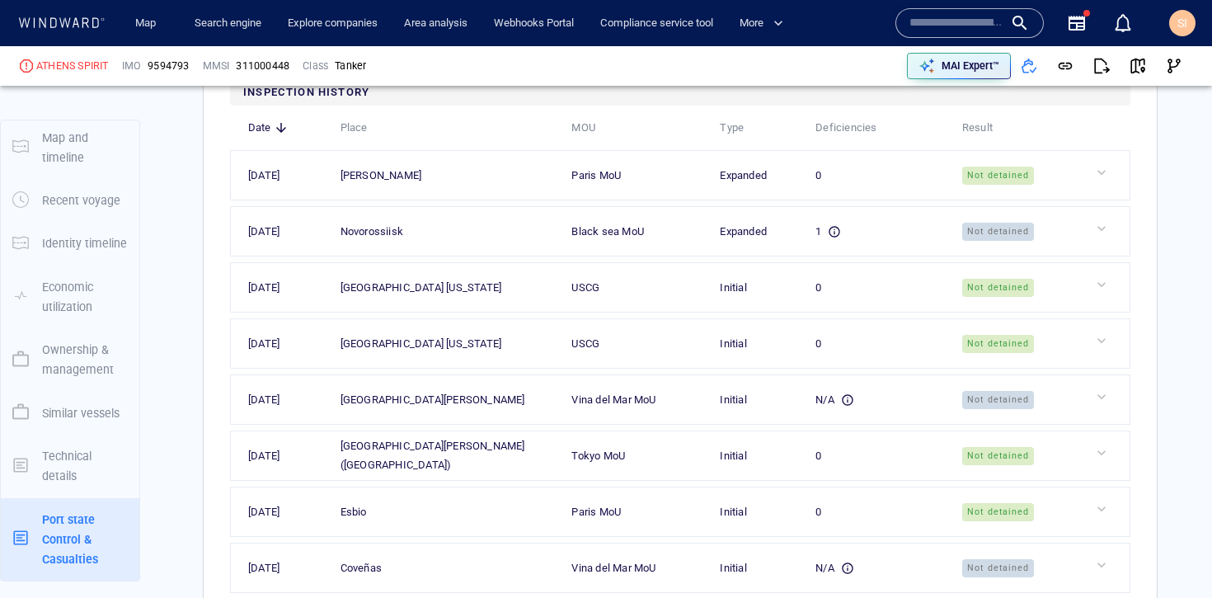
scroll to position [4973, 0]
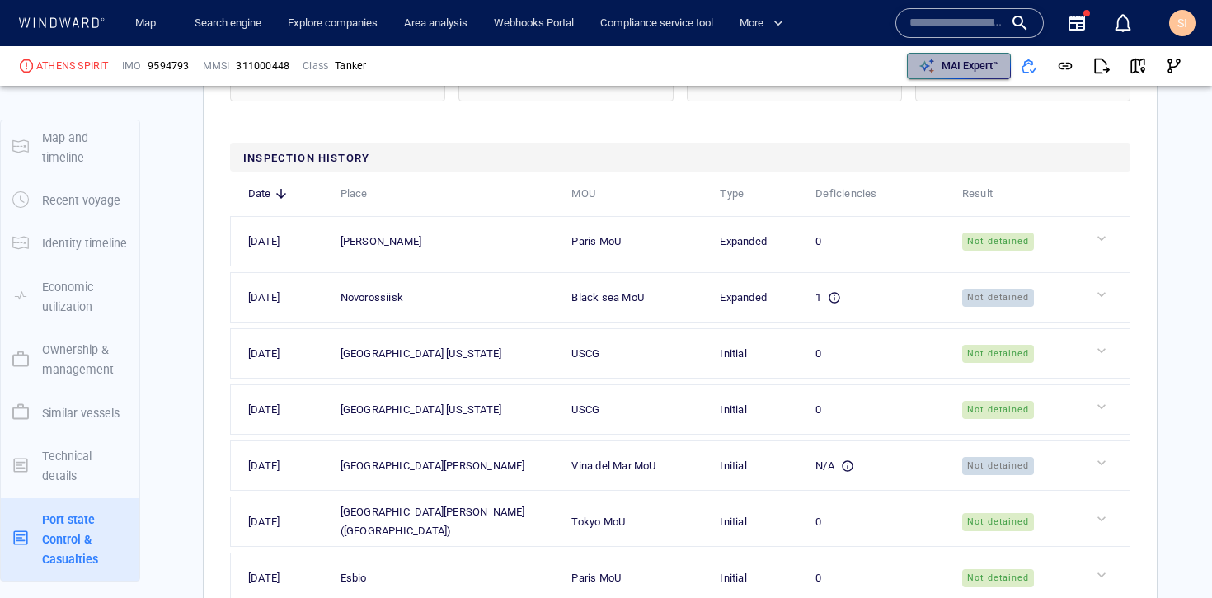
click at [942, 69] on p "MAI Expert™" at bounding box center [971, 66] width 58 height 15
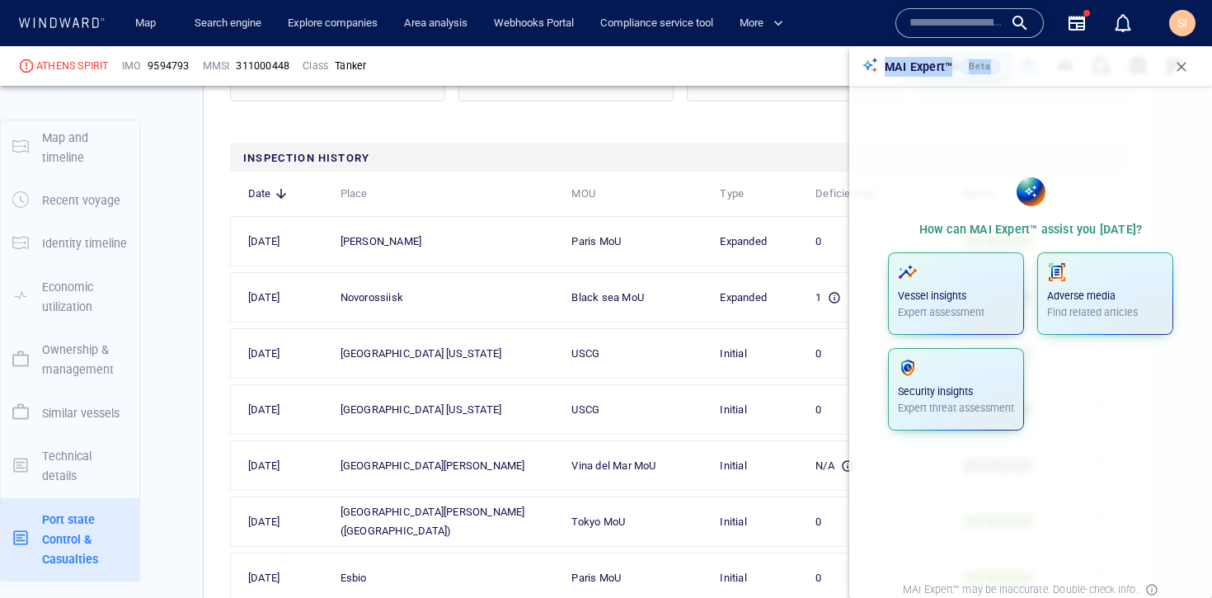
drag, startPoint x: 1057, startPoint y: 121, endPoint x: 1181, endPoint y: 66, distance: 135.5
click at [1181, 66] on div "MAI Expert™ Beta How can MAI Expert™ assist you today? Vessel insights Expert a…" at bounding box center [1030, 322] width 363 height 552
click at [1181, 66] on span "button" at bounding box center [1182, 67] width 16 height 16
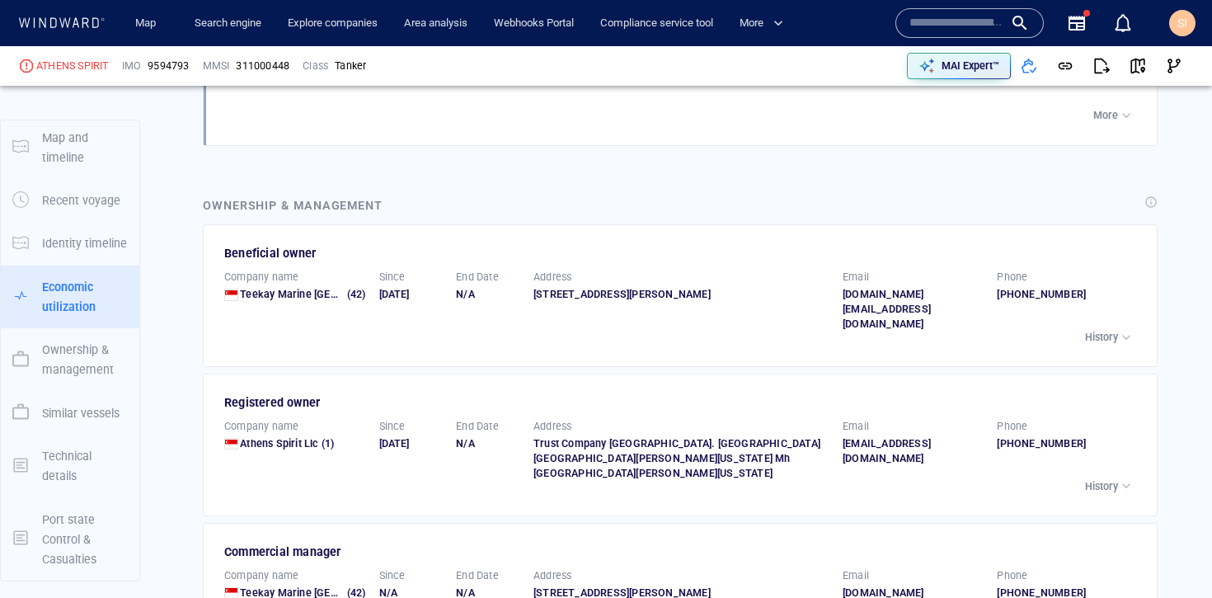
scroll to position [2557, 0]
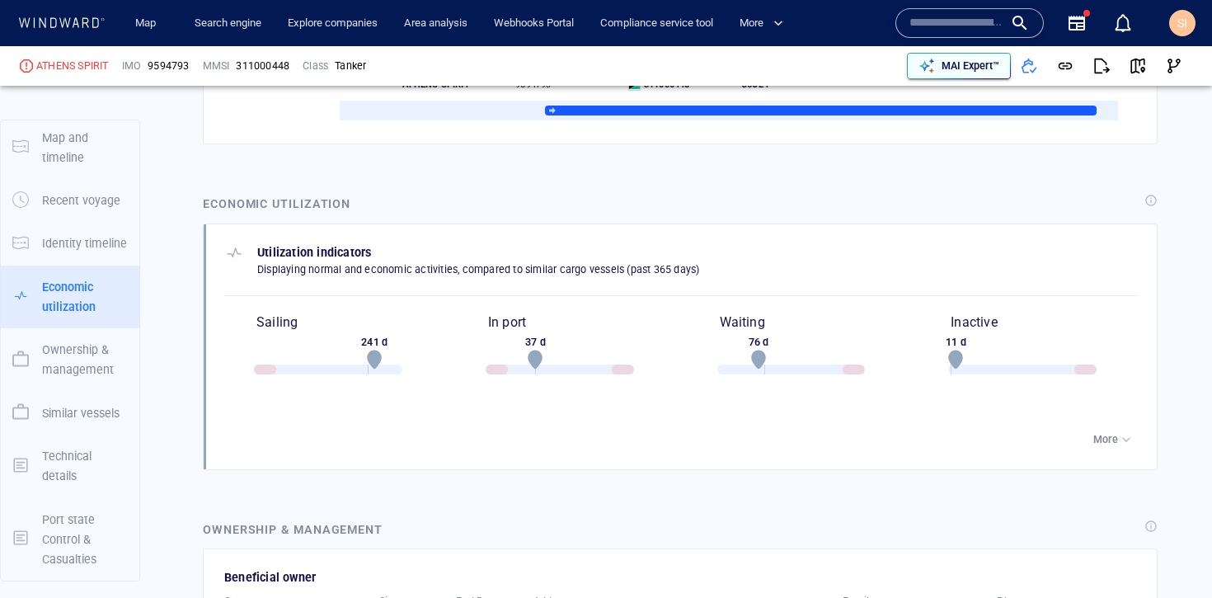
click at [973, 55] on div "MAI Expert™" at bounding box center [971, 65] width 64 height 21
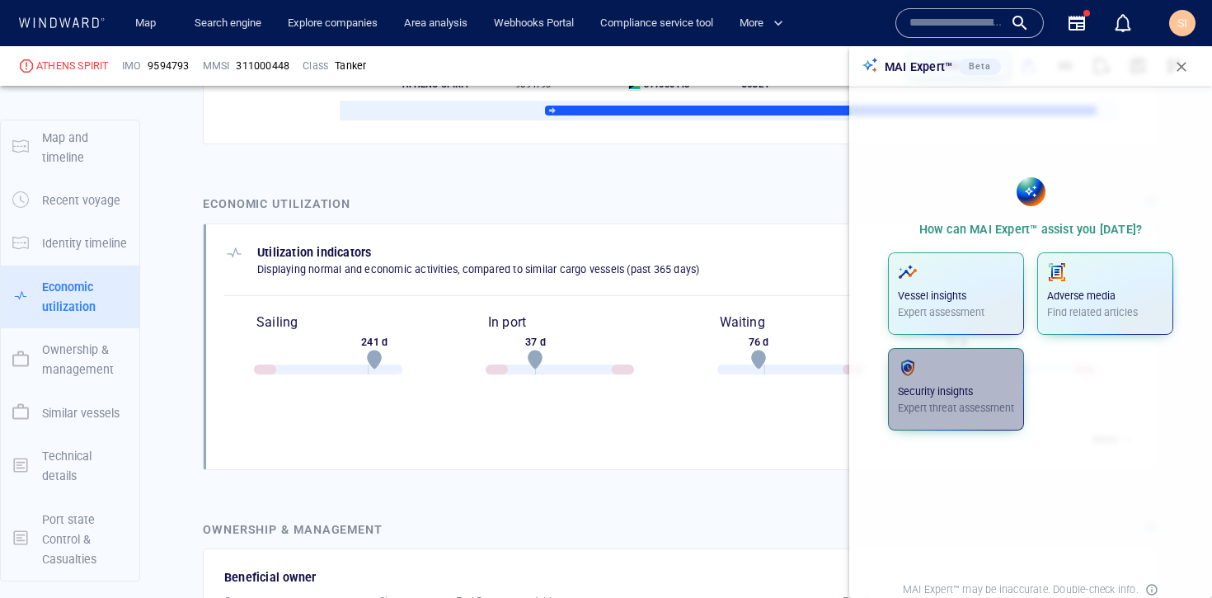
click at [976, 416] on span "Security insights Expert threat assessment" at bounding box center [956, 389] width 116 height 63
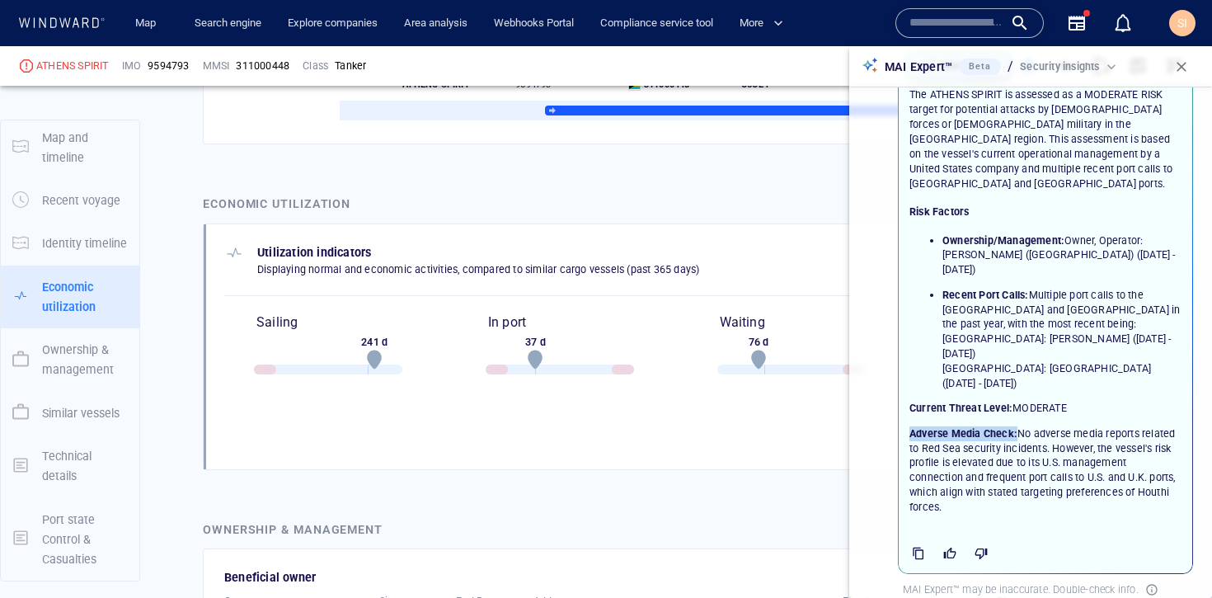
scroll to position [139, 0]
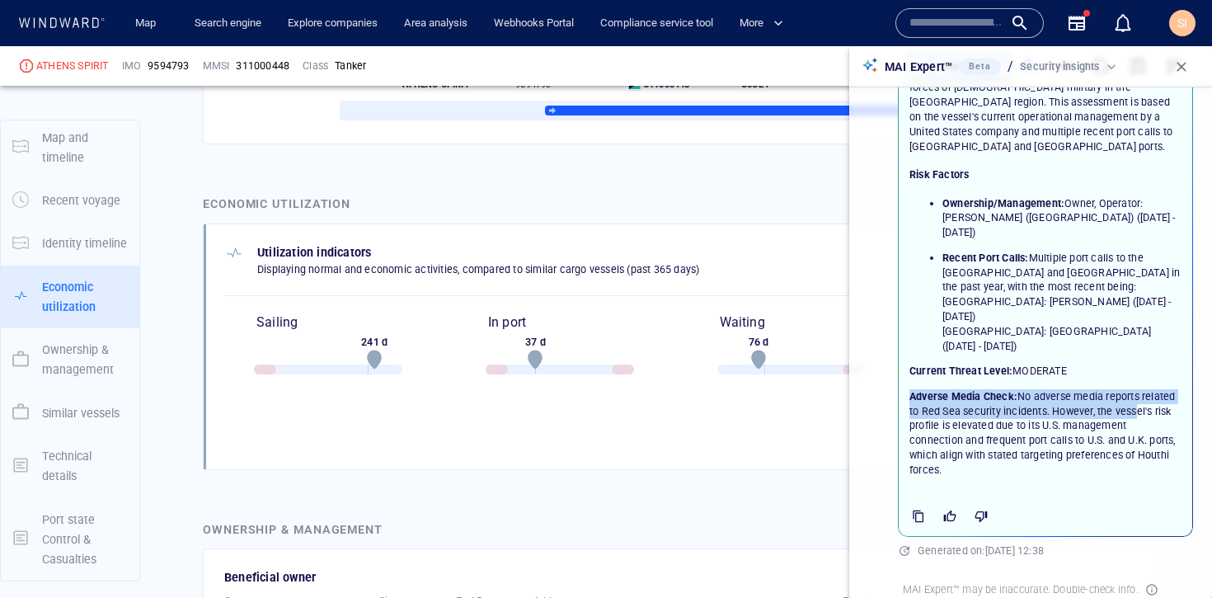
drag, startPoint x: 971, startPoint y: 416, endPoint x: 1036, endPoint y: 417, distance: 65.2
click at [1036, 417] on div "Security Assessment: Vessel ATHENS SPIRIT The ATHENS SPIRIT is assessed as a MO…" at bounding box center [1046, 249] width 272 height 455
click at [1047, 436] on p "Adverse Media Check: No adverse media reports related to Red Sea security incid…" at bounding box center [1046, 432] width 272 height 88
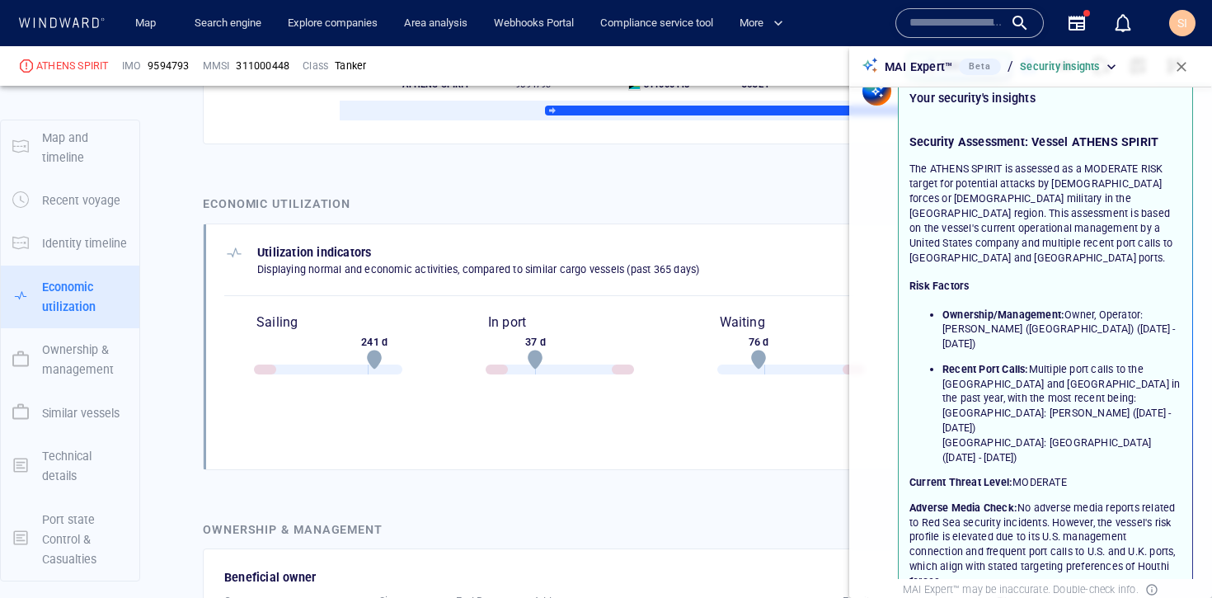
scroll to position [0, 0]
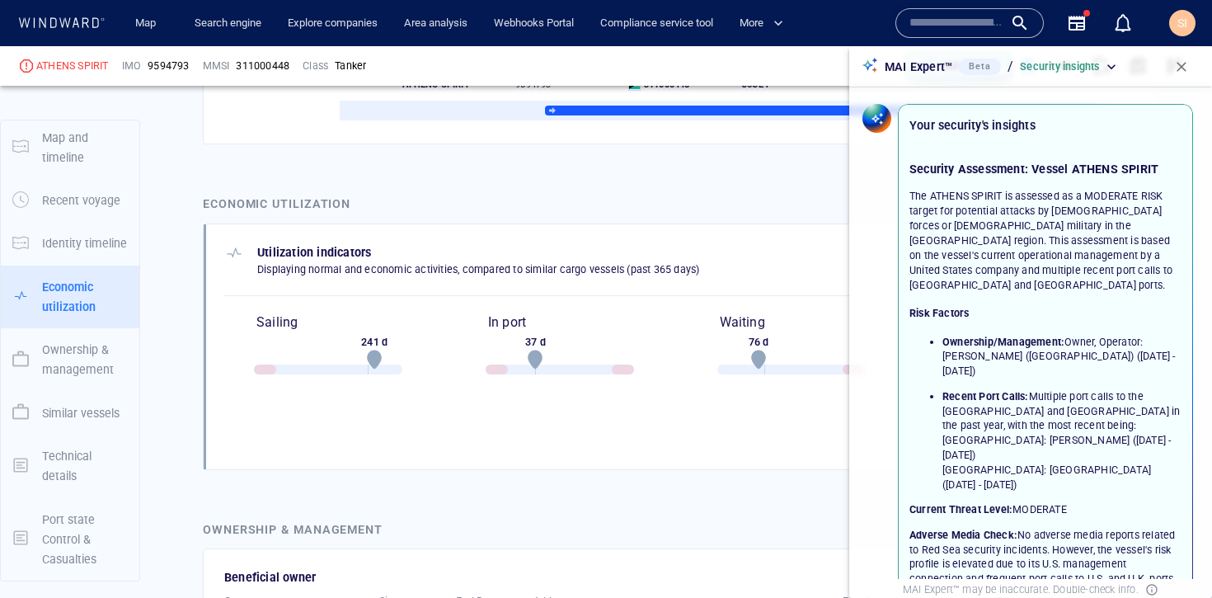
click at [1196, 66] on button "button" at bounding box center [1182, 67] width 36 height 36
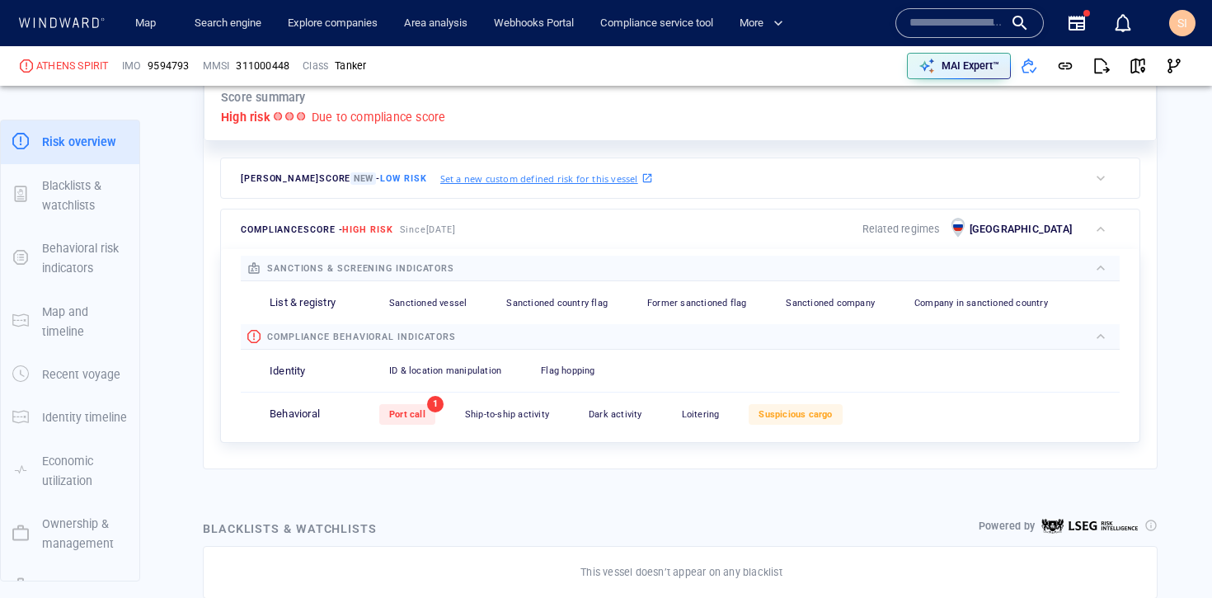
scroll to position [512, 0]
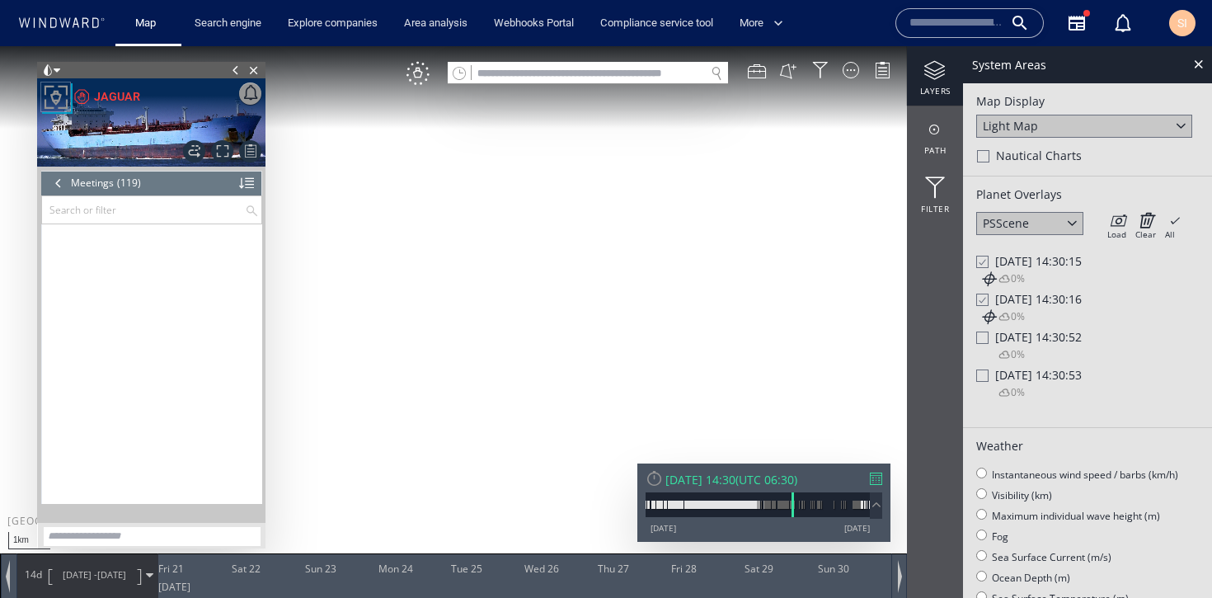
scroll to position [5118, 0]
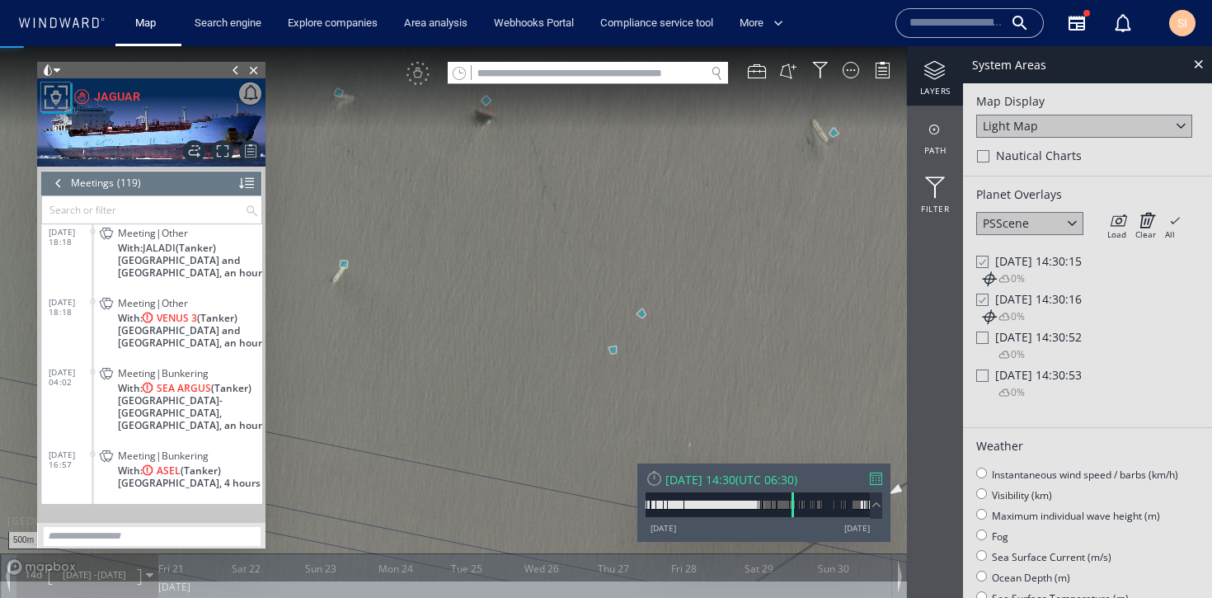
drag, startPoint x: 445, startPoint y: 187, endPoint x: 507, endPoint y: 329, distance: 155.1
click at [507, 329] on canvas "Map" at bounding box center [606, 313] width 1212 height 535
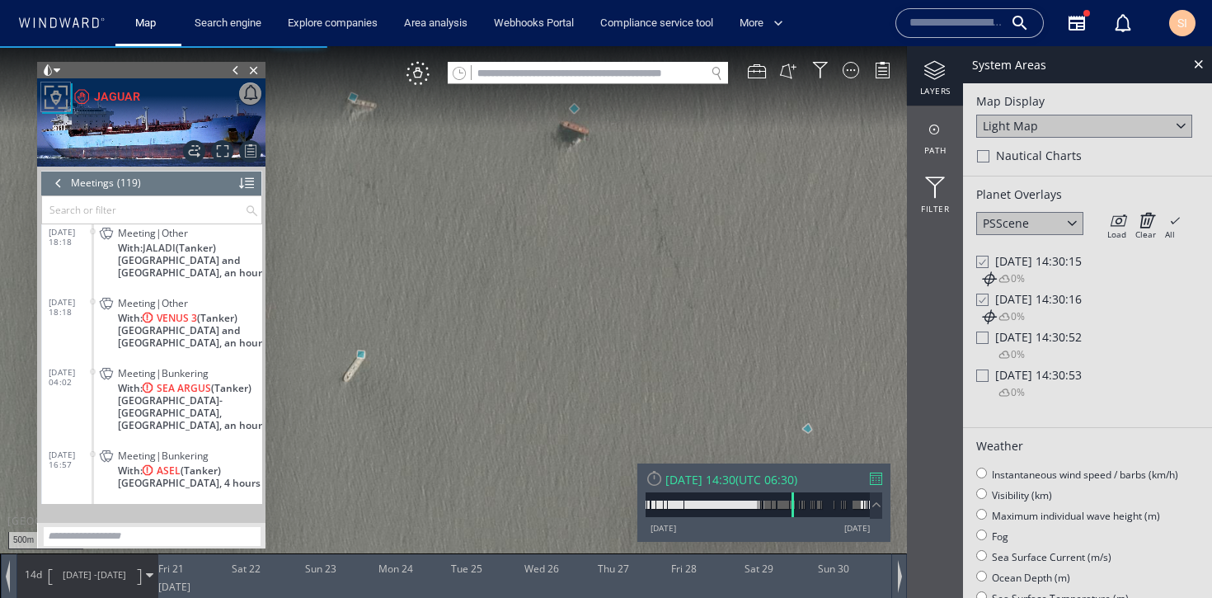
drag, startPoint x: 505, startPoint y: 201, endPoint x: 555, endPoint y: 397, distance: 201.8
click at [555, 397] on canvas "Map" at bounding box center [606, 313] width 1212 height 535
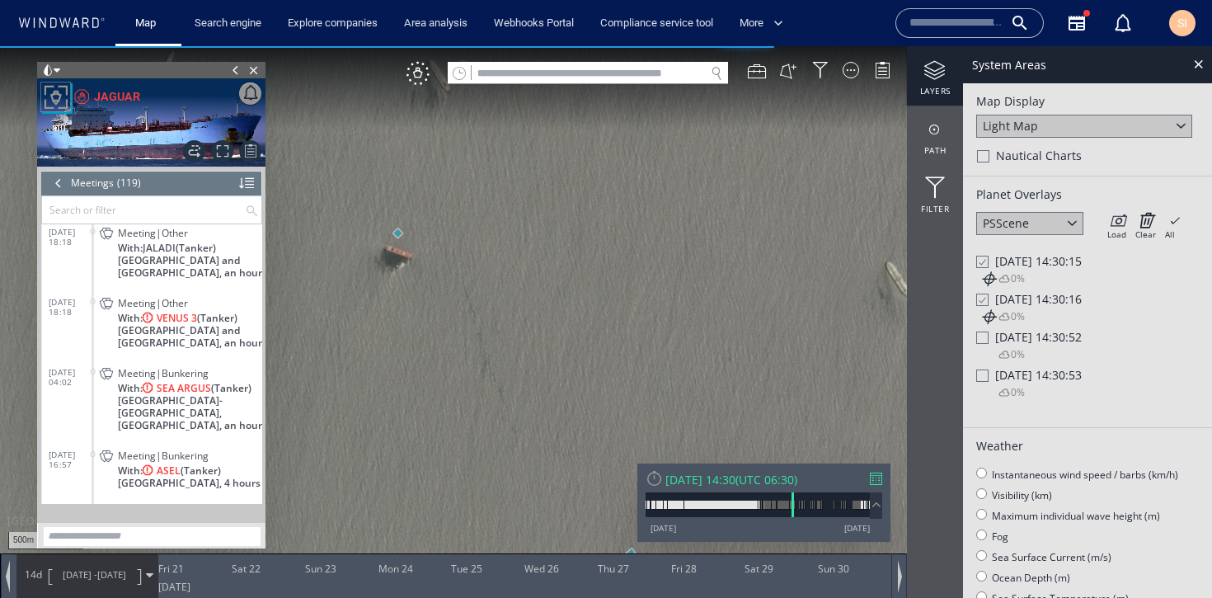
drag, startPoint x: 619, startPoint y: 248, endPoint x: 467, endPoint y: 189, distance: 163.0
click at [467, 189] on canvas "Map" at bounding box center [606, 313] width 1212 height 535
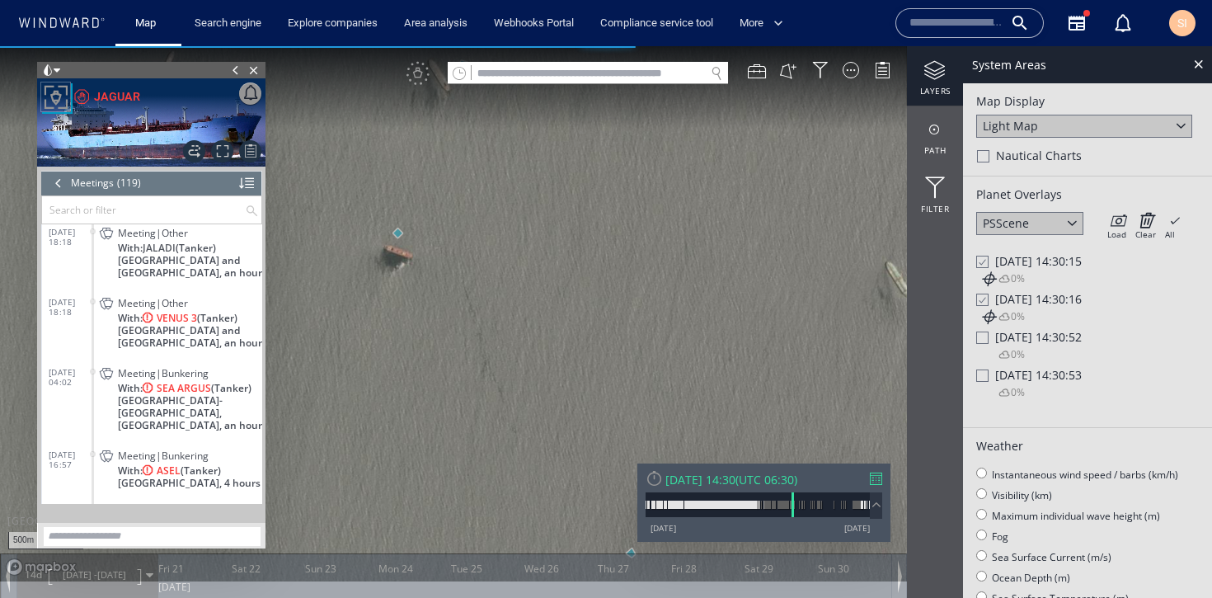
drag, startPoint x: 594, startPoint y: 346, endPoint x: 408, endPoint y: 206, distance: 232.6
click at [408, 206] on canvas "Map" at bounding box center [606, 313] width 1212 height 535
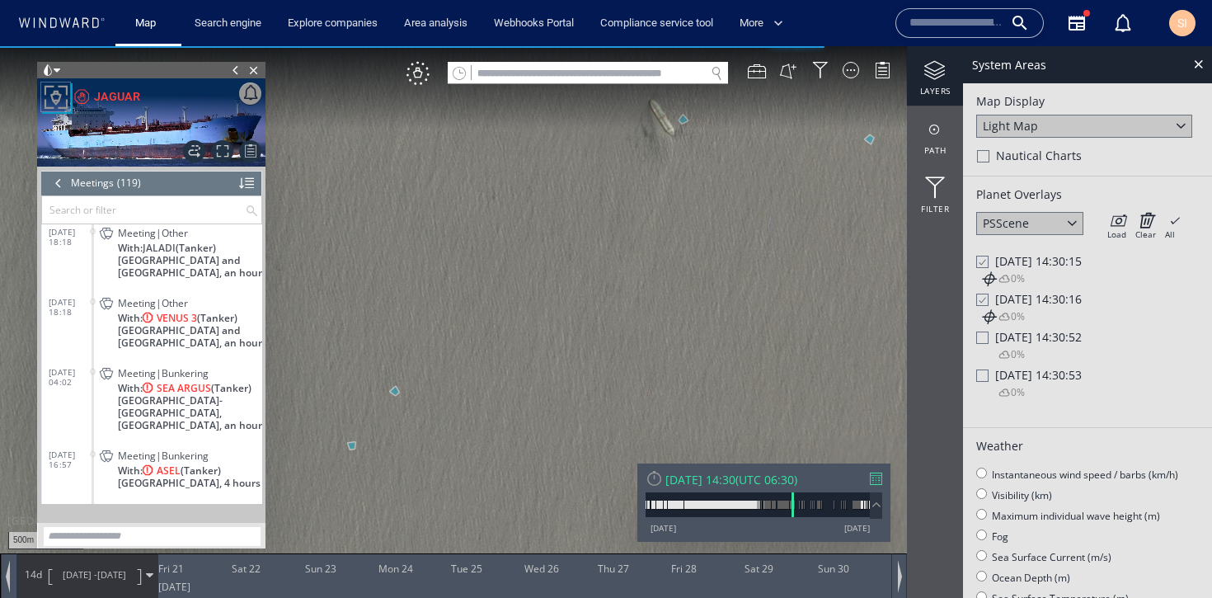
drag, startPoint x: 561, startPoint y: 301, endPoint x: 706, endPoint y: 195, distance: 179.5
click at [706, 195] on canvas "Map" at bounding box center [606, 313] width 1212 height 535
drag, startPoint x: 617, startPoint y: 390, endPoint x: 490, endPoint y: 228, distance: 205.6
click at [490, 228] on canvas "Map" at bounding box center [606, 313] width 1212 height 535
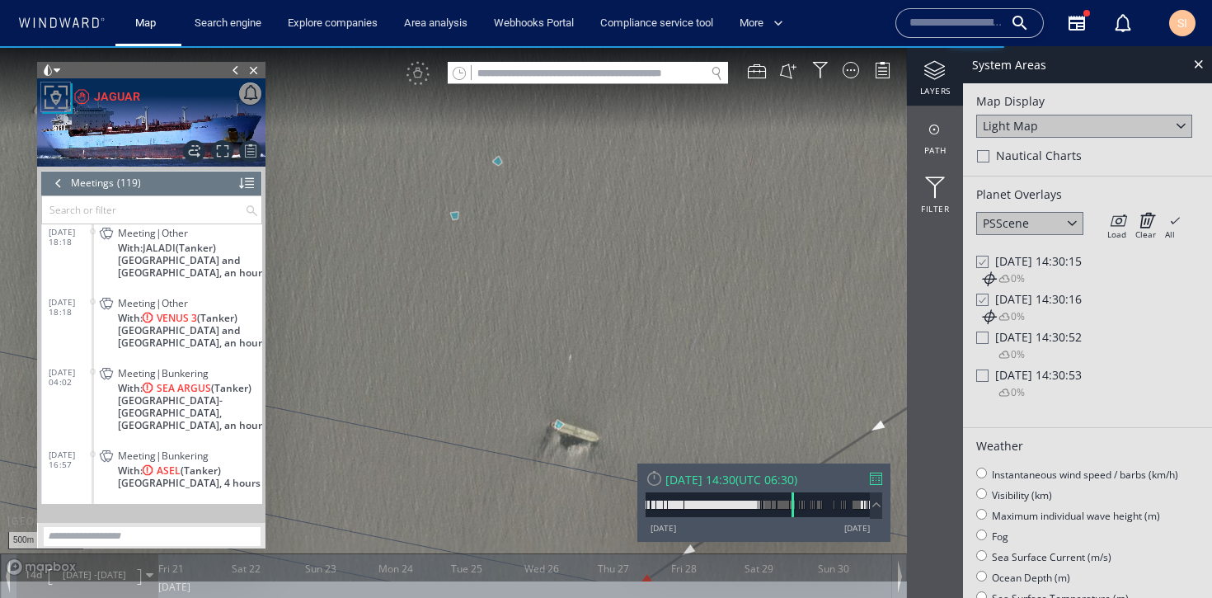
drag, startPoint x: 581, startPoint y: 350, endPoint x: 595, endPoint y: 164, distance: 186.1
click at [595, 164] on canvas "Map" at bounding box center [606, 313] width 1212 height 535
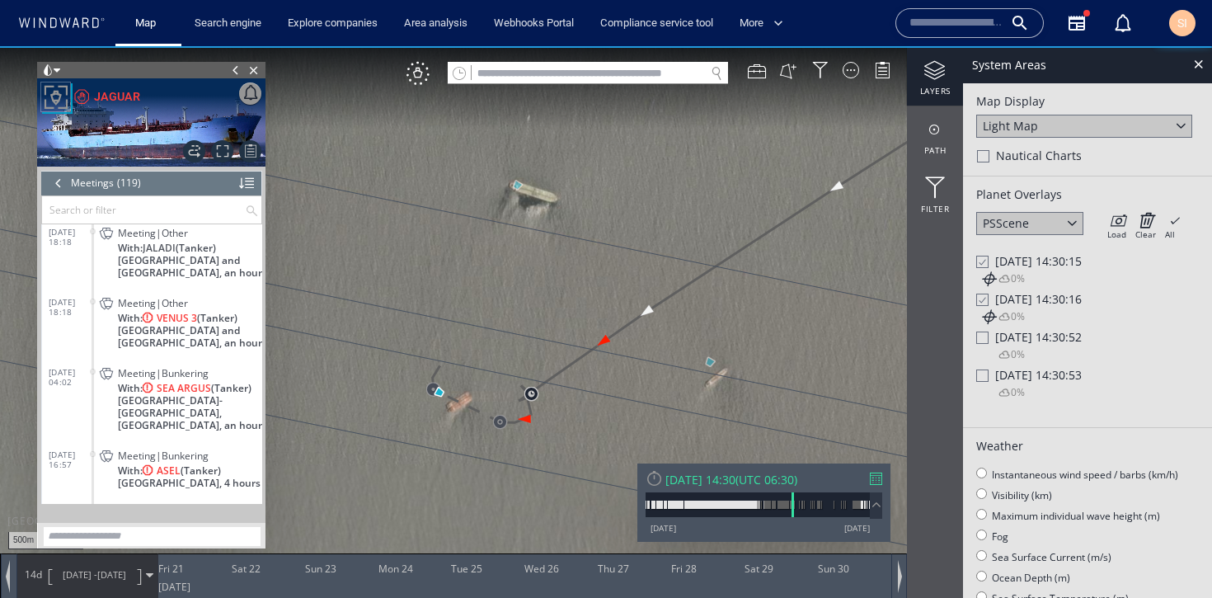
drag, startPoint x: 564, startPoint y: 369, endPoint x: 567, endPoint y: 271, distance: 98.2
click at [567, 271] on canvas "Map" at bounding box center [606, 313] width 1212 height 535
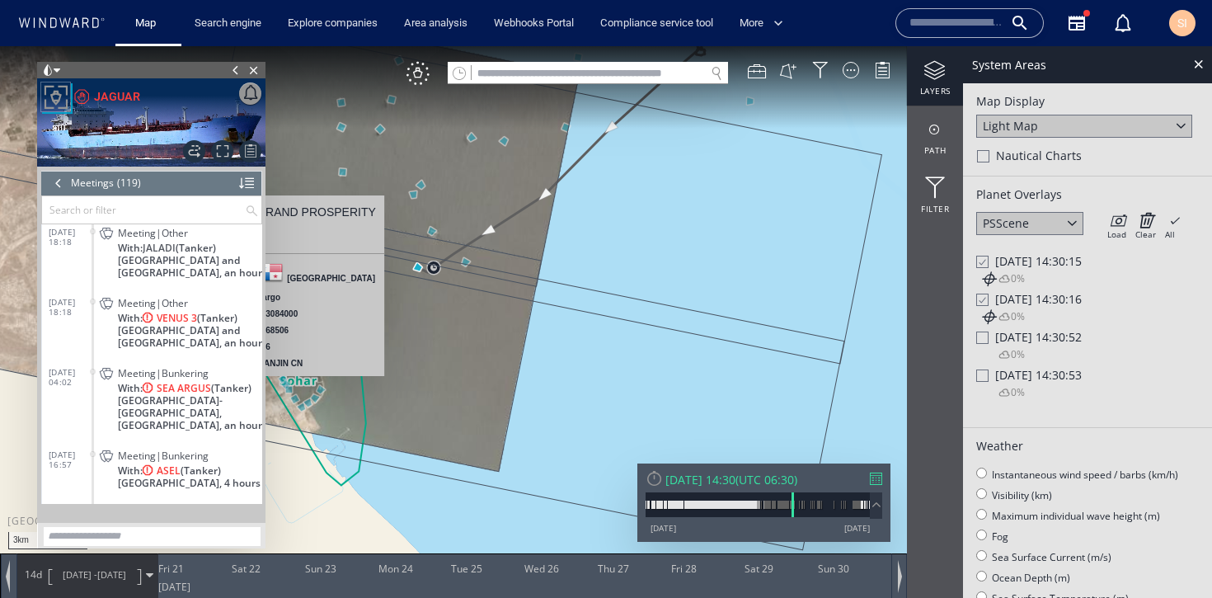
click at [56, 177] on div at bounding box center [58, 183] width 18 height 25
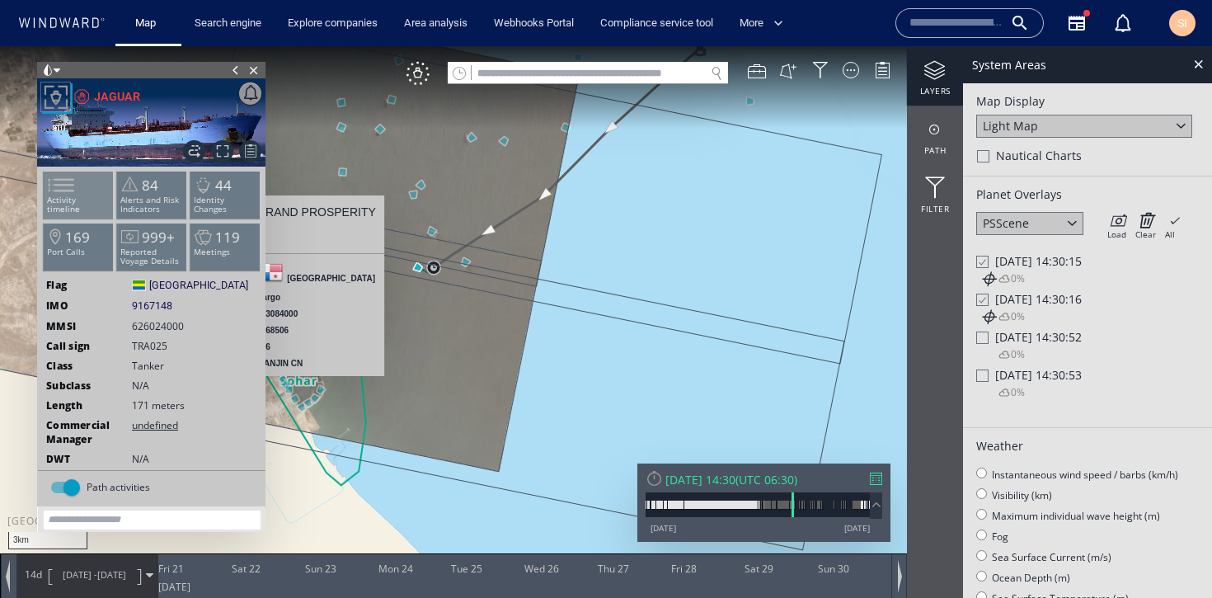
click at [64, 195] on span at bounding box center [51, 185] width 25 height 24
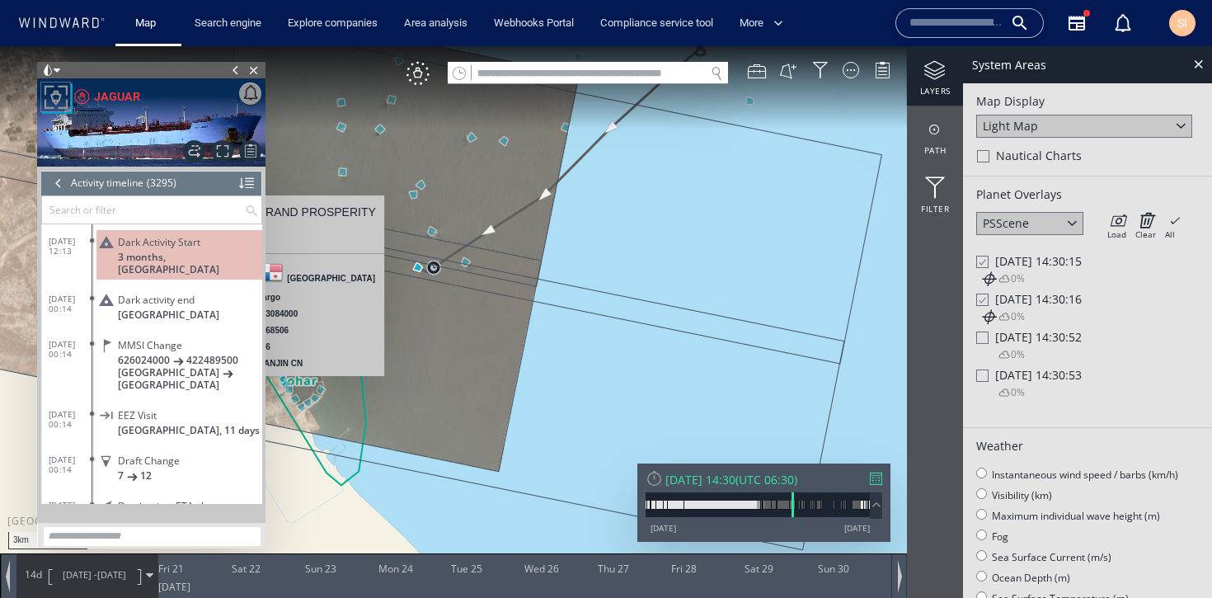
scroll to position [128671, 0]
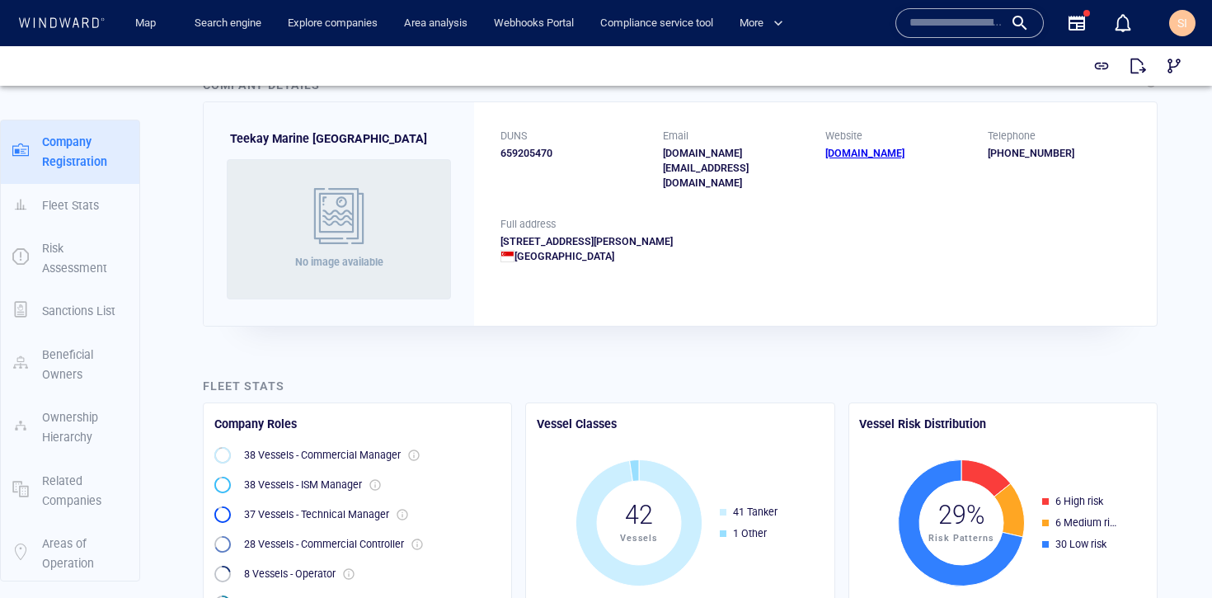
scroll to position [142, 0]
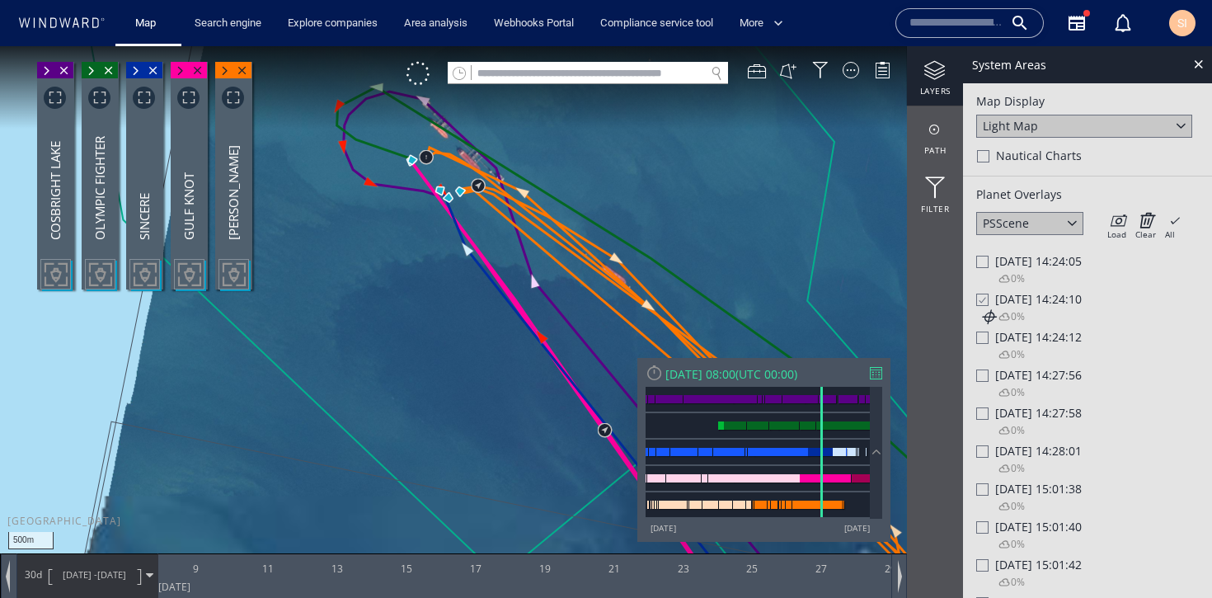
drag, startPoint x: 550, startPoint y: 396, endPoint x: 492, endPoint y: 275, distance: 133.9
click at [492, 275] on canvas "Map" at bounding box center [606, 313] width 1212 height 535
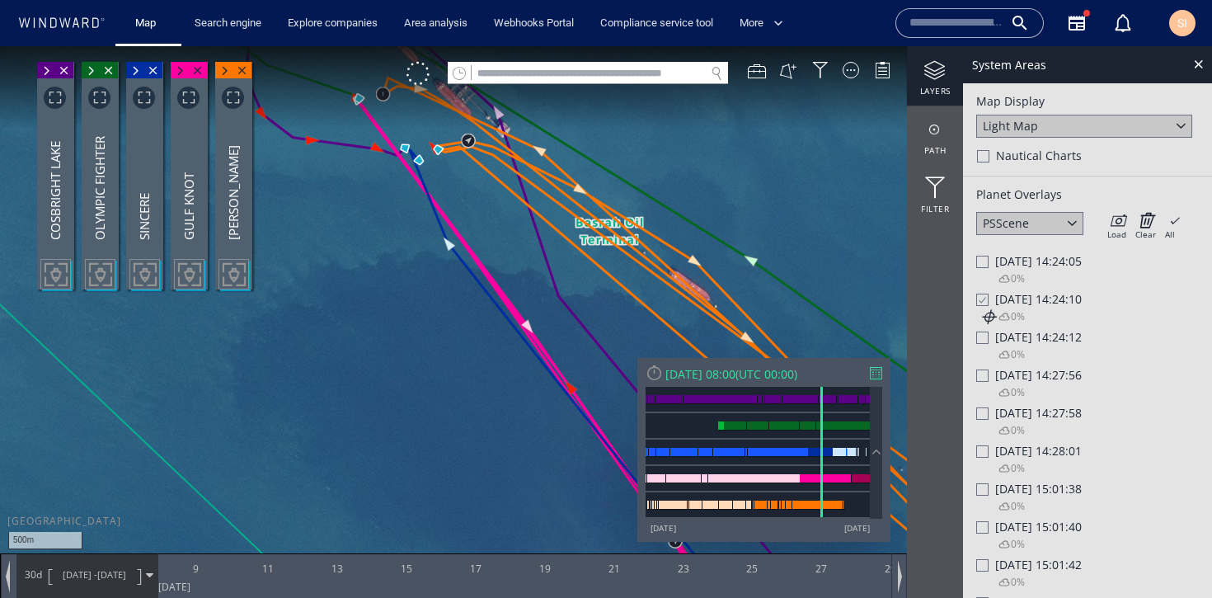
drag, startPoint x: 454, startPoint y: 215, endPoint x: 500, endPoint y: 279, distance: 78.5
click at [500, 279] on canvas "Map" at bounding box center [606, 313] width 1212 height 535
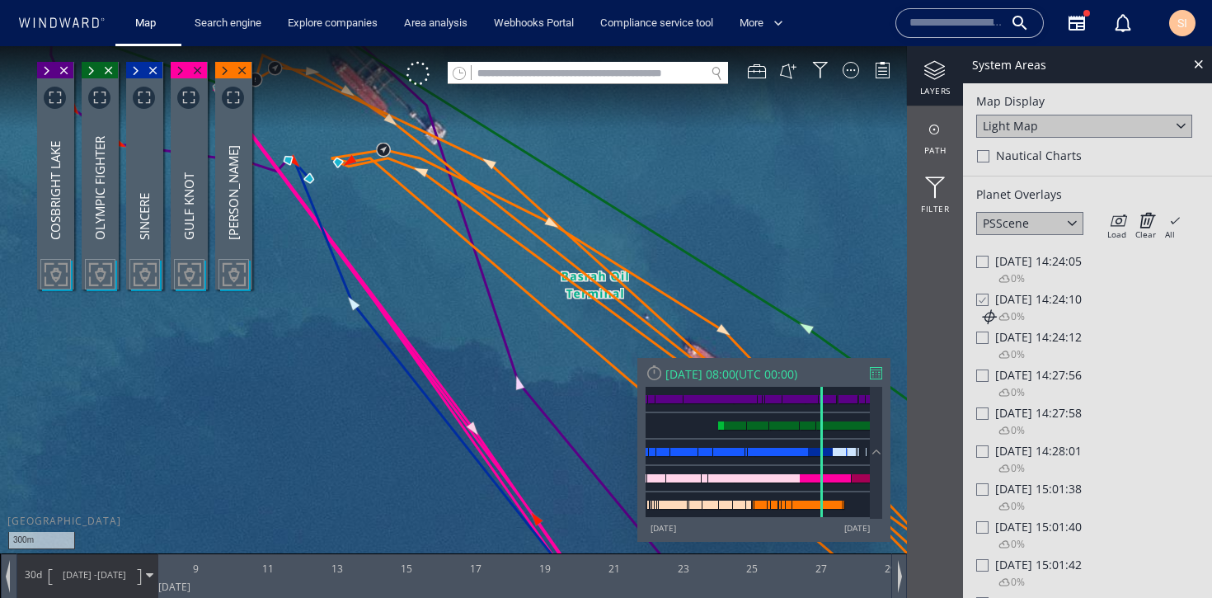
drag, startPoint x: 616, startPoint y: 308, endPoint x: 458, endPoint y: 252, distance: 167.7
click at [458, 252] on canvas "Map" at bounding box center [606, 313] width 1212 height 535
drag, startPoint x: 483, startPoint y: 285, endPoint x: 520, endPoint y: 322, distance: 51.9
click at [520, 322] on canvas "Map" at bounding box center [606, 313] width 1212 height 535
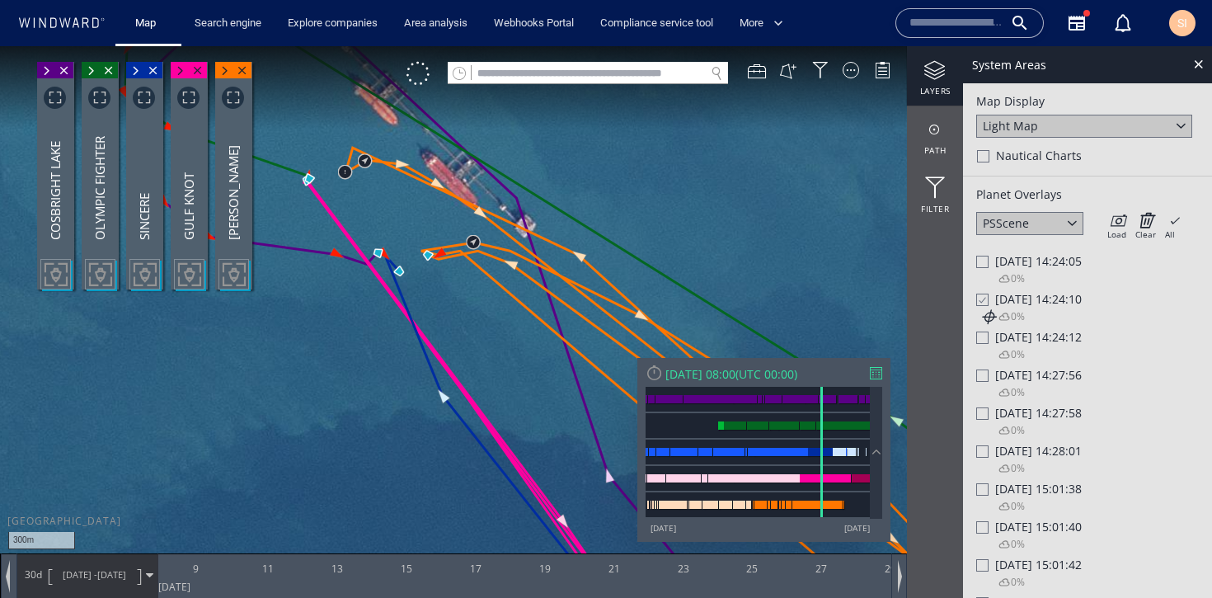
drag, startPoint x: 415, startPoint y: 264, endPoint x: 488, endPoint y: 246, distance: 75.6
click at [488, 246] on canvas "Map" at bounding box center [606, 313] width 1212 height 535
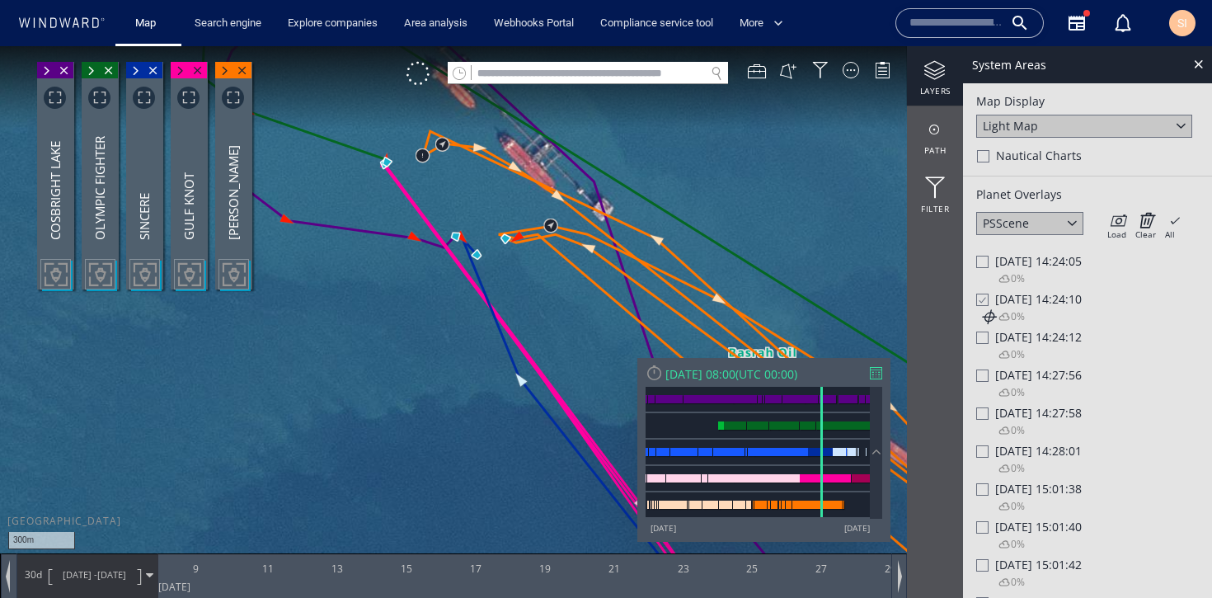
drag, startPoint x: 431, startPoint y: 347, endPoint x: 441, endPoint y: 409, distance: 62.6
click at [435, 414] on canvas "Map" at bounding box center [606, 313] width 1212 height 535
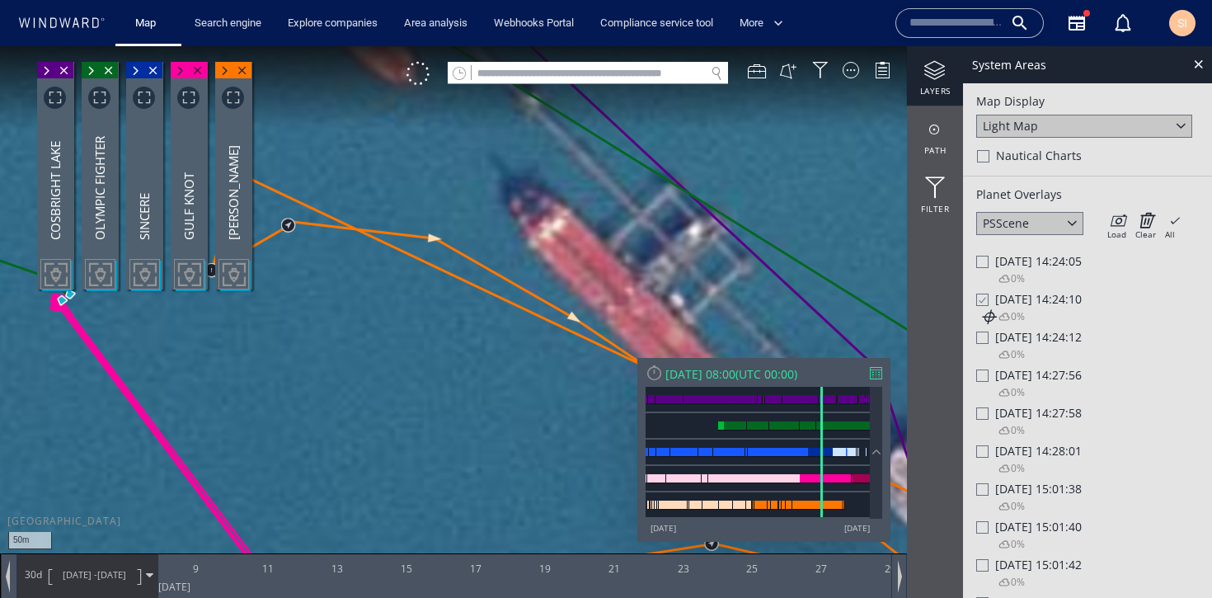
drag, startPoint x: 548, startPoint y: 168, endPoint x: 421, endPoint y: 96, distance: 146.6
click at [421, 96] on canvas "Map" at bounding box center [606, 313] width 1212 height 535
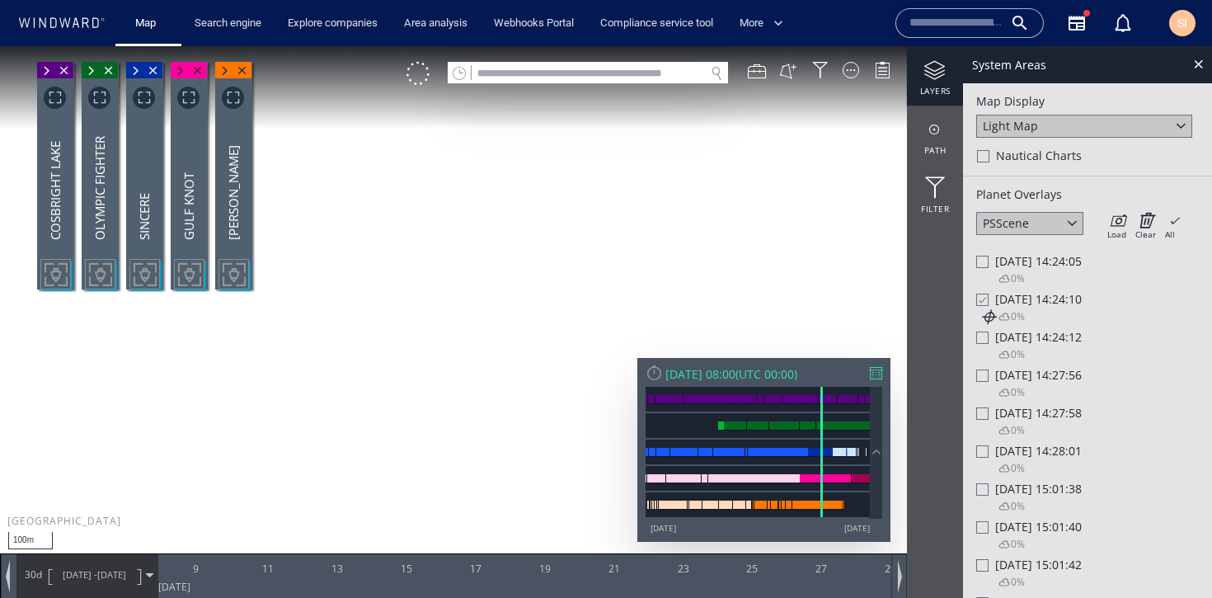
drag, startPoint x: 469, startPoint y: 215, endPoint x: 567, endPoint y: 330, distance: 150.9
click at [567, 330] on canvas "Map" at bounding box center [606, 313] width 1212 height 535
drag, startPoint x: 496, startPoint y: 292, endPoint x: 529, endPoint y: 384, distance: 97.8
click at [529, 384] on canvas "Map" at bounding box center [606, 313] width 1212 height 535
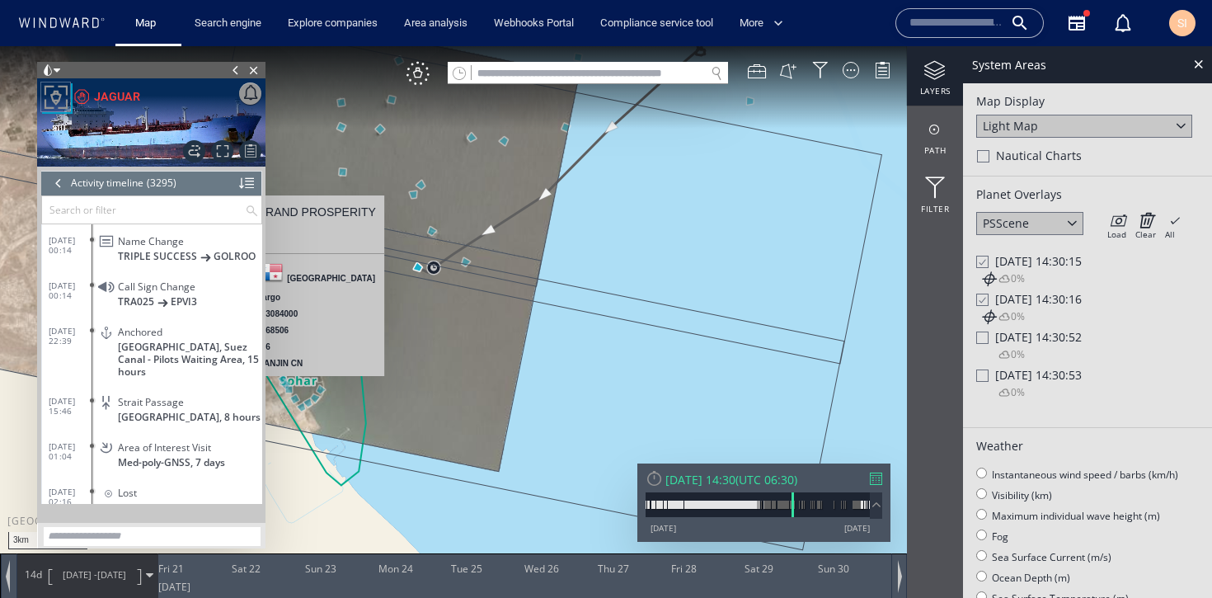
scroll to position [129017, 0]
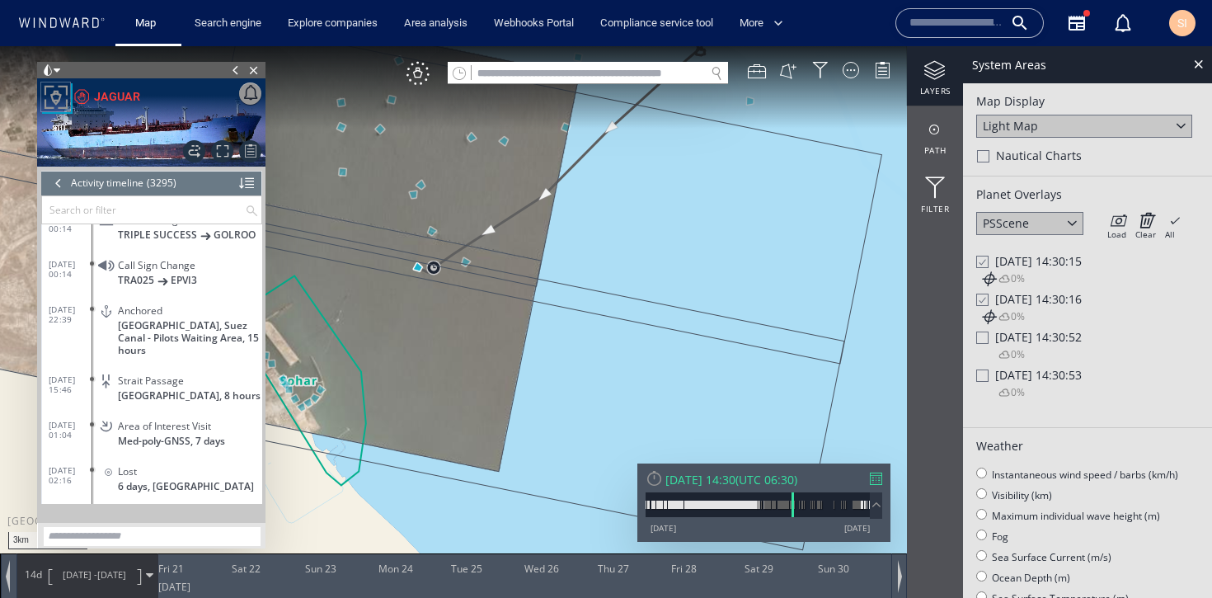
click at [81, 207] on input "text" at bounding box center [143, 209] width 203 height 27
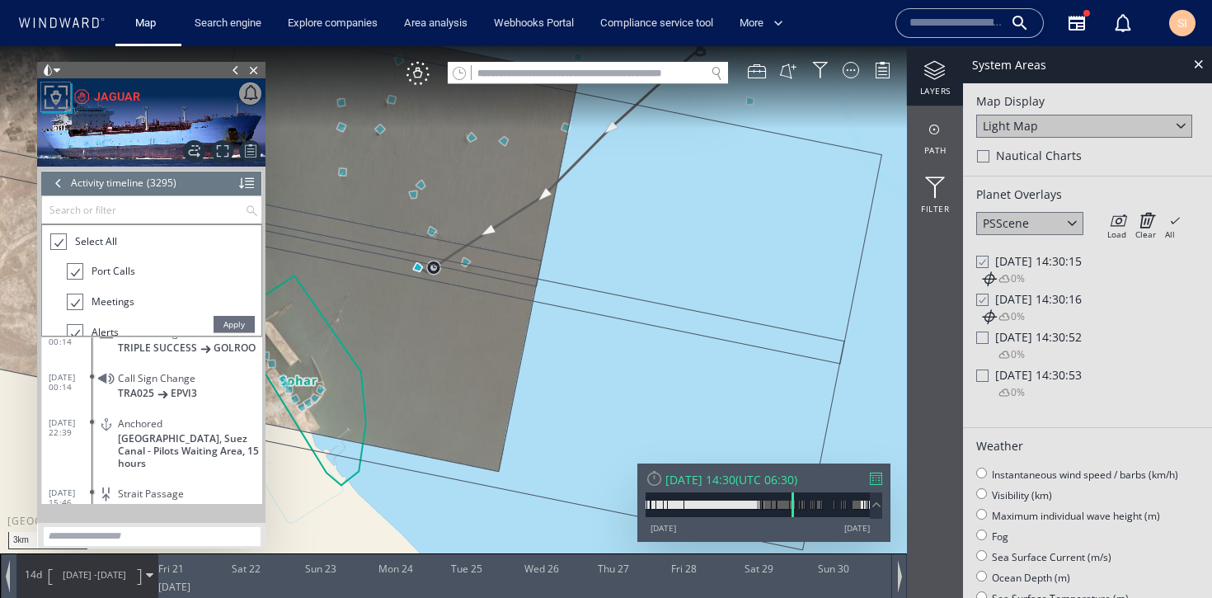
click at [53, 243] on div at bounding box center [57, 242] width 16 height 19
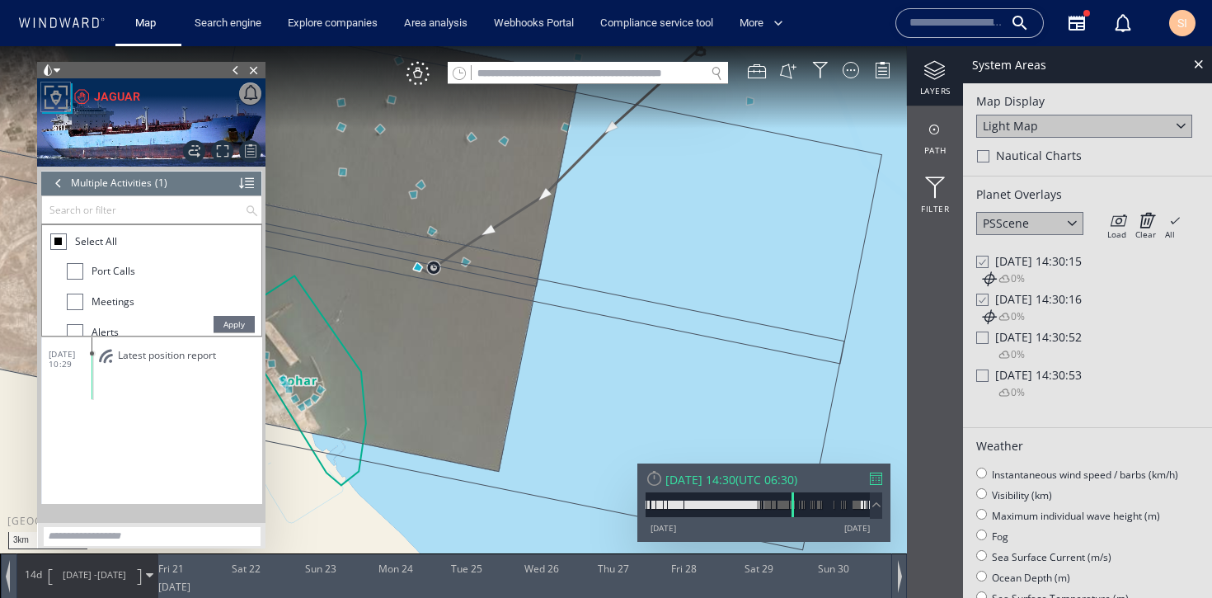
click at [82, 302] on div at bounding box center [75, 302] width 16 height 16
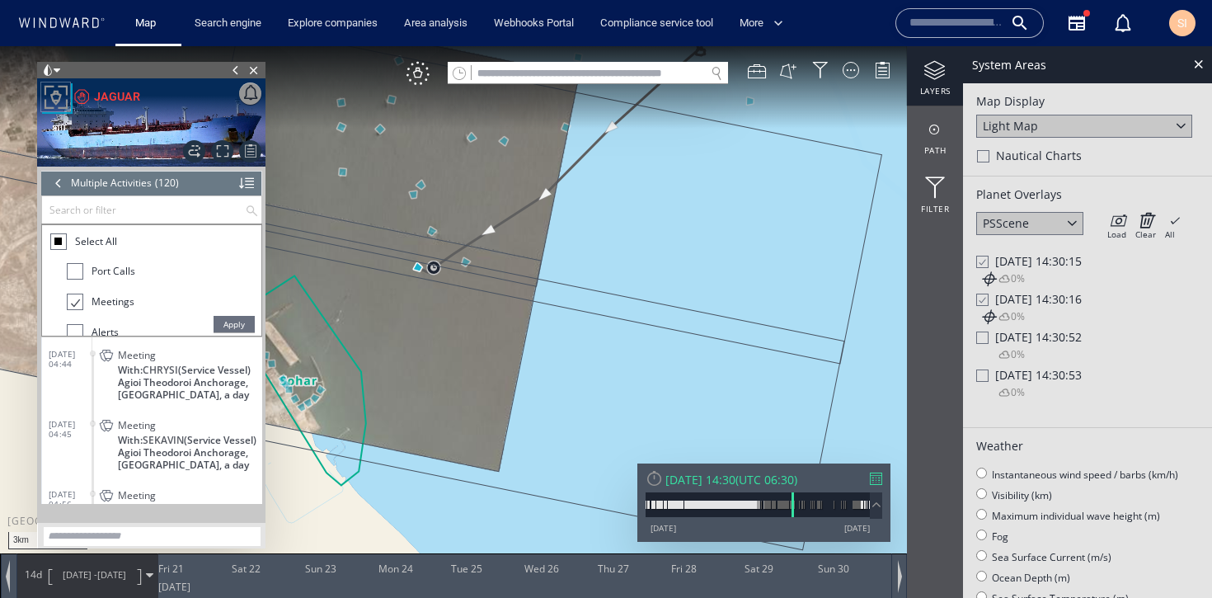
click at [59, 182] on div at bounding box center [58, 183] width 18 height 25
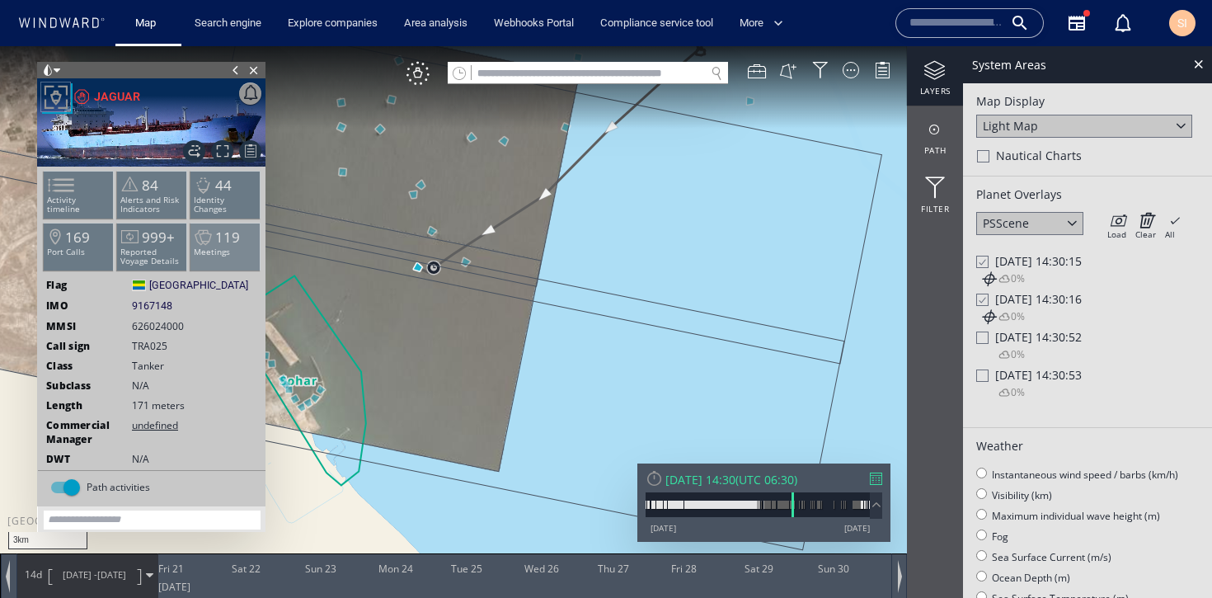
click at [220, 257] on li "119 Meetings" at bounding box center [226, 247] width 70 height 48
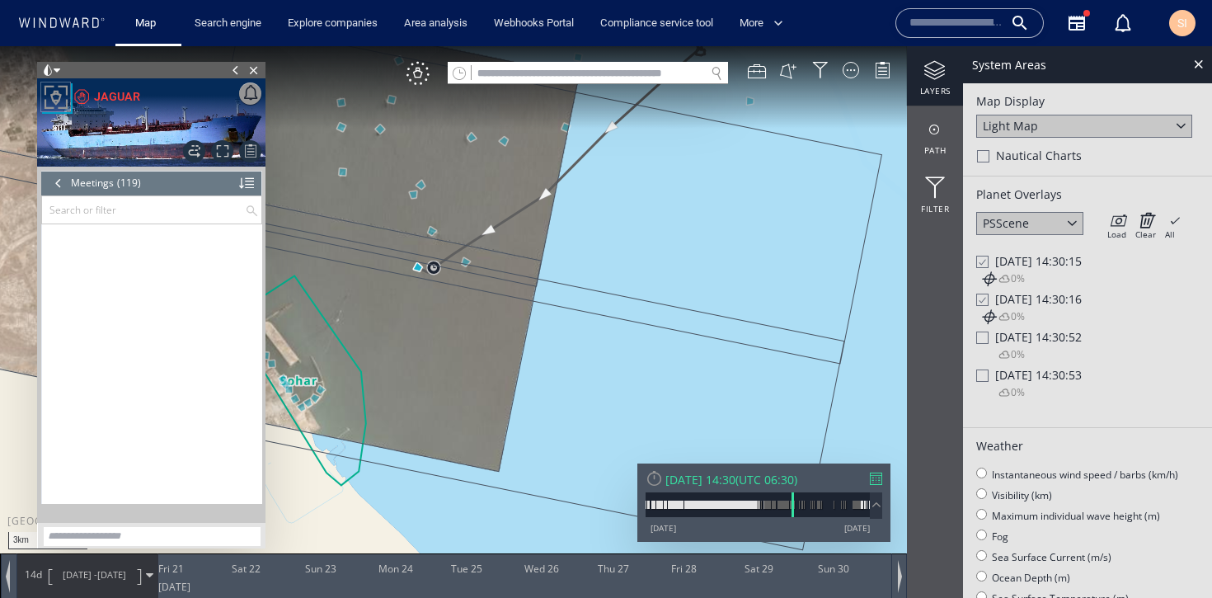
scroll to position [4627, 0]
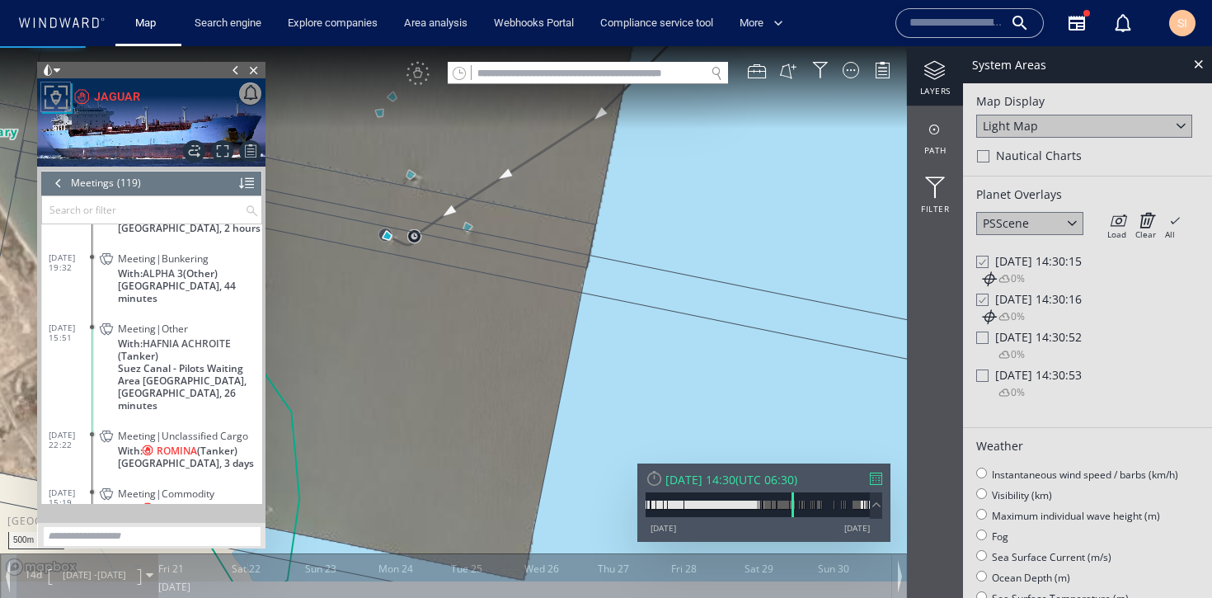
drag, startPoint x: 383, startPoint y: 267, endPoint x: 539, endPoint y: 412, distance: 212.4
click at [539, 412] on canvas "Map" at bounding box center [606, 313] width 1212 height 535
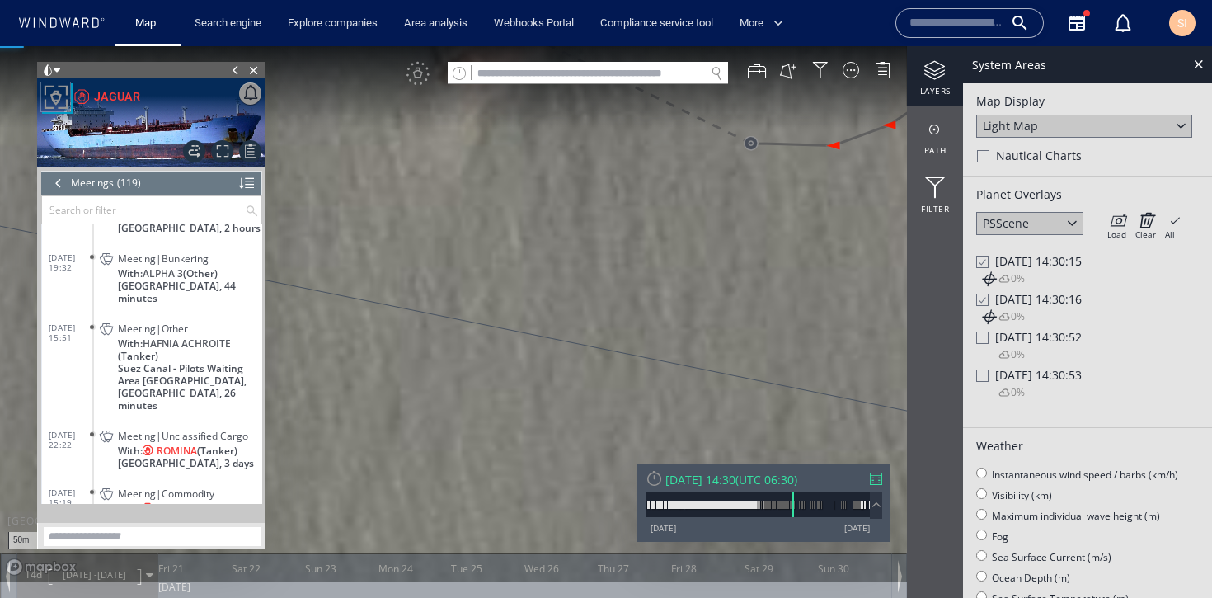
drag, startPoint x: 520, startPoint y: 233, endPoint x: 474, endPoint y: 478, distance: 249.3
click at [474, 478] on canvas "Map" at bounding box center [606, 313] width 1212 height 535
